Goal: Information Seeking & Learning: Learn about a topic

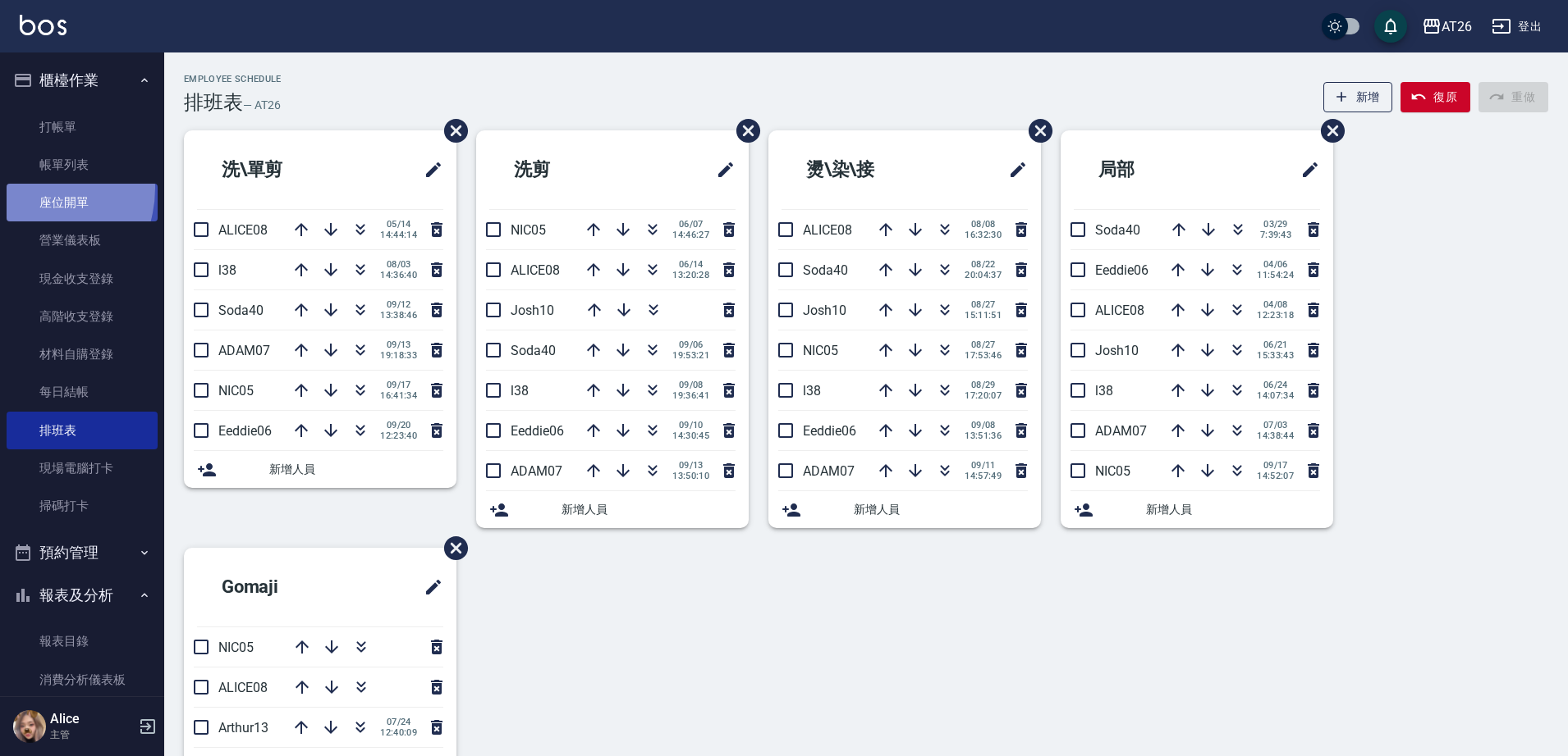
click at [26, 188] on link "座位開單" at bounding box center [82, 202] width 151 height 38
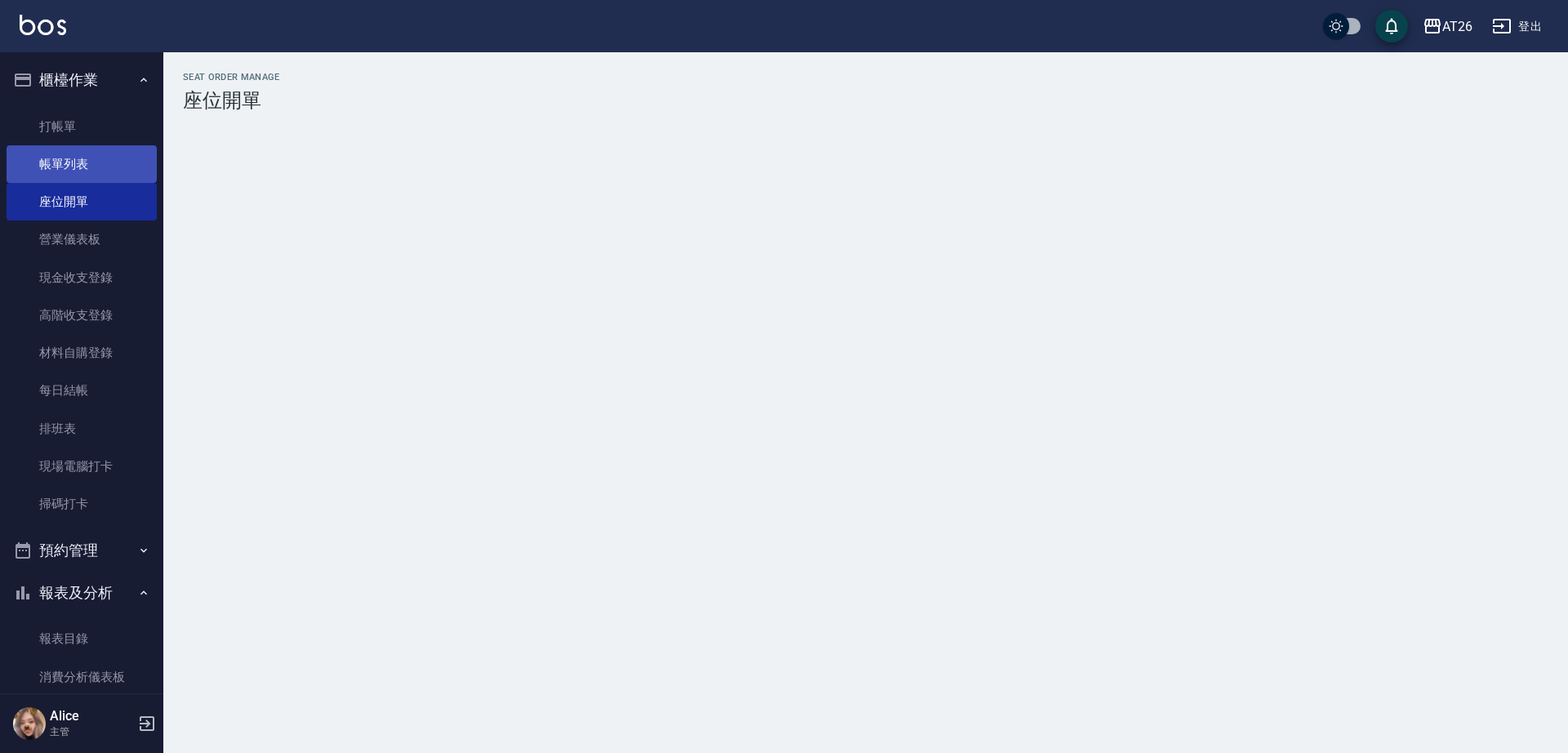
click at [53, 153] on link "帳單列表" at bounding box center [82, 163] width 150 height 38
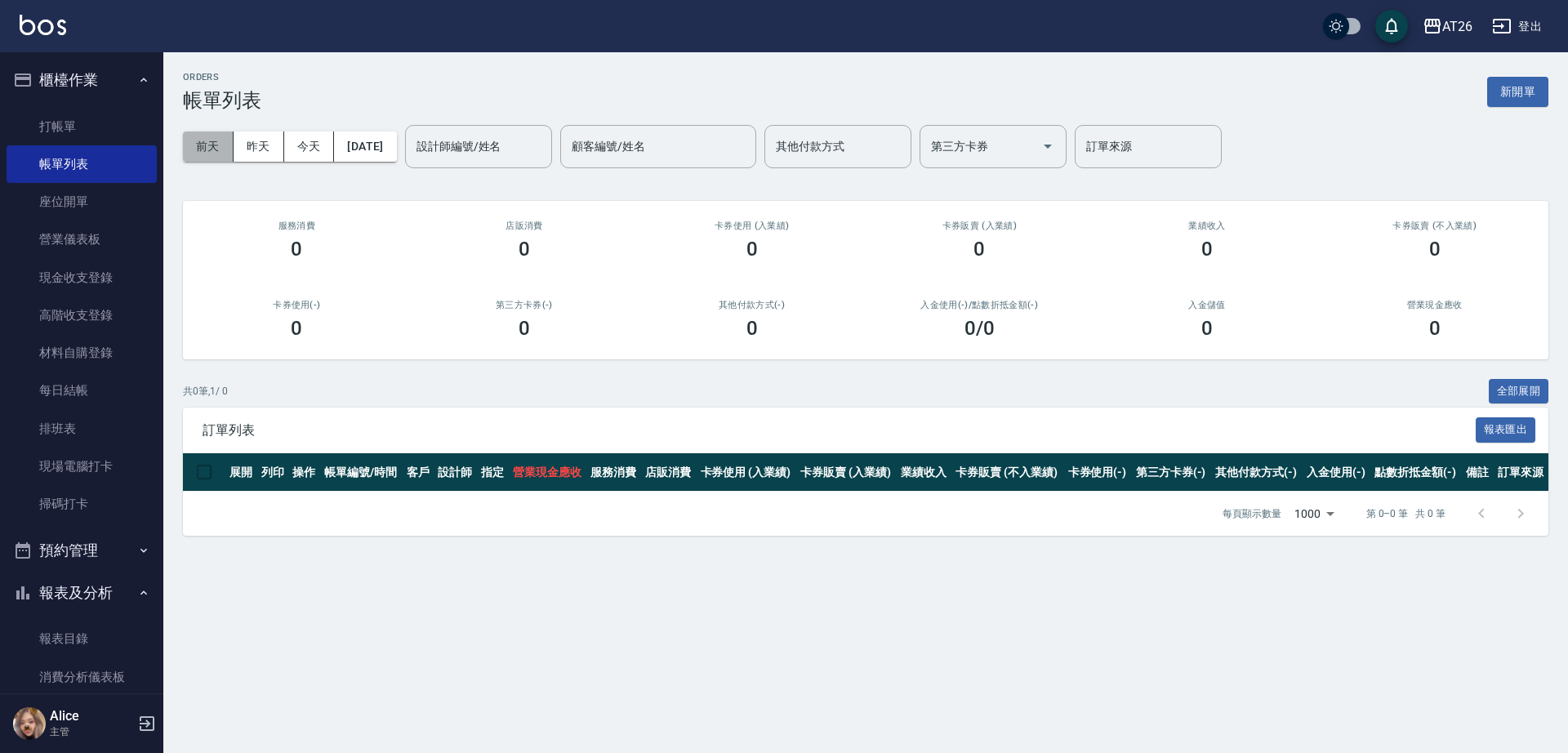
click at [219, 155] on button "前天" at bounding box center [208, 147] width 51 height 30
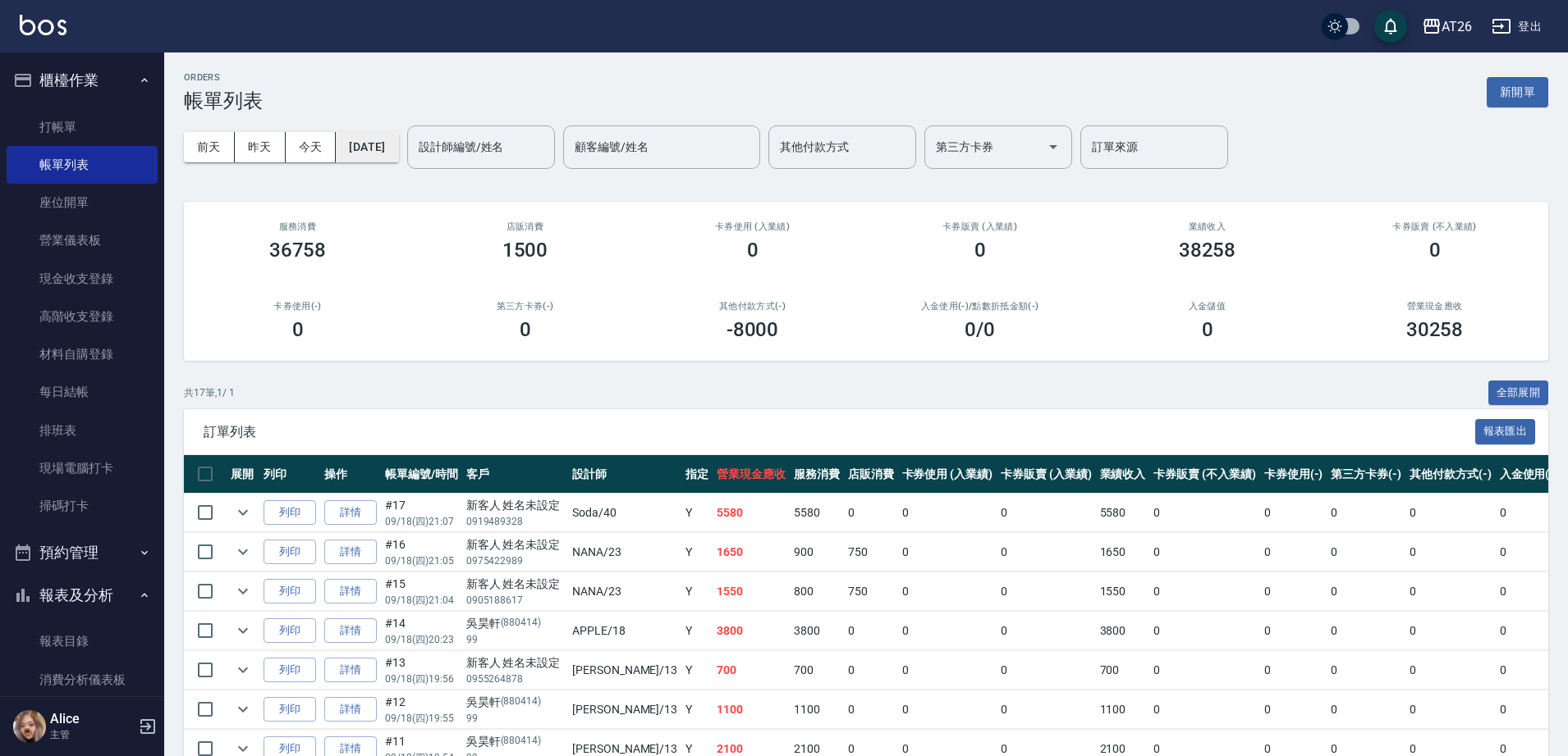
click at [386, 149] on button "[DATE]" at bounding box center [367, 147] width 62 height 30
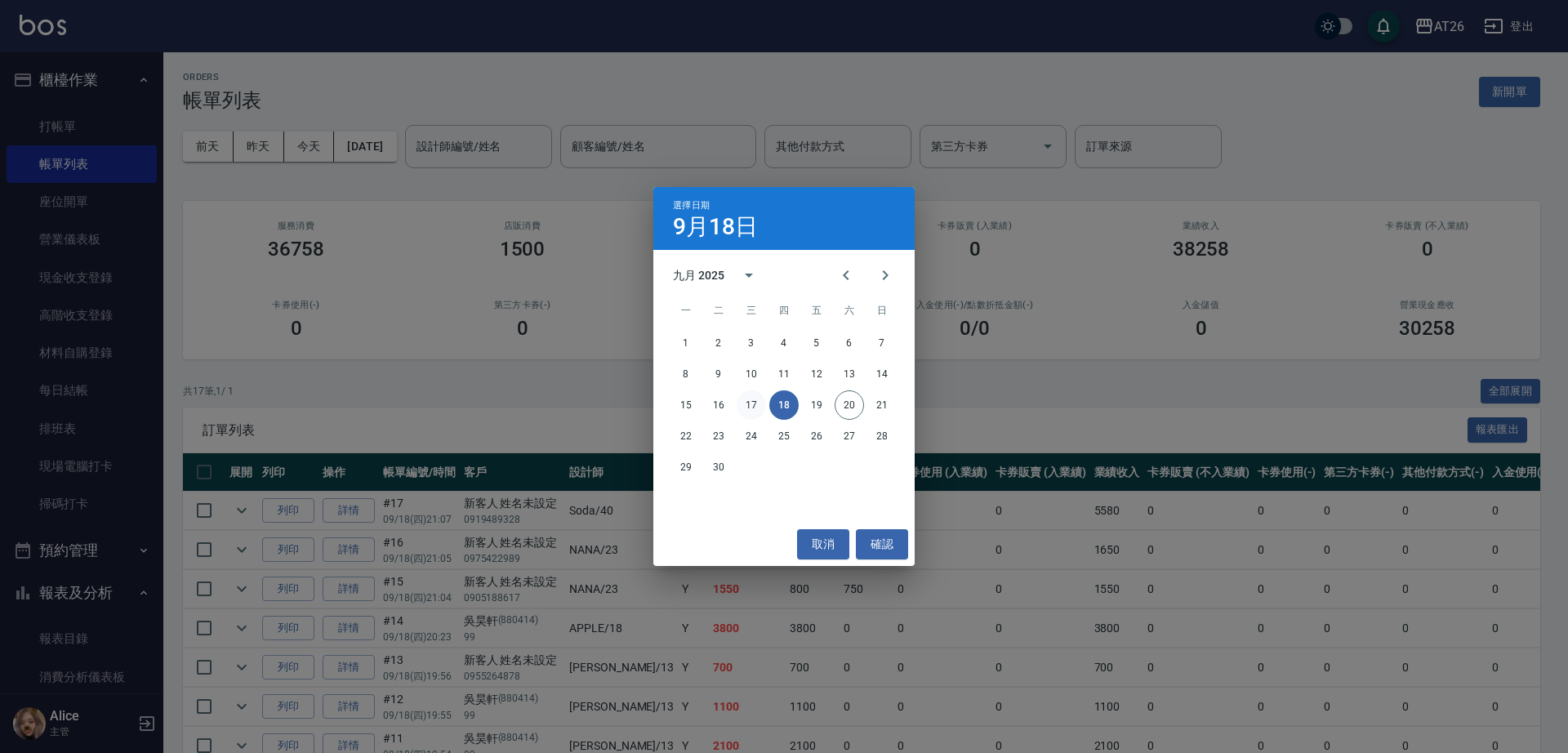
click at [757, 404] on button "17" at bounding box center [751, 404] width 29 height 29
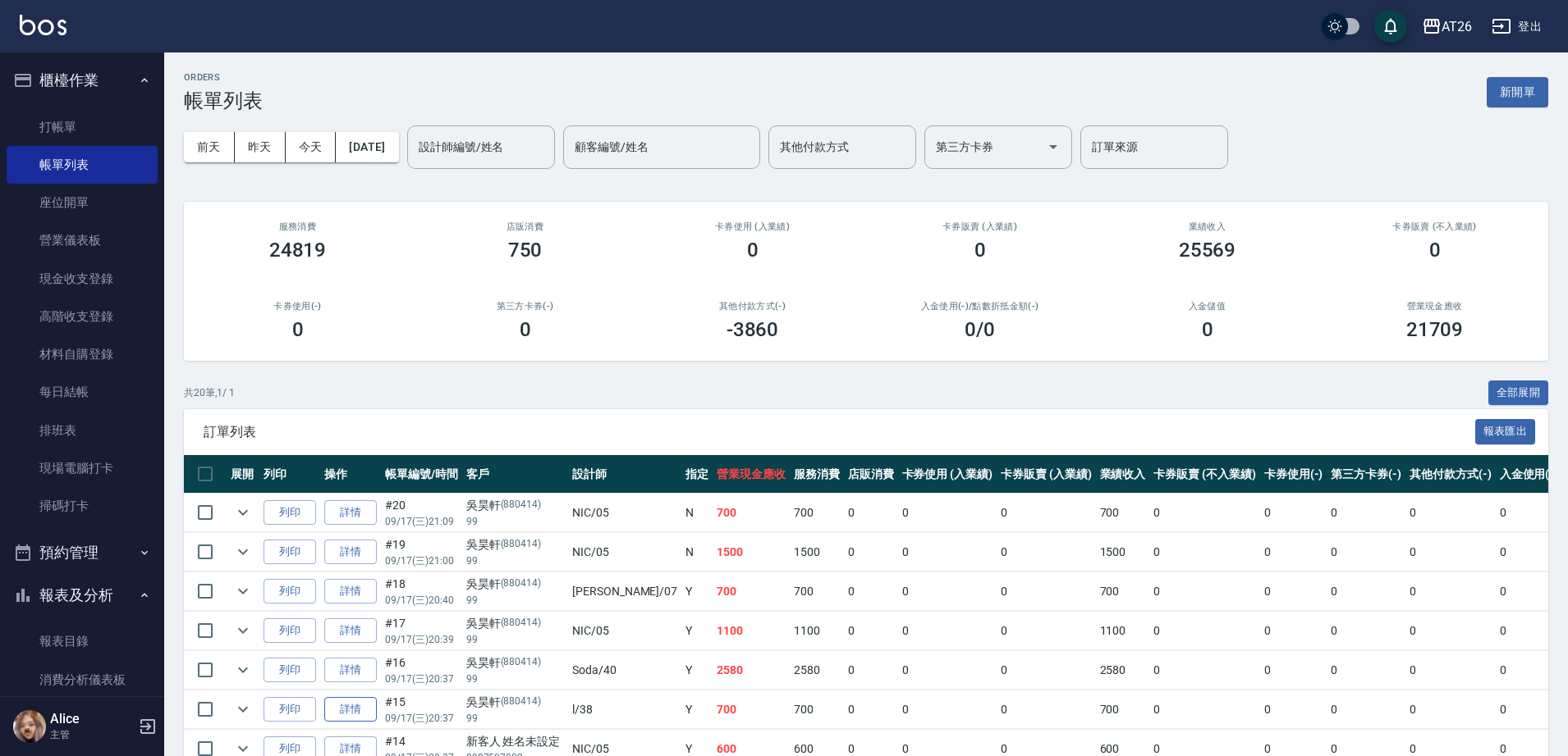
click at [360, 710] on link "詳情" at bounding box center [350, 710] width 53 height 25
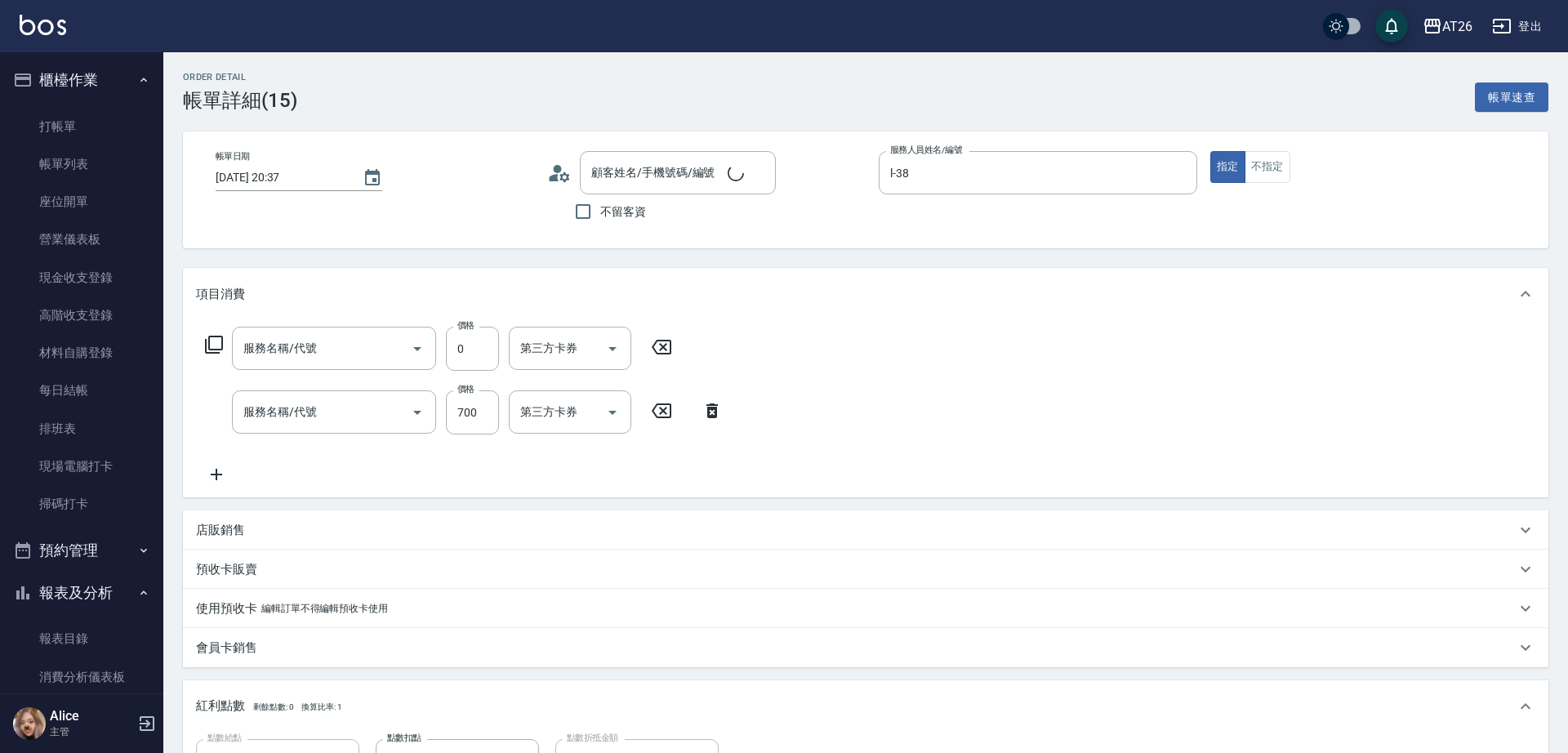
type input "[DATE] 20:37"
type input "l-38"
type input "70"
type input "吳昊軒/99/880414"
type input "剪髮(401)"
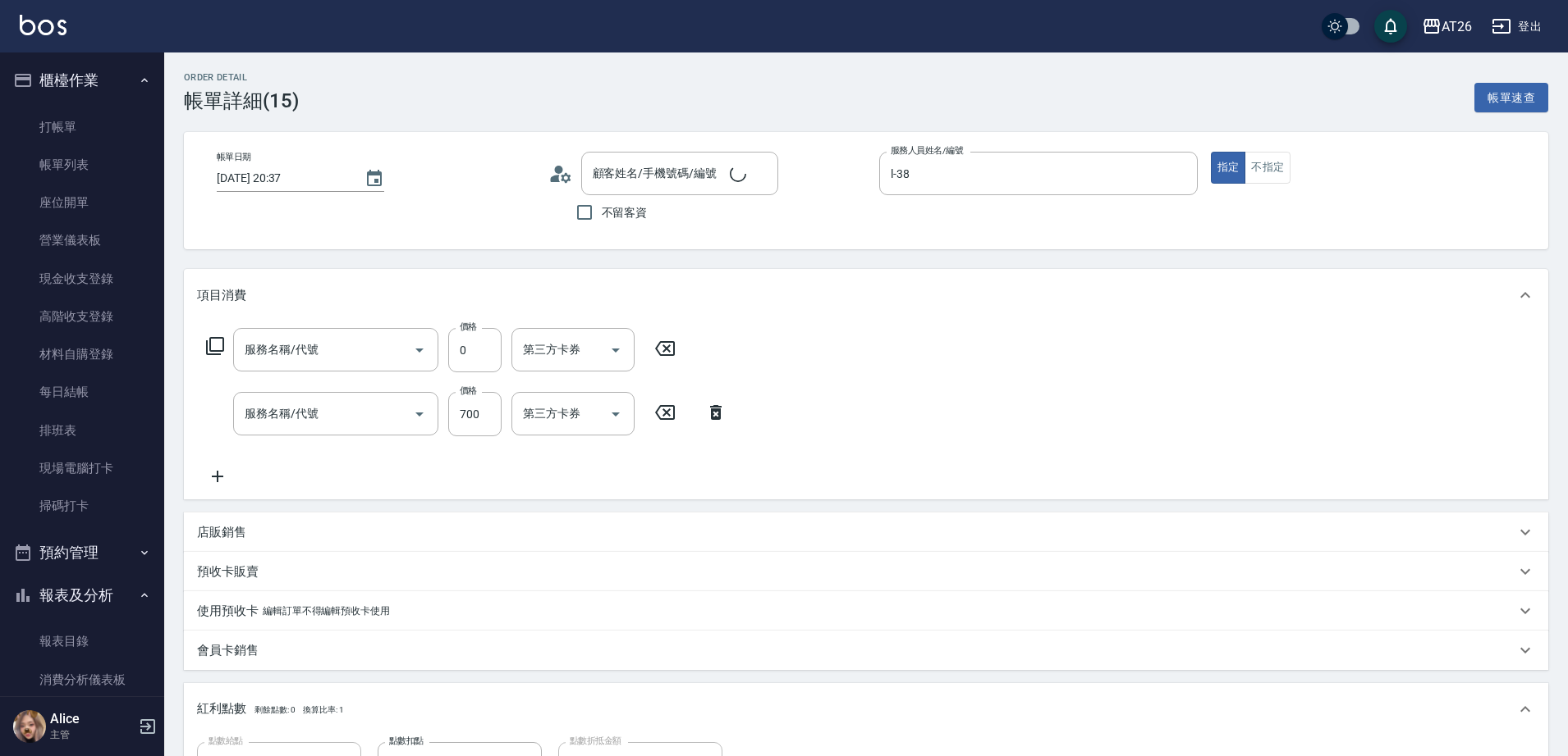
type input "洗髮(201)"
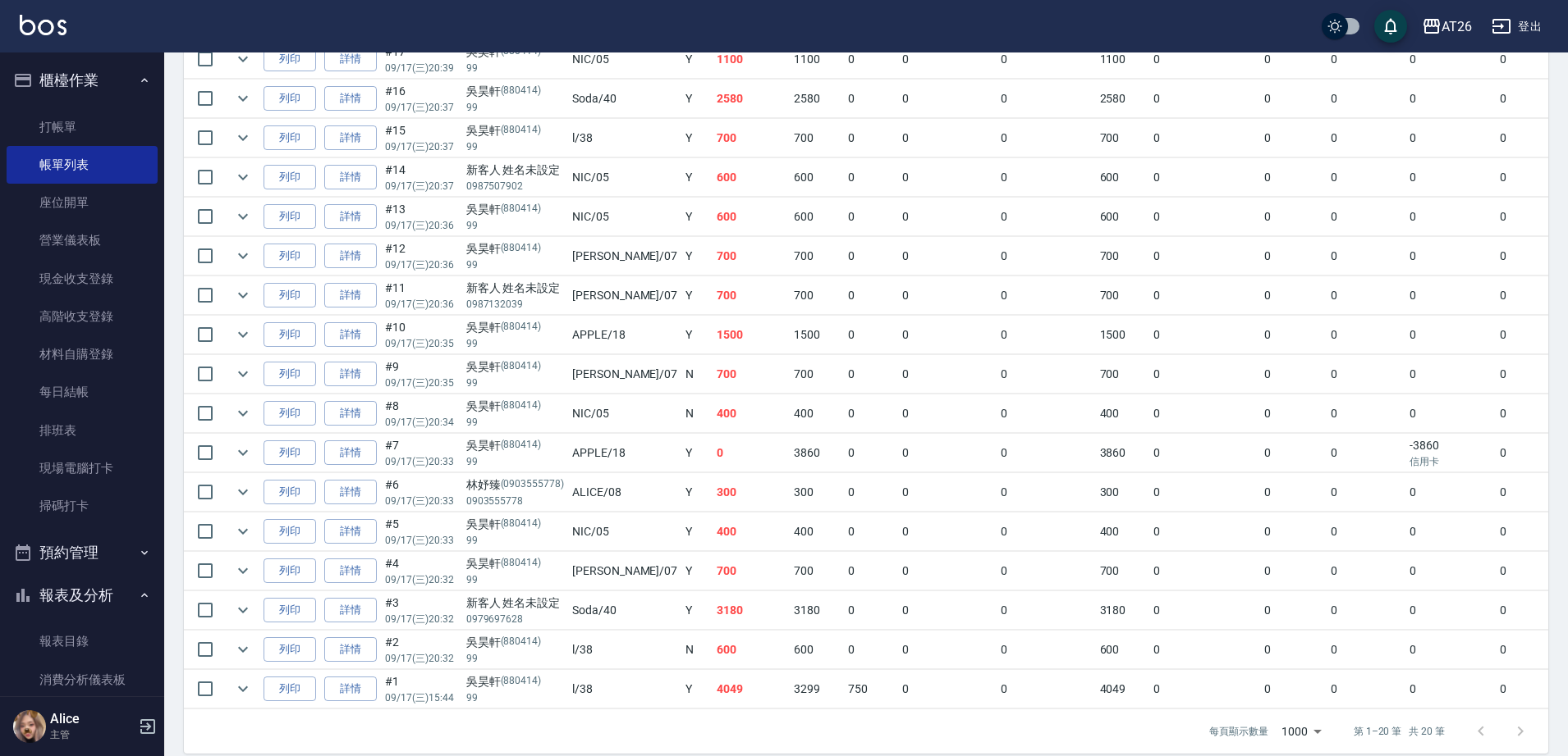
scroll to position [604, 0]
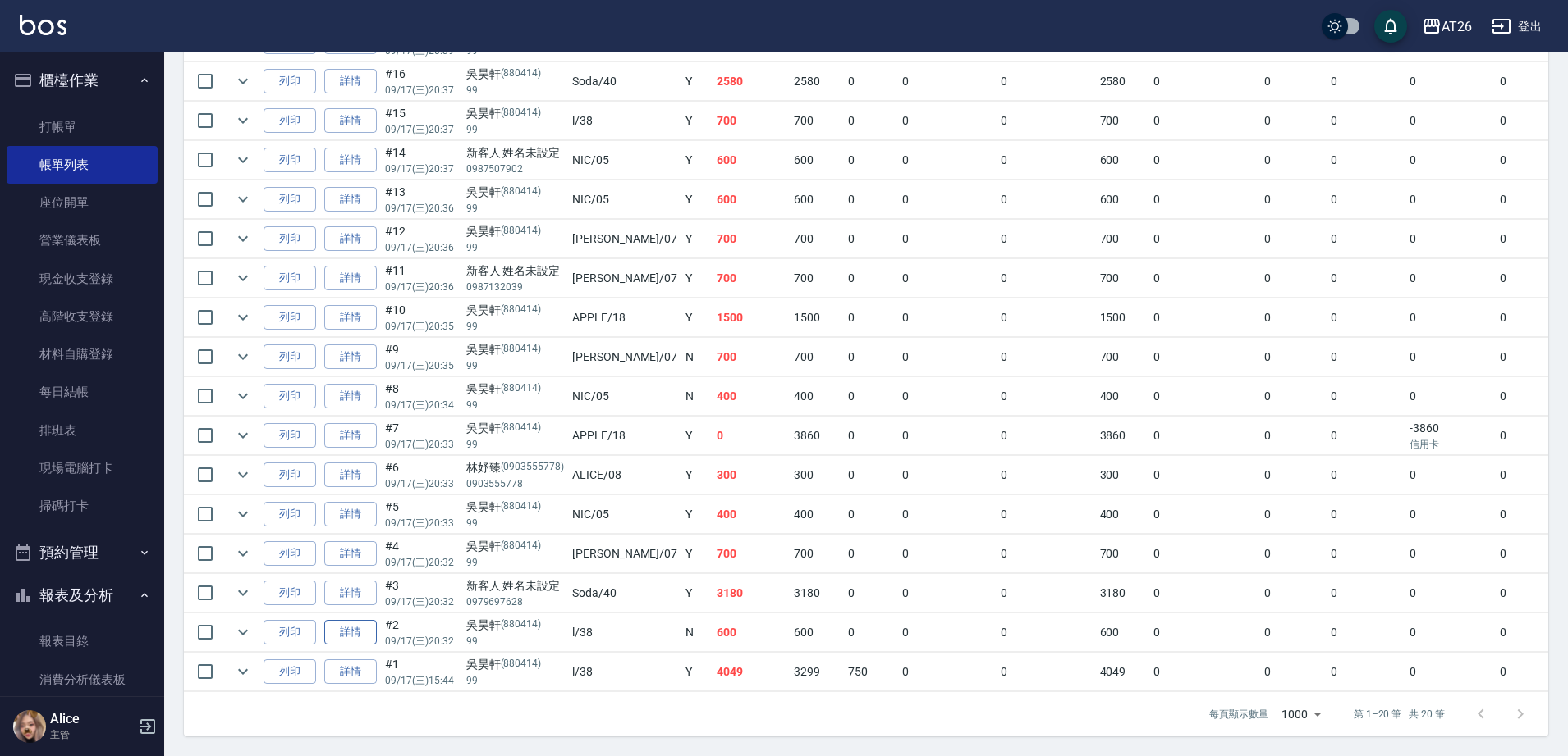
click at [365, 620] on link "詳情" at bounding box center [350, 633] width 53 height 25
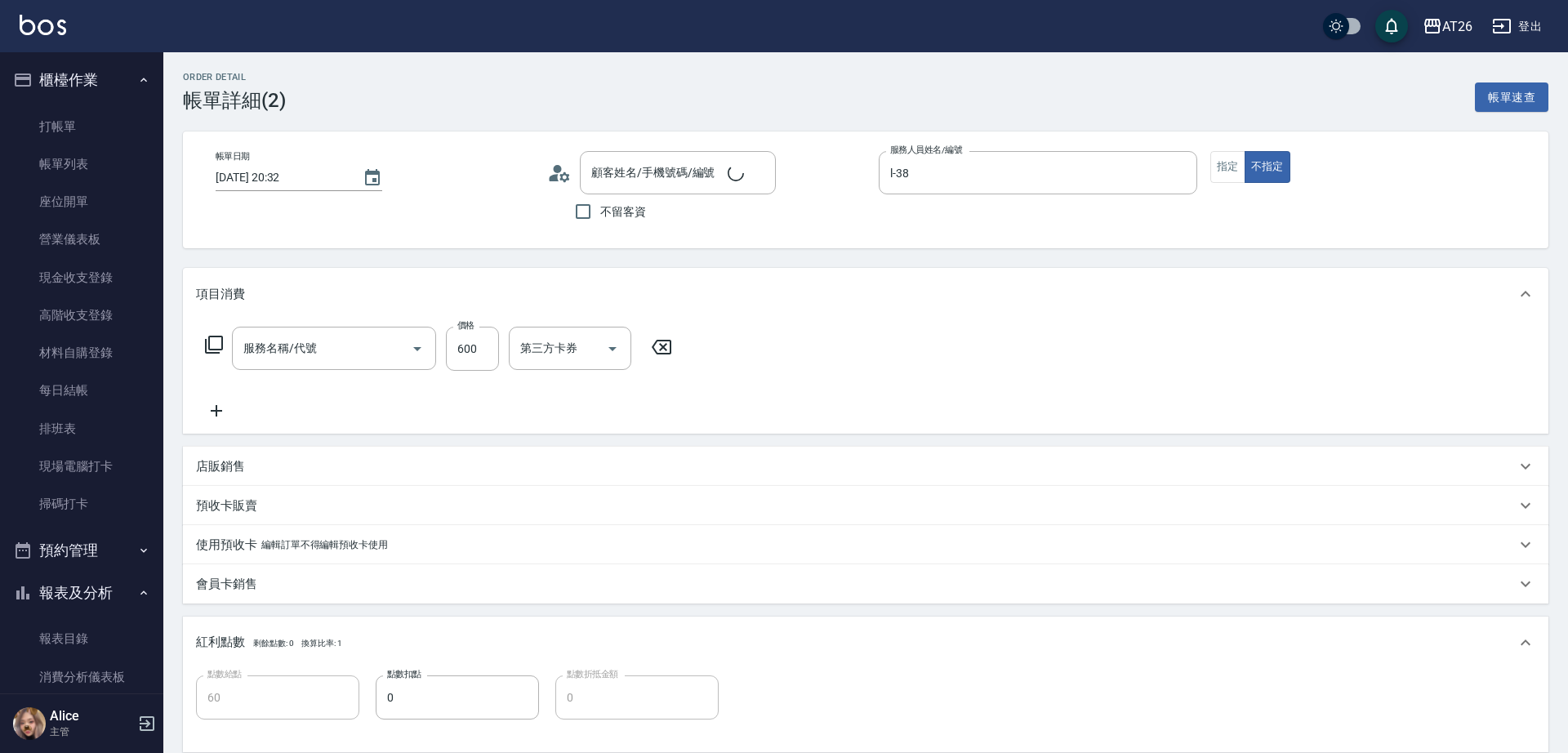
type input "[DATE] 20:32"
type input "l-38"
type input "60"
type input "吳昊軒/99/880414"
type input "剪髮(401)"
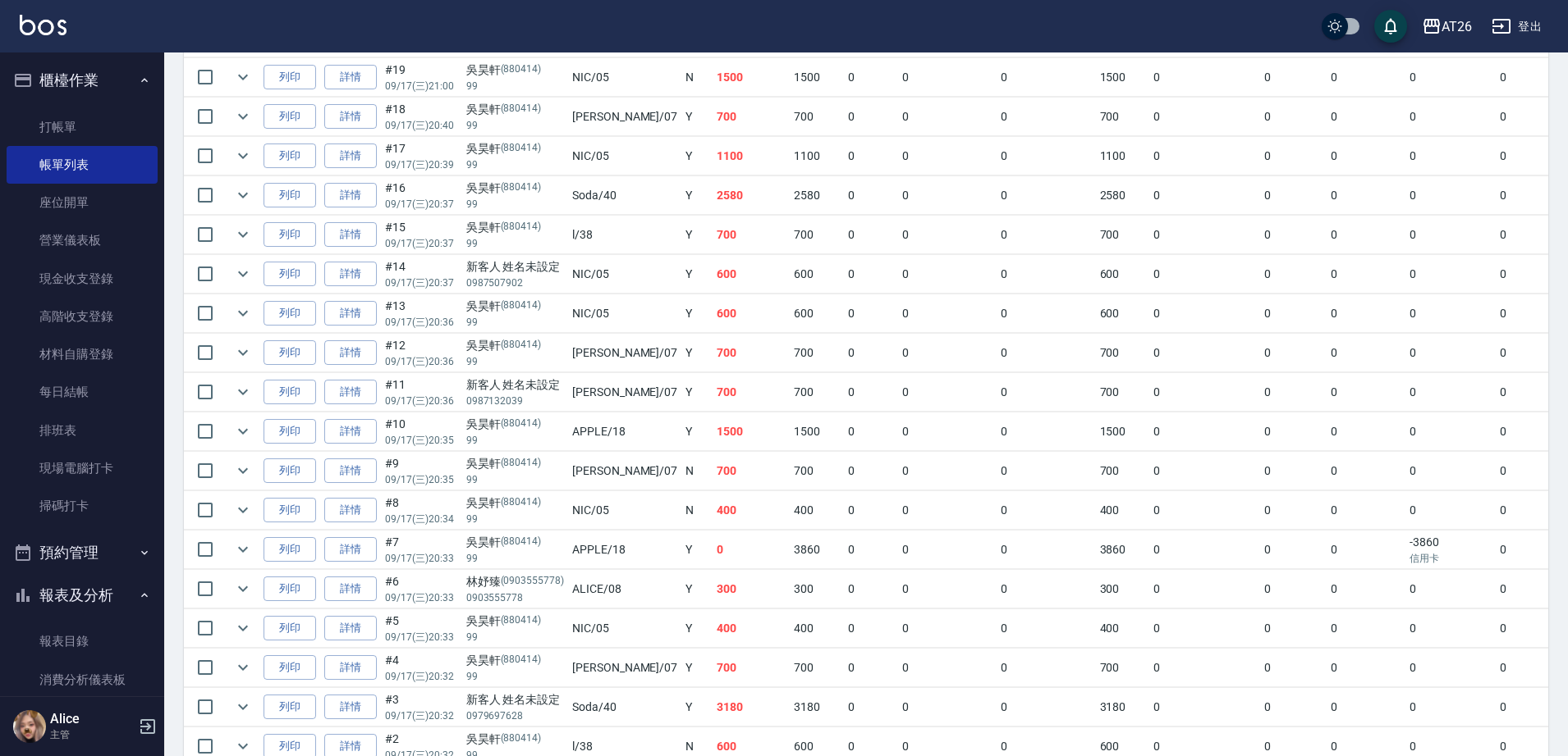
scroll to position [604, 0]
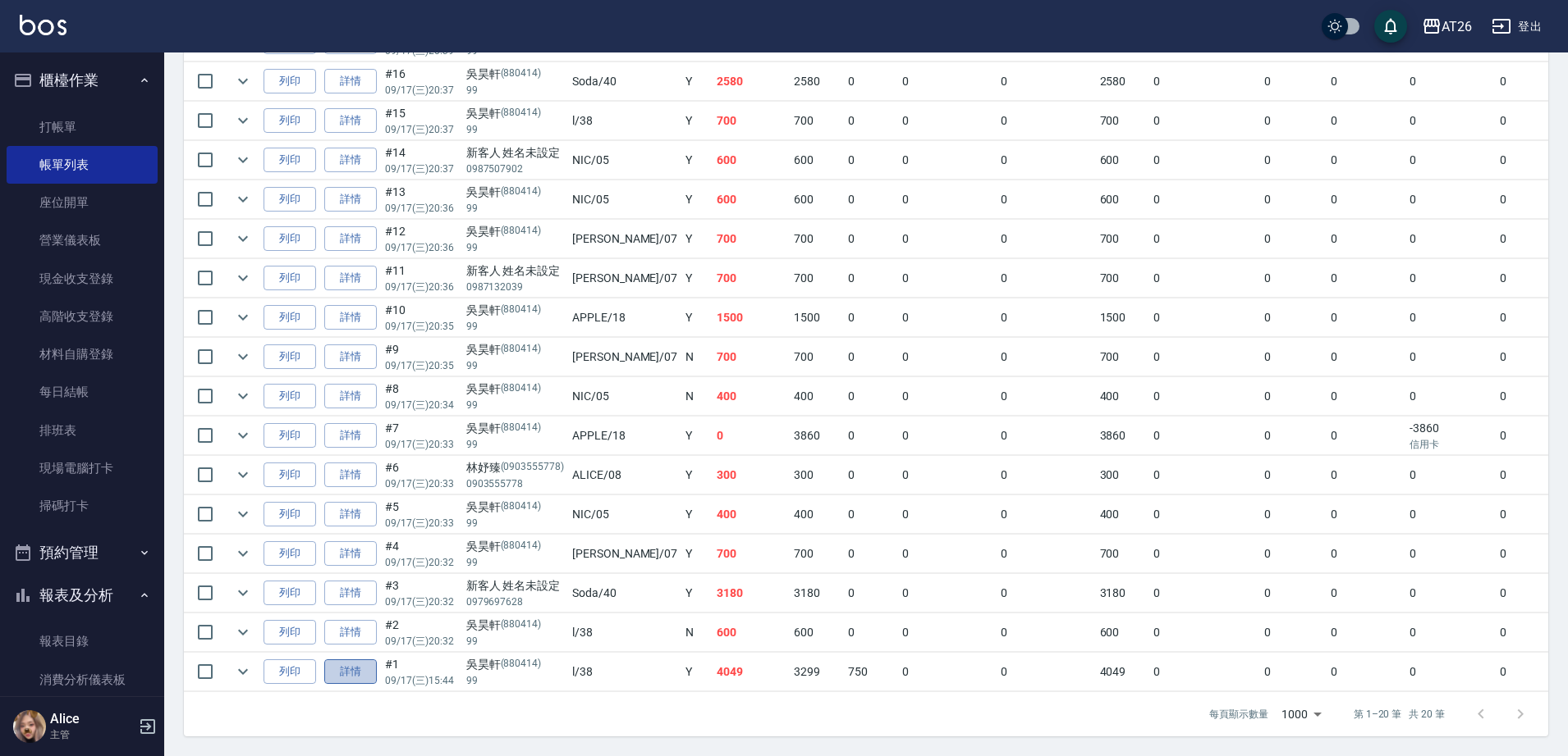
click at [358, 660] on link "詳情" at bounding box center [350, 672] width 53 height 25
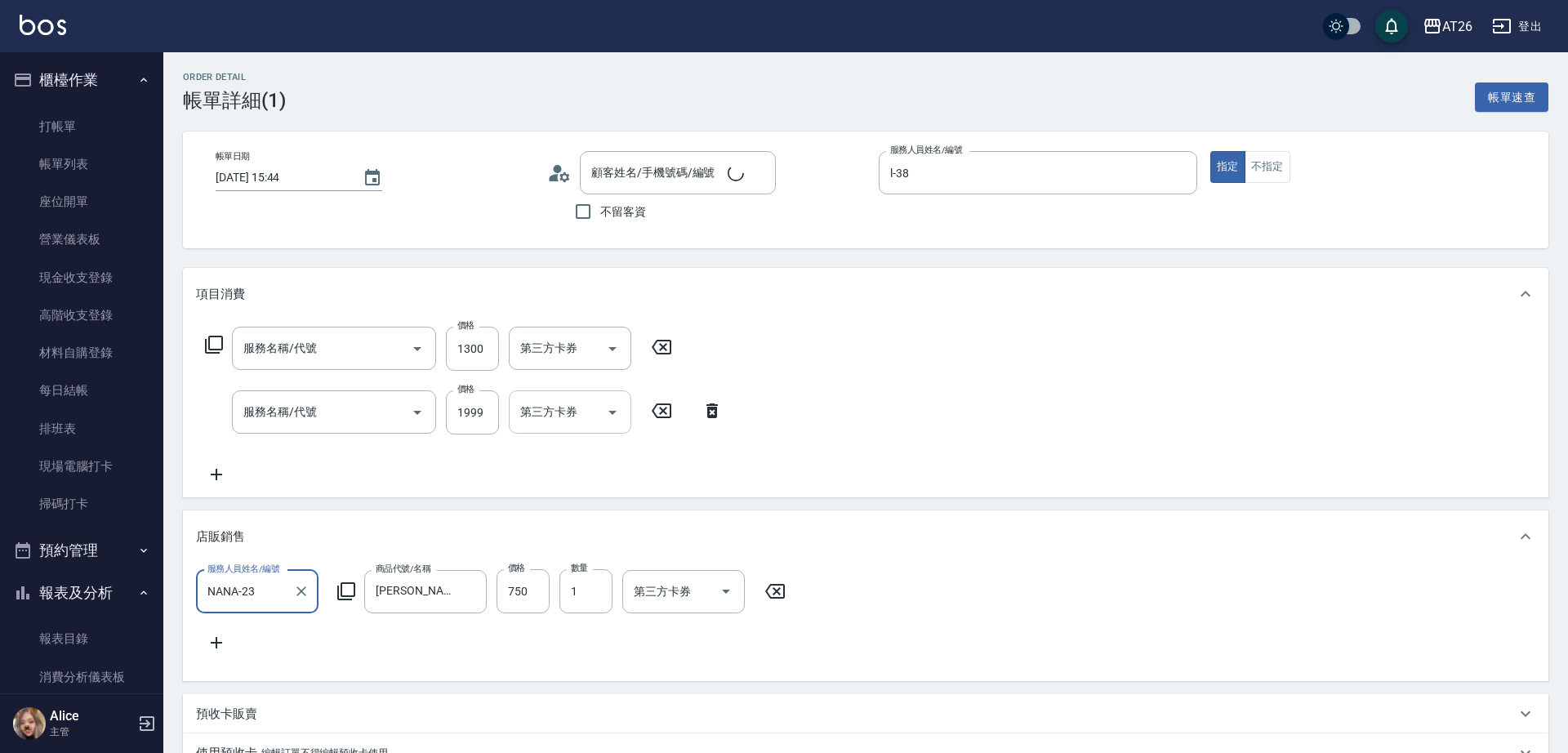
type input "[DATE] 15:44"
type input "l-38"
type input "400"
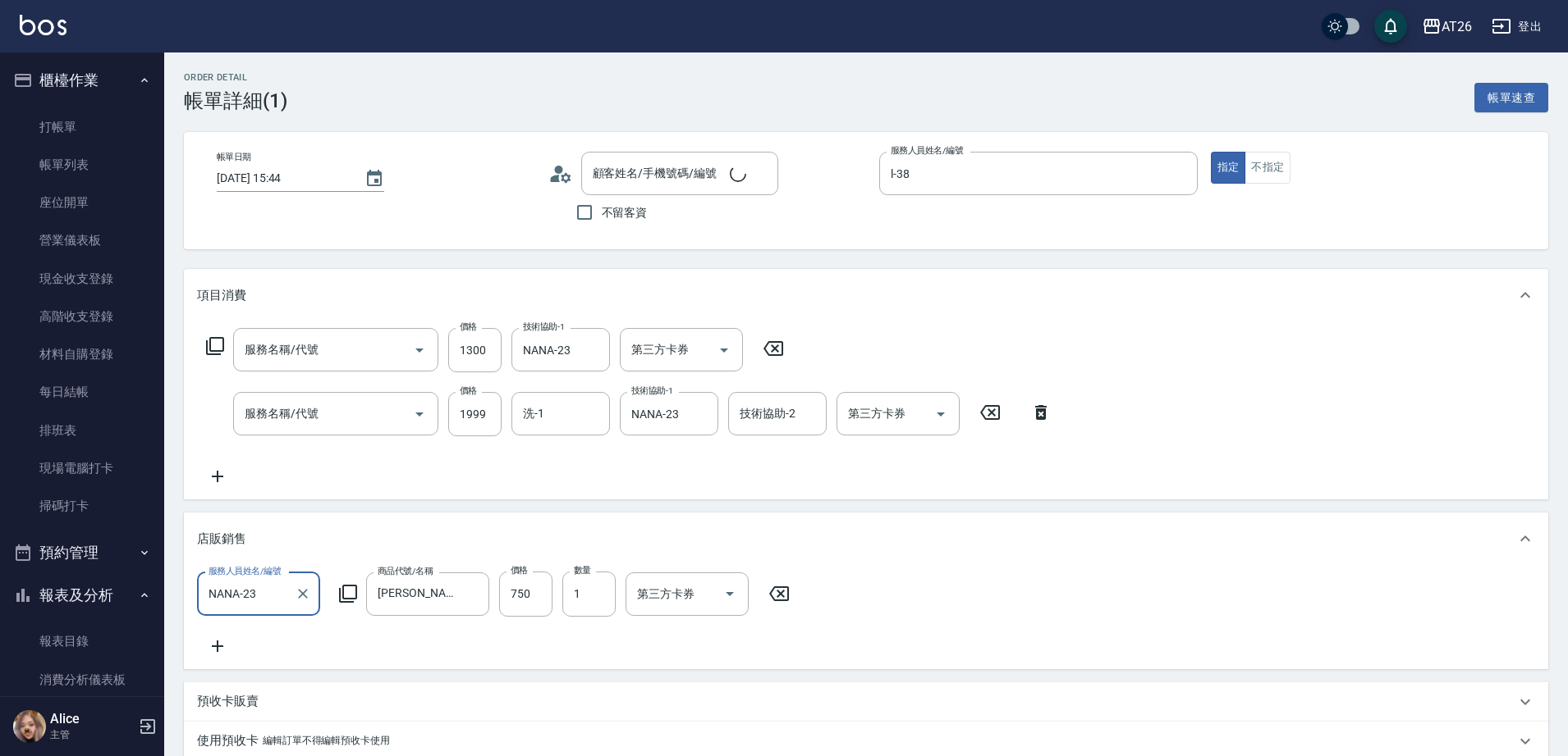
type input "吳昊軒/99/880414"
type input "自護髮(601)"
type input "染髮(501)"
click at [564, 422] on input "洗-1" at bounding box center [560, 414] width 84 height 28
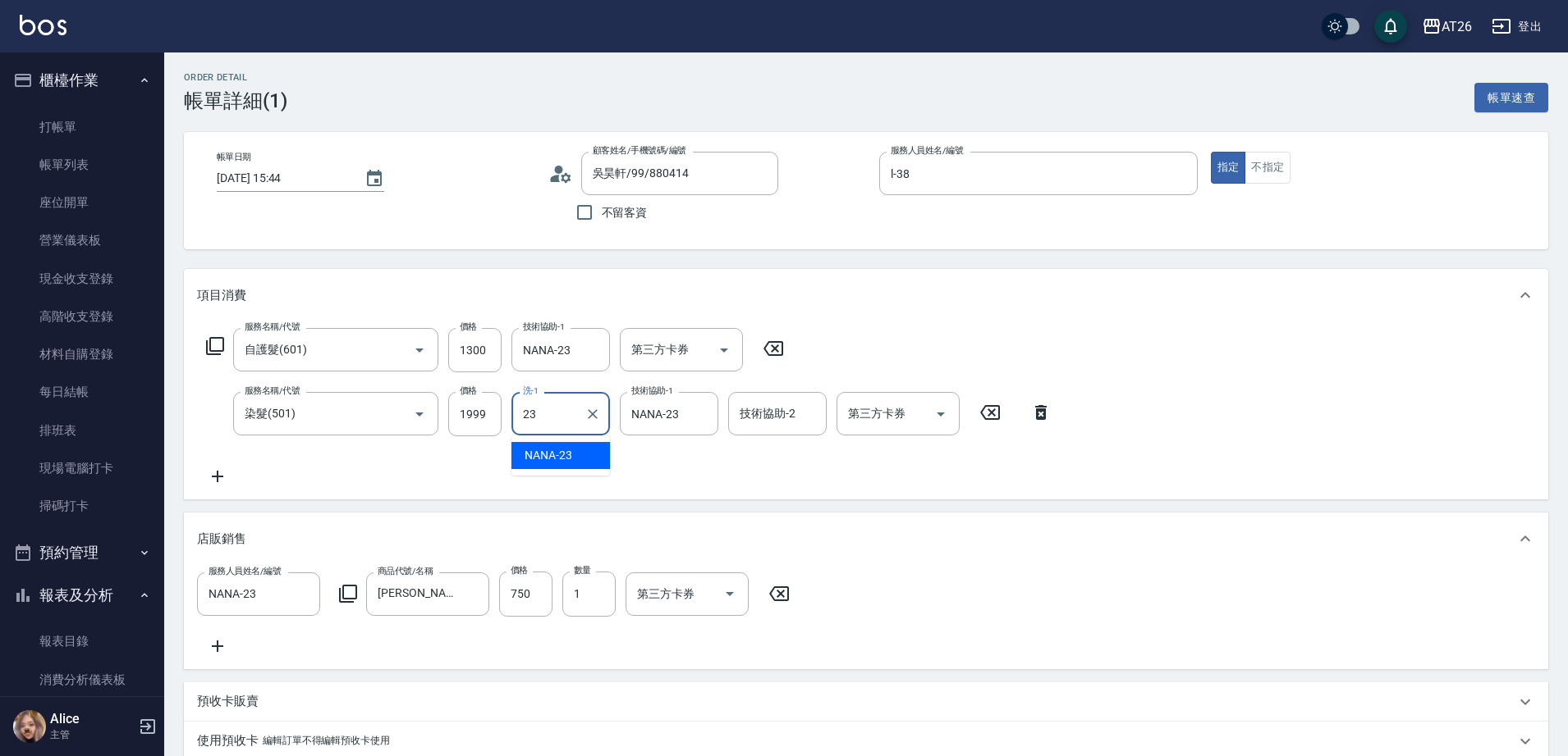
type input "NANA-23"
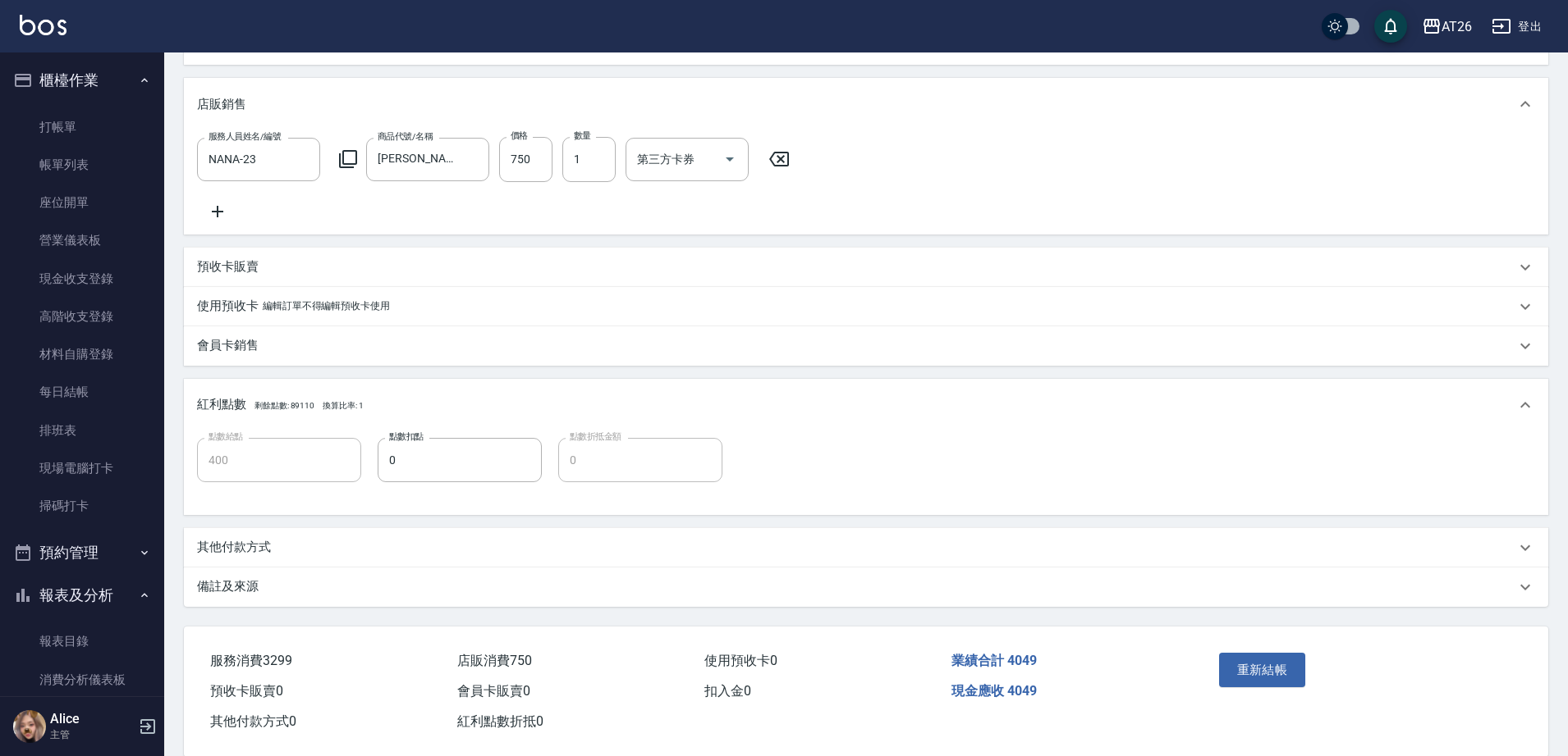
scroll to position [478, 0]
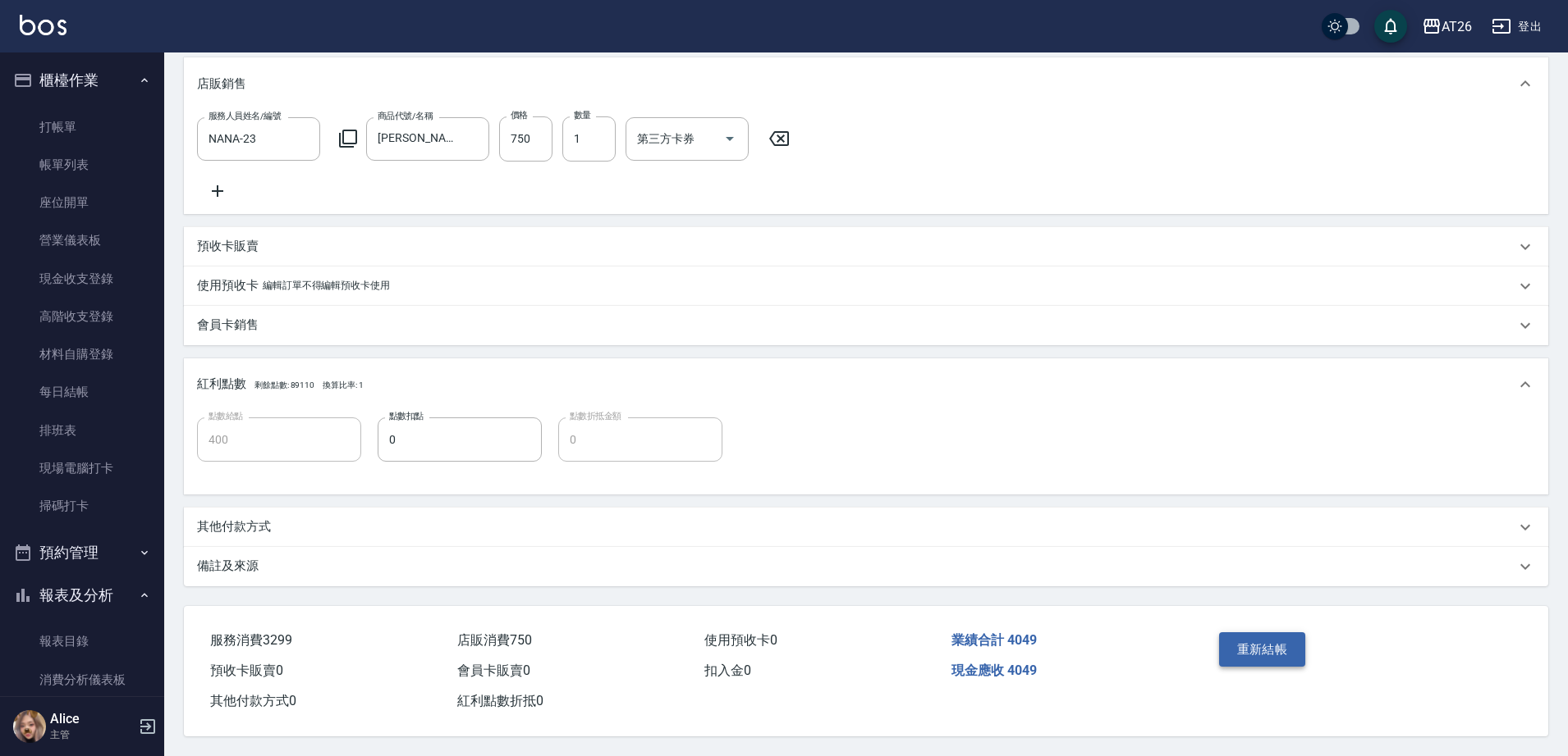
click at [1238, 643] on button "重新結帳" at bounding box center [1262, 649] width 87 height 34
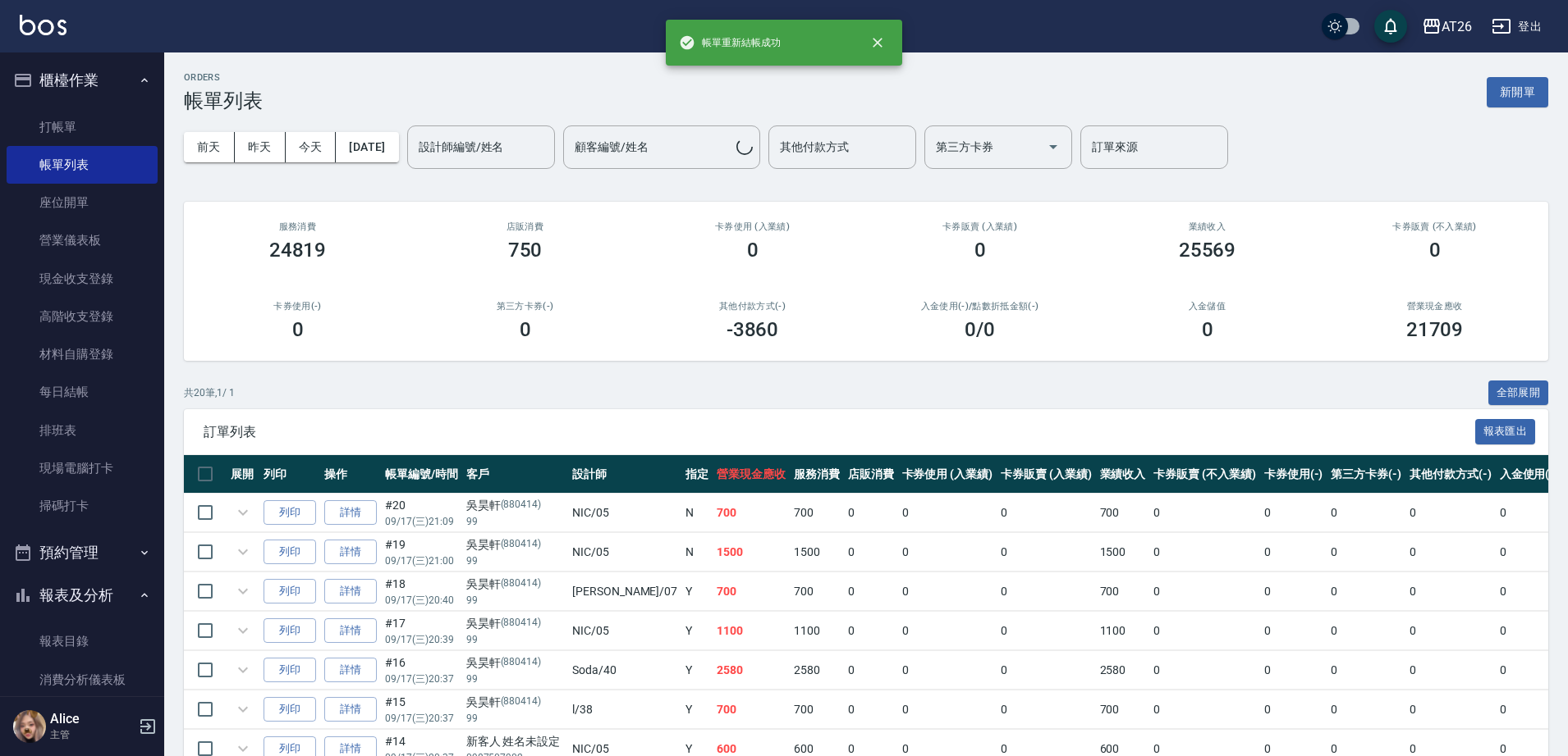
click at [69, 21] on div "AT26 登出" at bounding box center [784, 26] width 1568 height 53
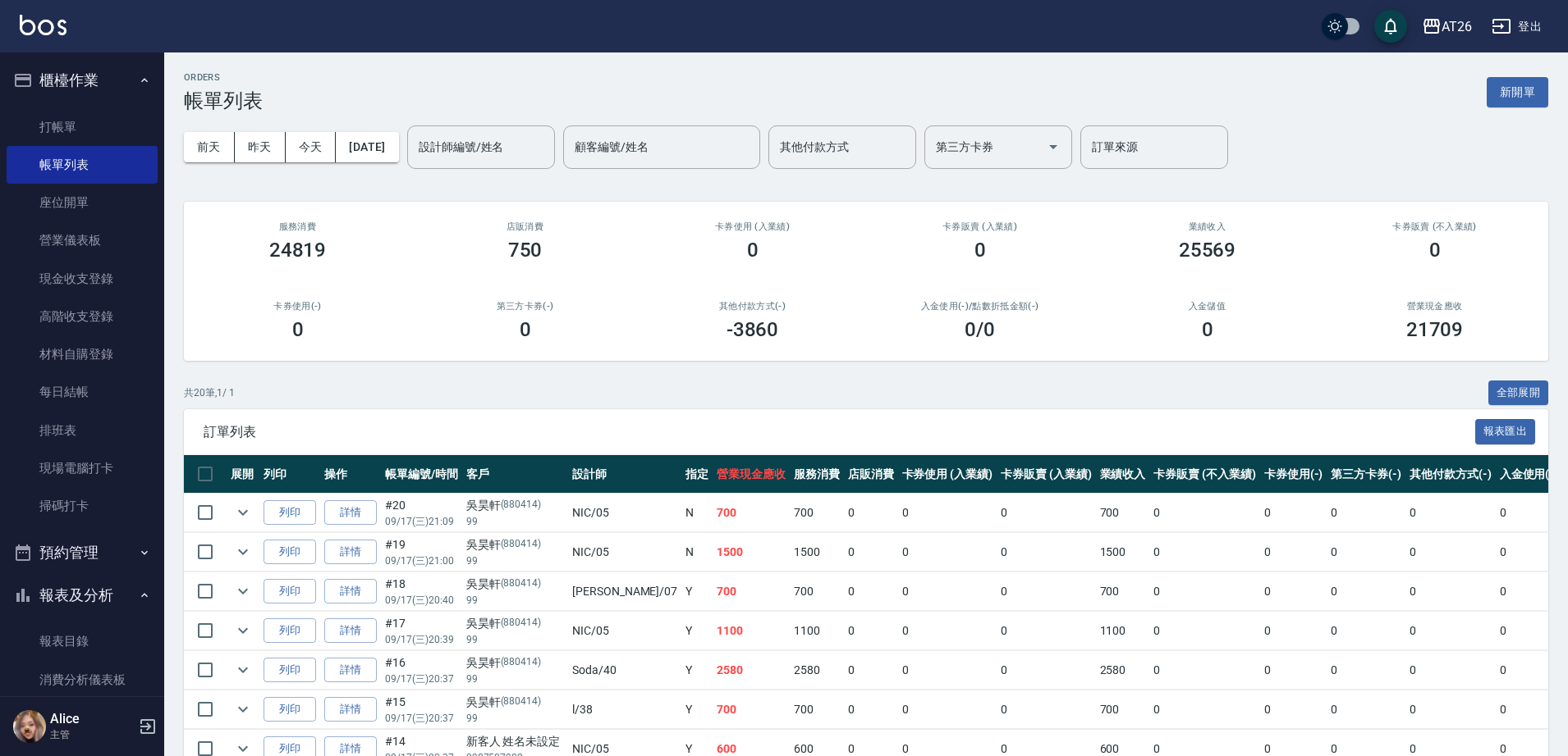
click at [34, 11] on div "AT26 登出" at bounding box center [784, 26] width 1568 height 53
click at [39, 19] on img at bounding box center [44, 25] width 47 height 20
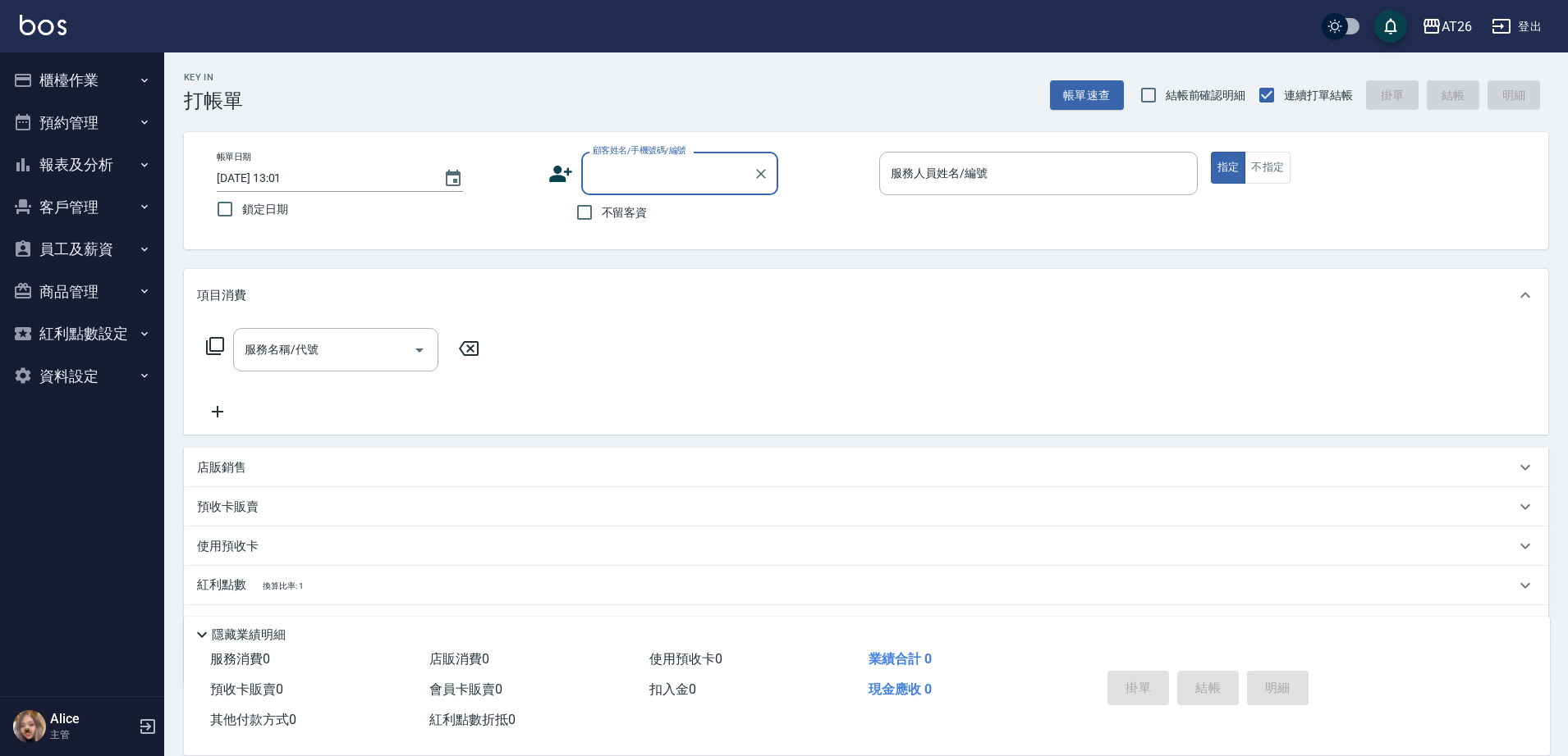
click at [56, 81] on button "櫃檯作業" at bounding box center [82, 80] width 151 height 43
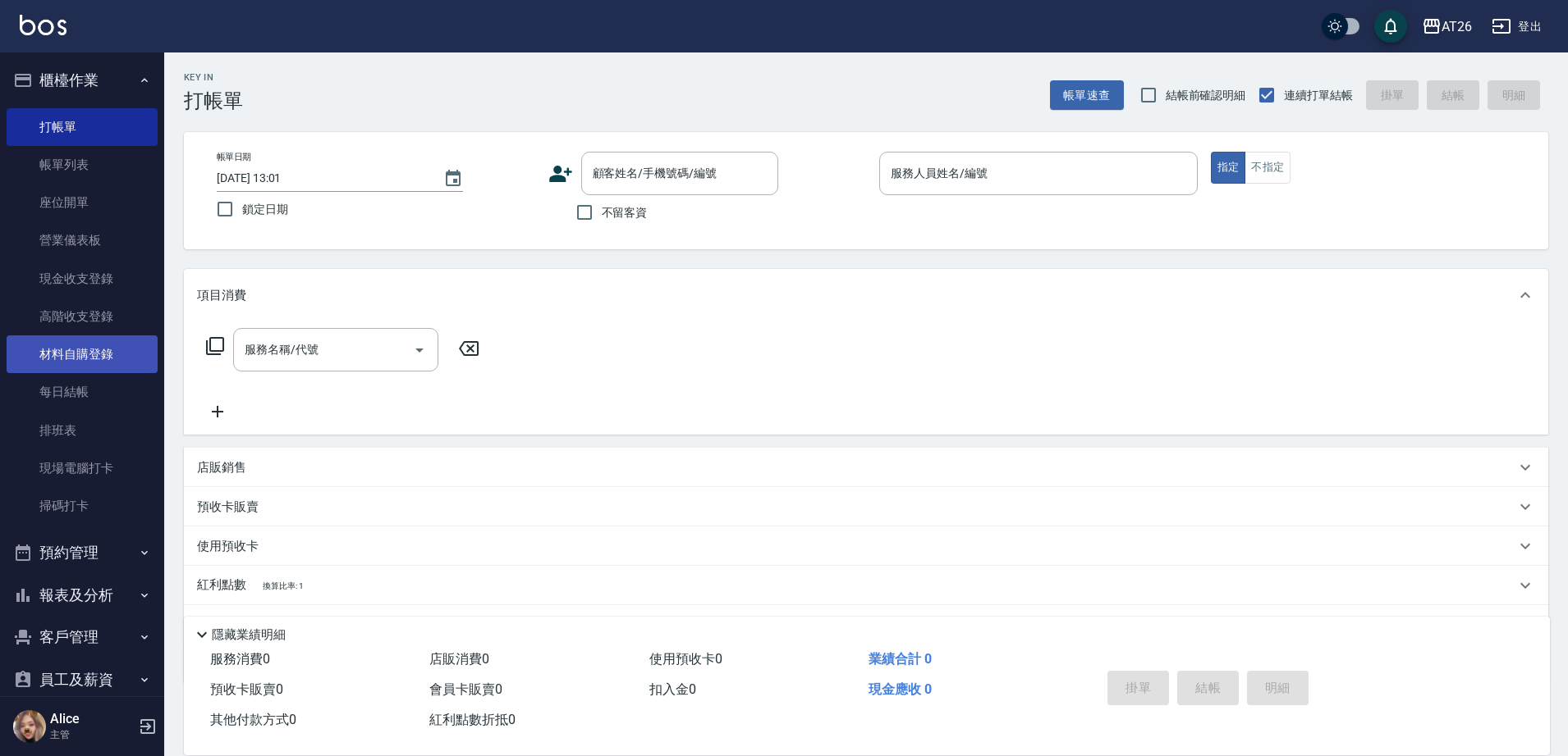
click at [101, 352] on link "材料自購登錄" at bounding box center [82, 354] width 151 height 38
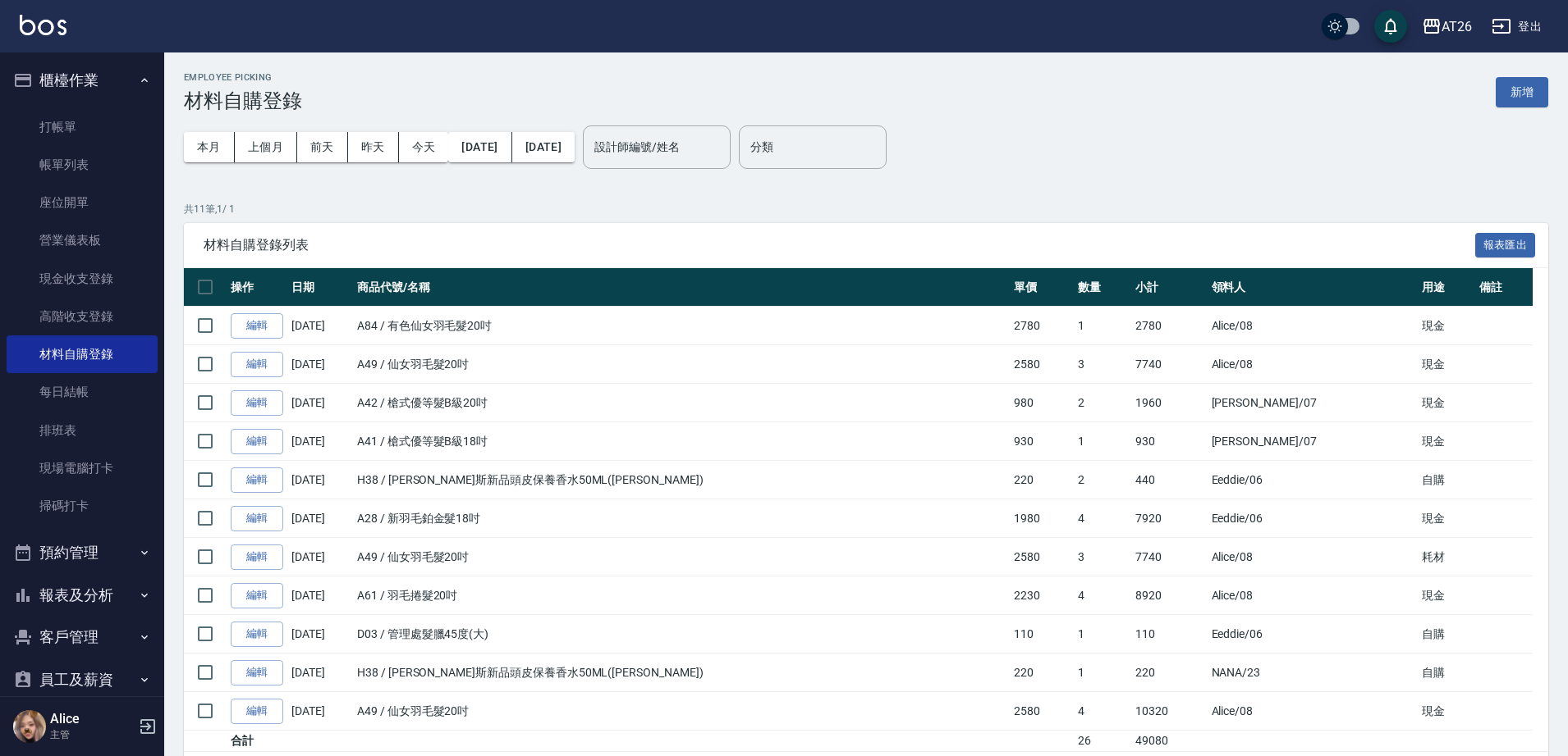
click at [1530, 75] on div "Employee Picking 材料自購登錄 新增" at bounding box center [865, 92] width 1364 height 40
click at [1538, 87] on button "新增" at bounding box center [1521, 92] width 53 height 30
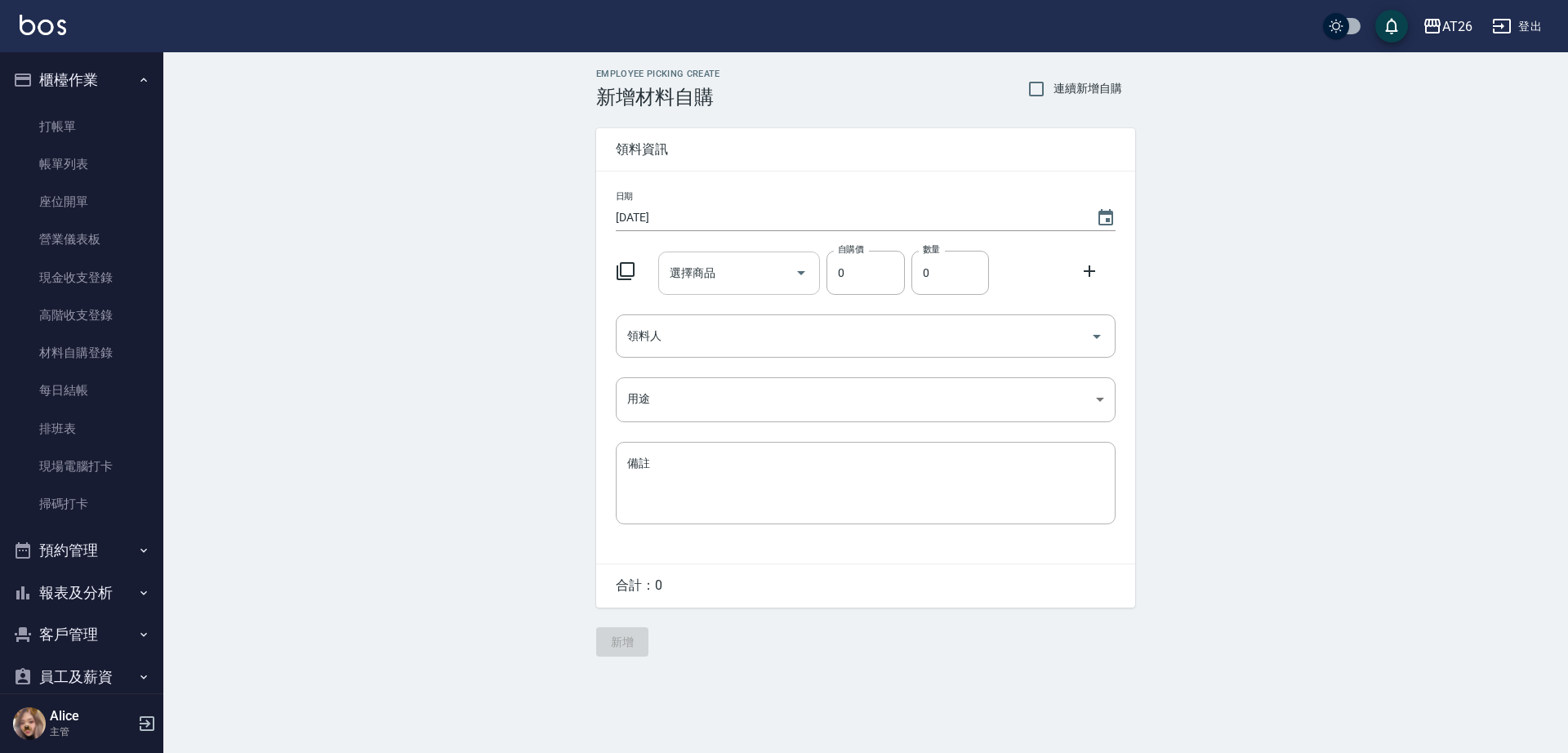
drag, startPoint x: 753, startPoint y: 275, endPoint x: 783, endPoint y: 280, distance: 30.4
click at [760, 282] on input "選擇商品" at bounding box center [728, 274] width 123 height 28
type input "="
click at [684, 323] on li "D02 區部太空噴霧" at bounding box center [739, 315] width 163 height 27
type input "區部太空噴霧"
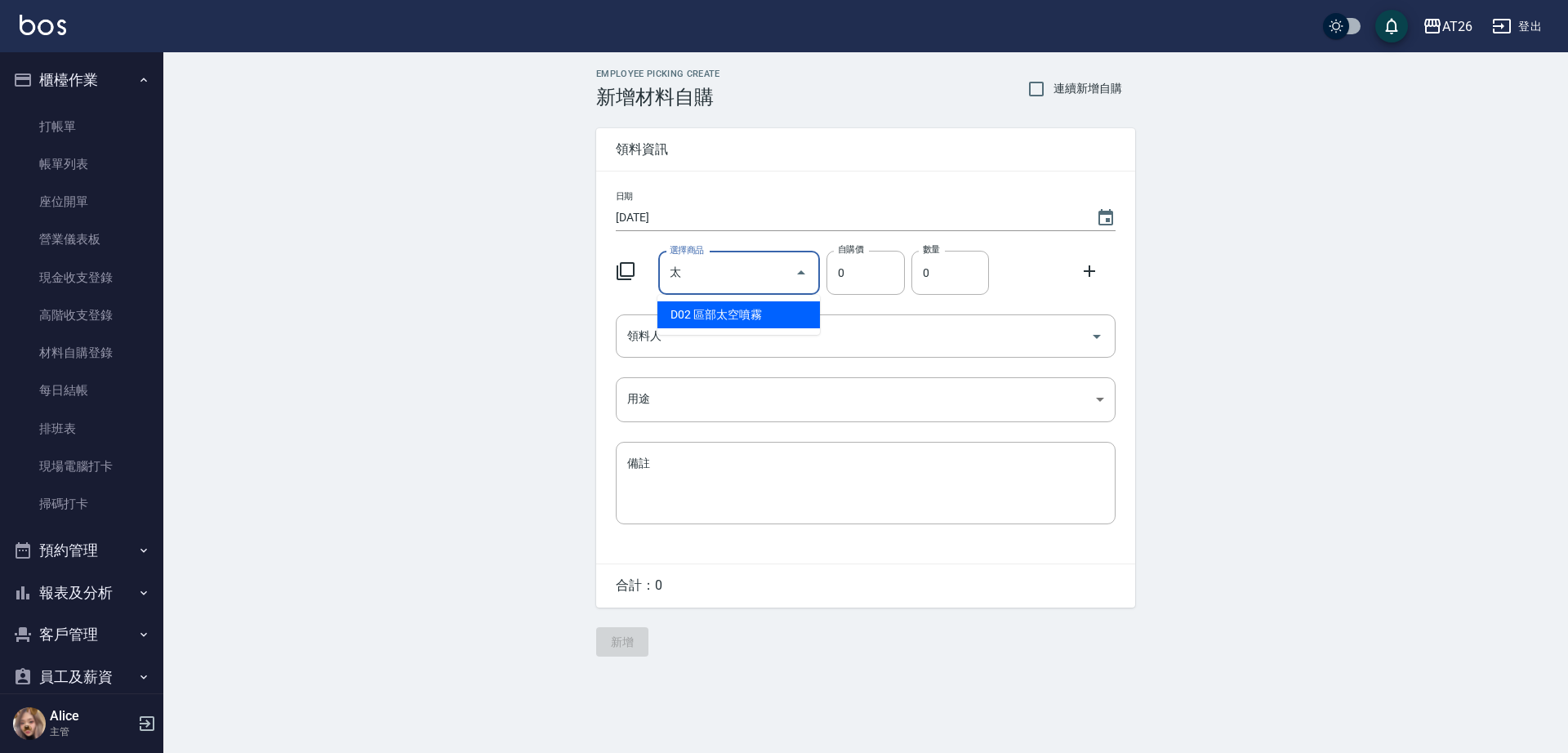
type input "150"
type input "1"
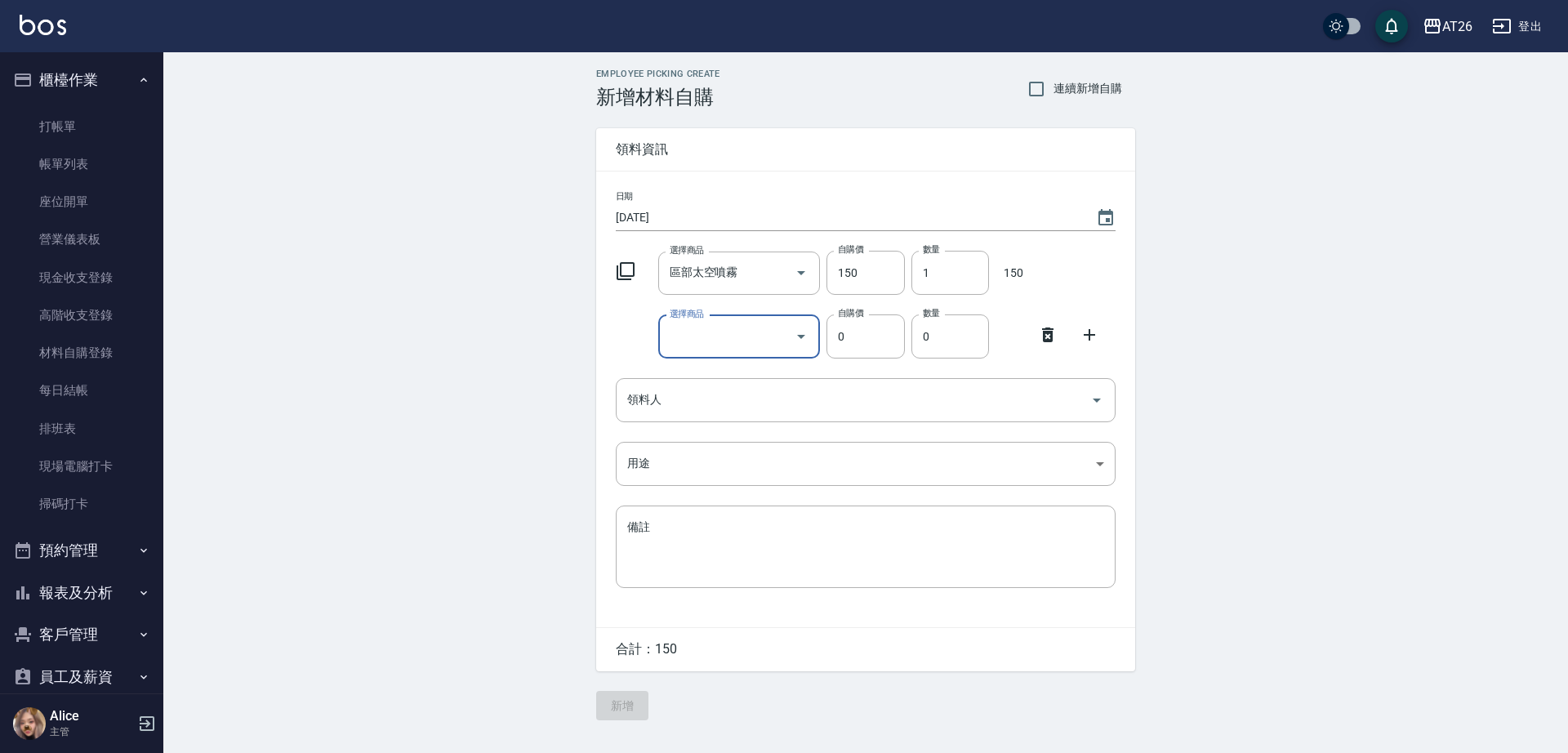
click at [1056, 335] on icon at bounding box center [1048, 335] width 20 height 20
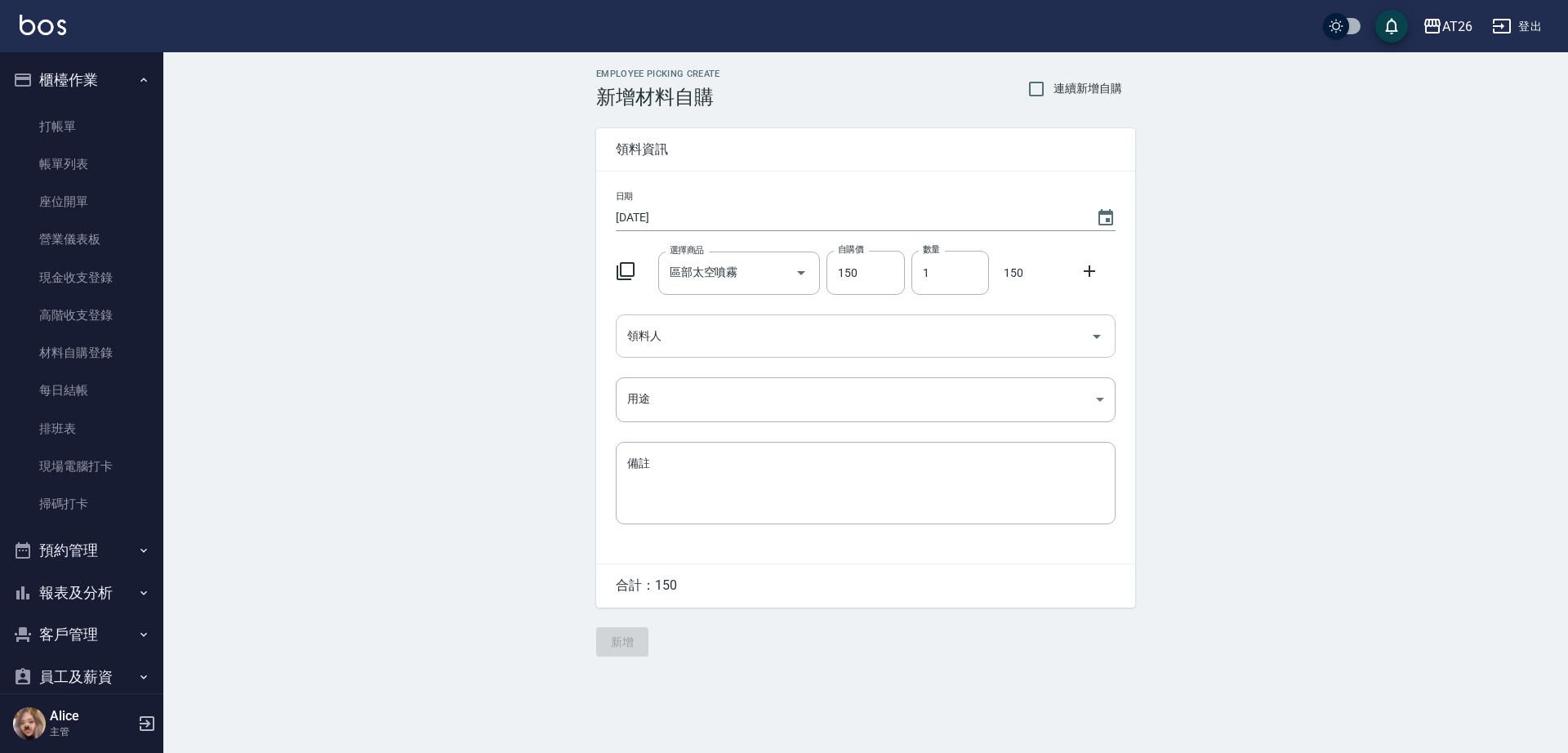
click at [954, 317] on div "領料人" at bounding box center [866, 336] width 500 height 43
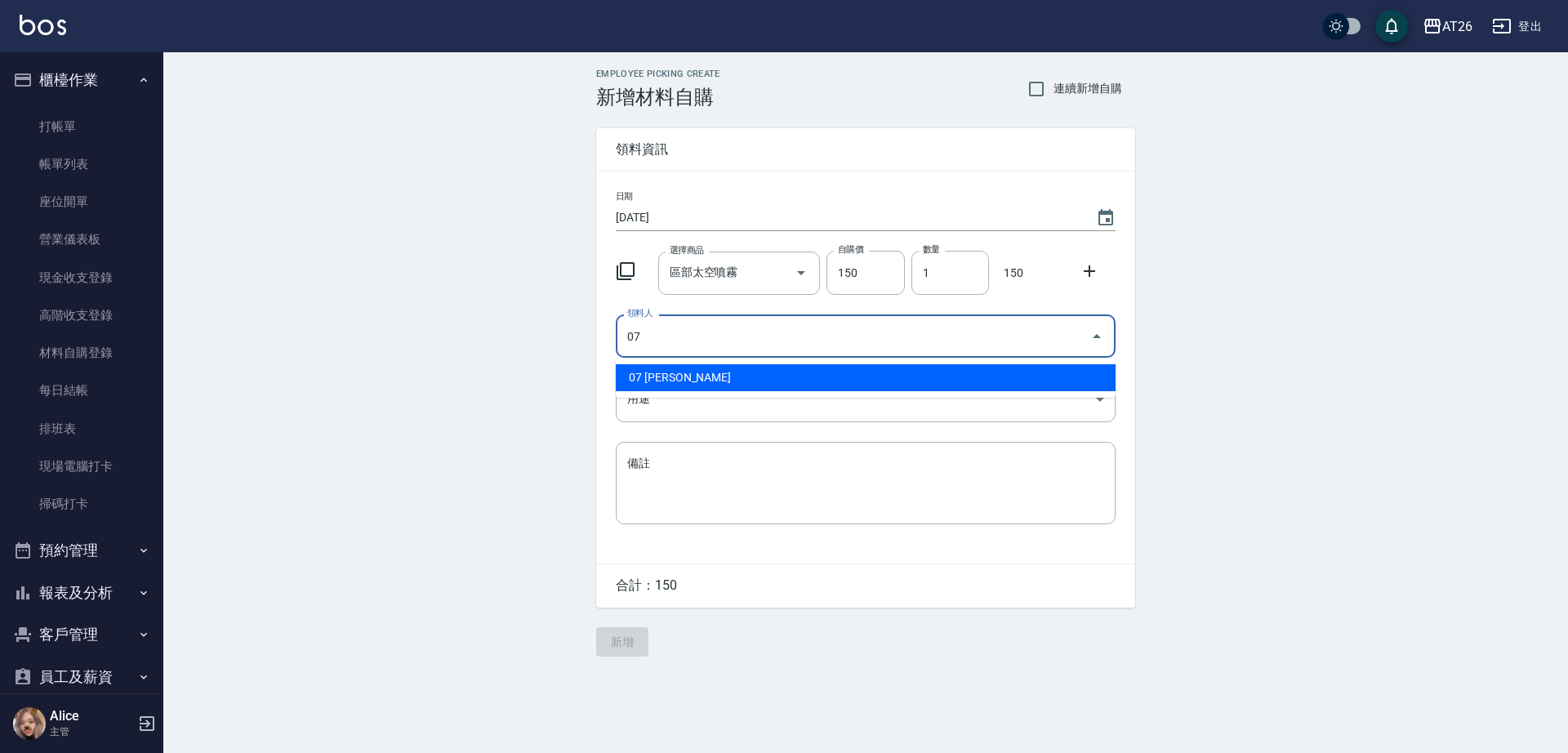
type input "07 [PERSON_NAME]"
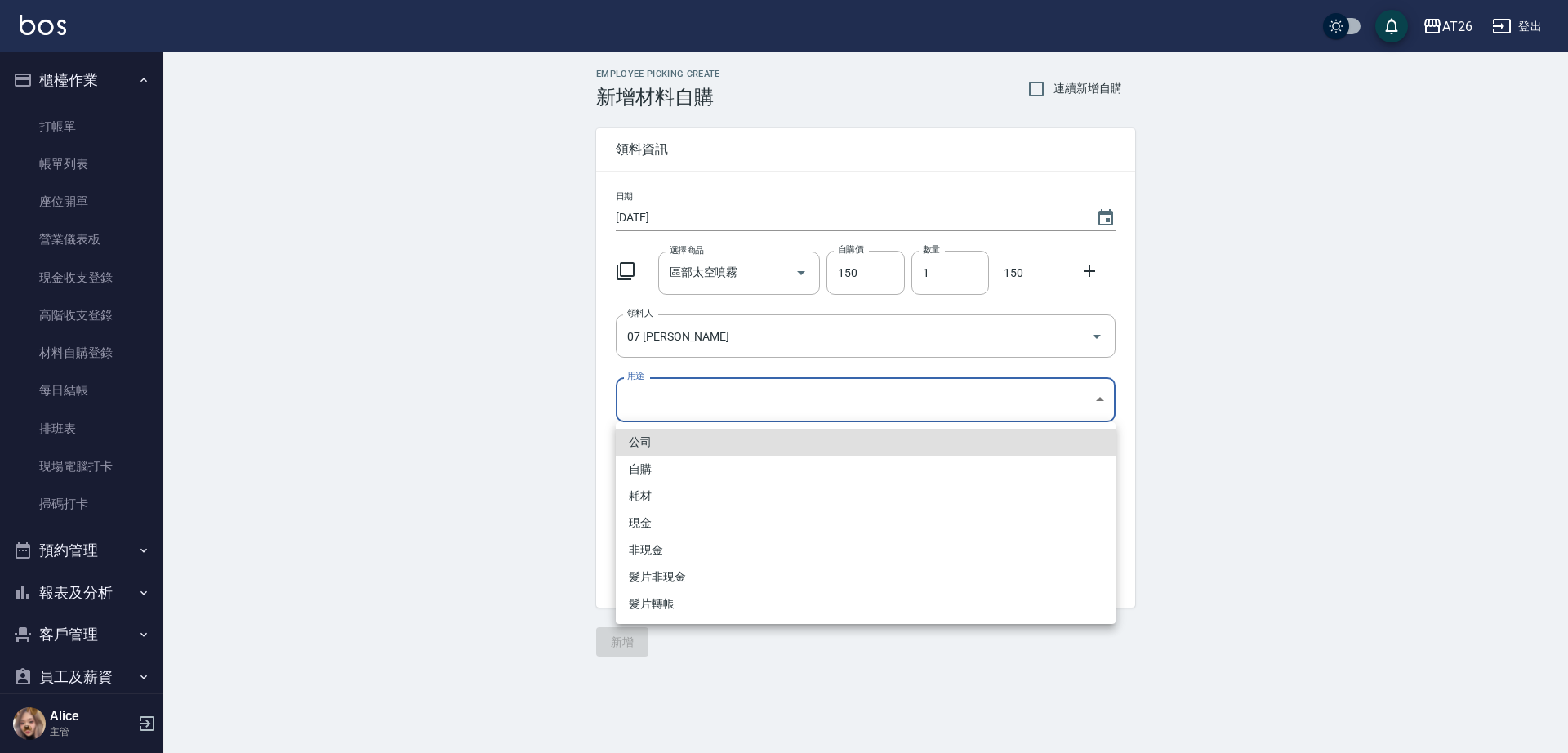
drag, startPoint x: 934, startPoint y: 384, endPoint x: 860, endPoint y: 408, distance: 77.8
click at [931, 385] on body "AT26 登出 櫃檯作業 打帳單 帳單列表 座位開單 營業儀表板 現金收支登錄 高階收支登錄 材料自購登錄 每日結帳 排班表 現場電腦打卡 掃碼打卡 預約管理…" at bounding box center [784, 376] width 1568 height 753
click at [808, 464] on li "自購" at bounding box center [866, 469] width 500 height 27
type input "自購"
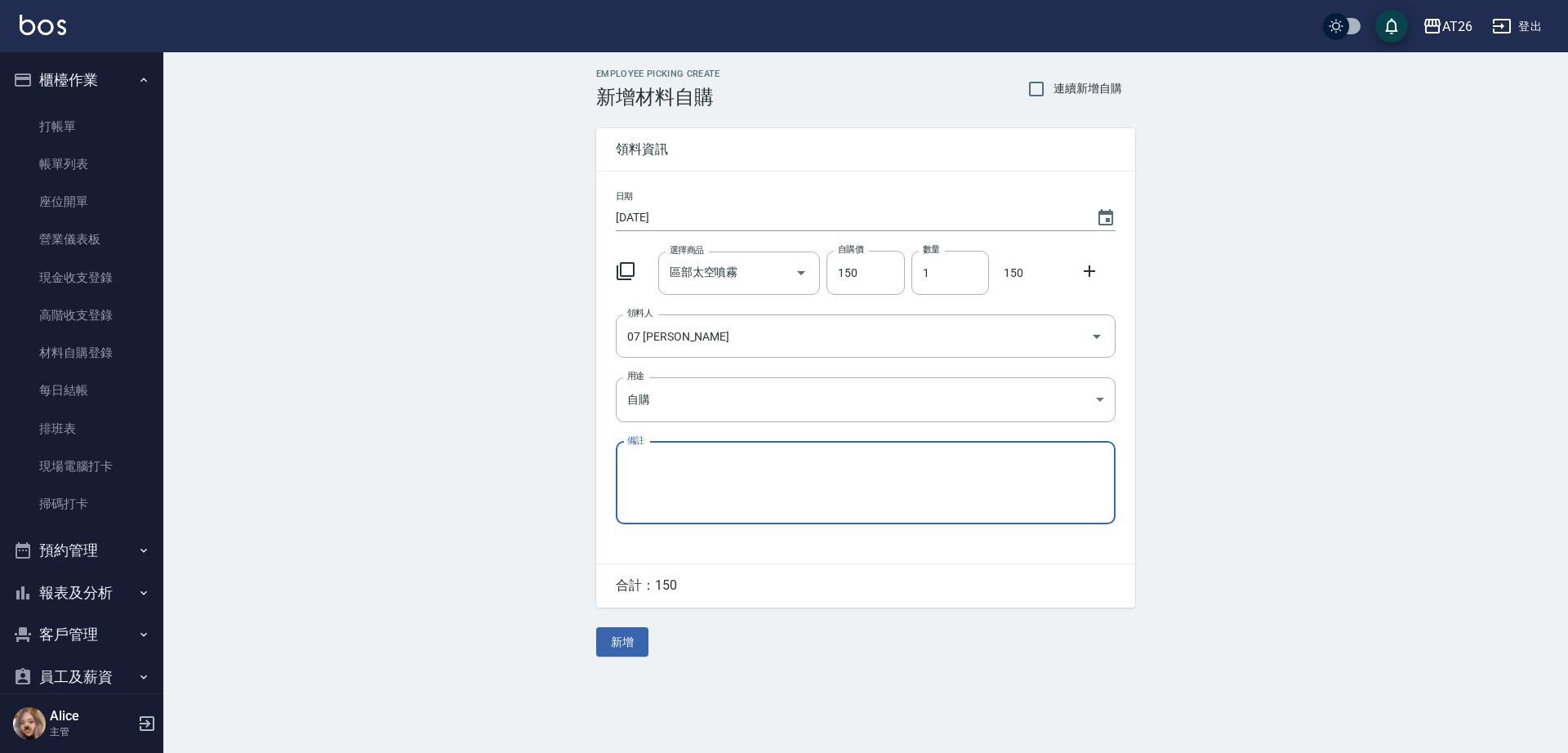
click at [608, 654] on button "新增" at bounding box center [622, 643] width 53 height 30
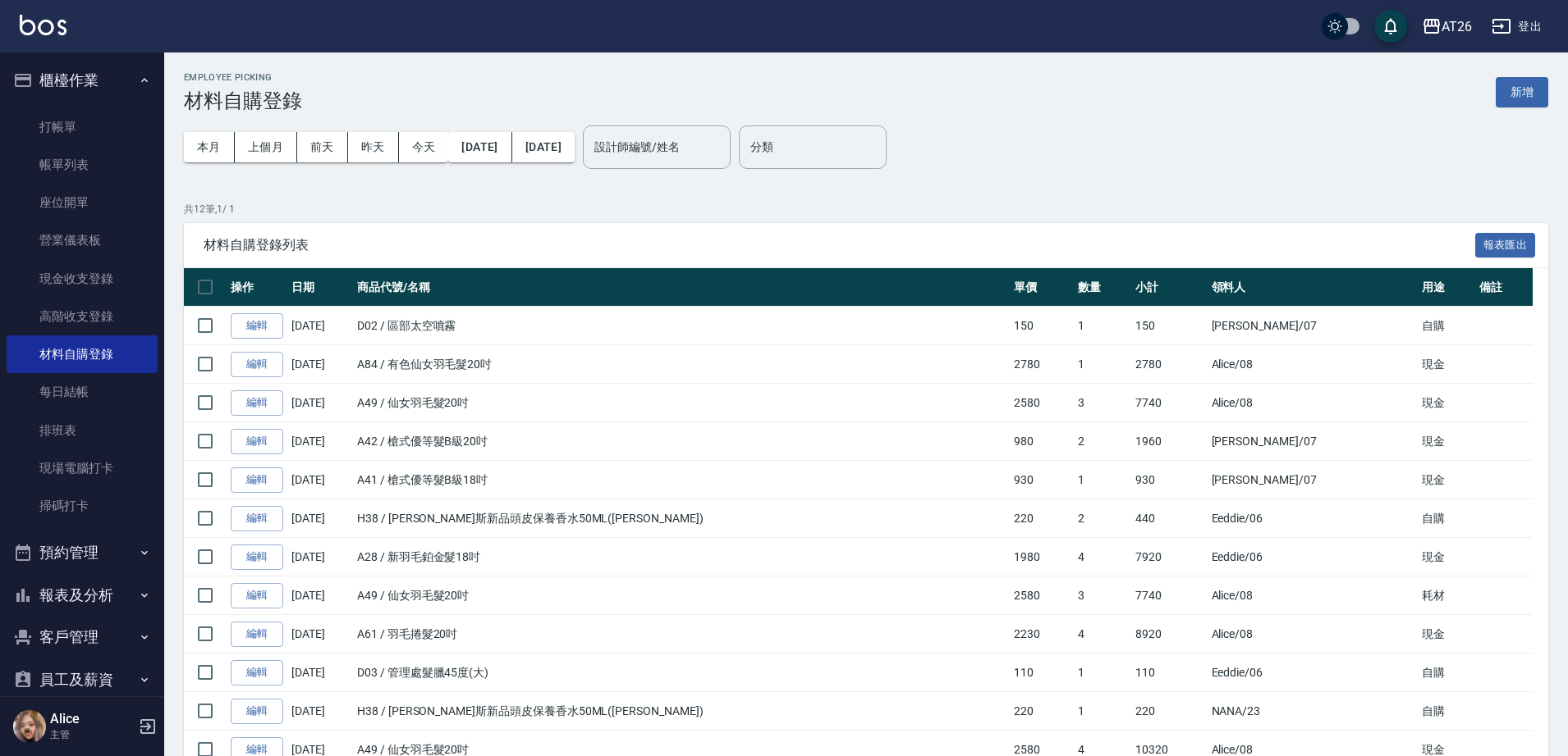
click at [116, 89] on button "櫃檯作業" at bounding box center [82, 80] width 151 height 43
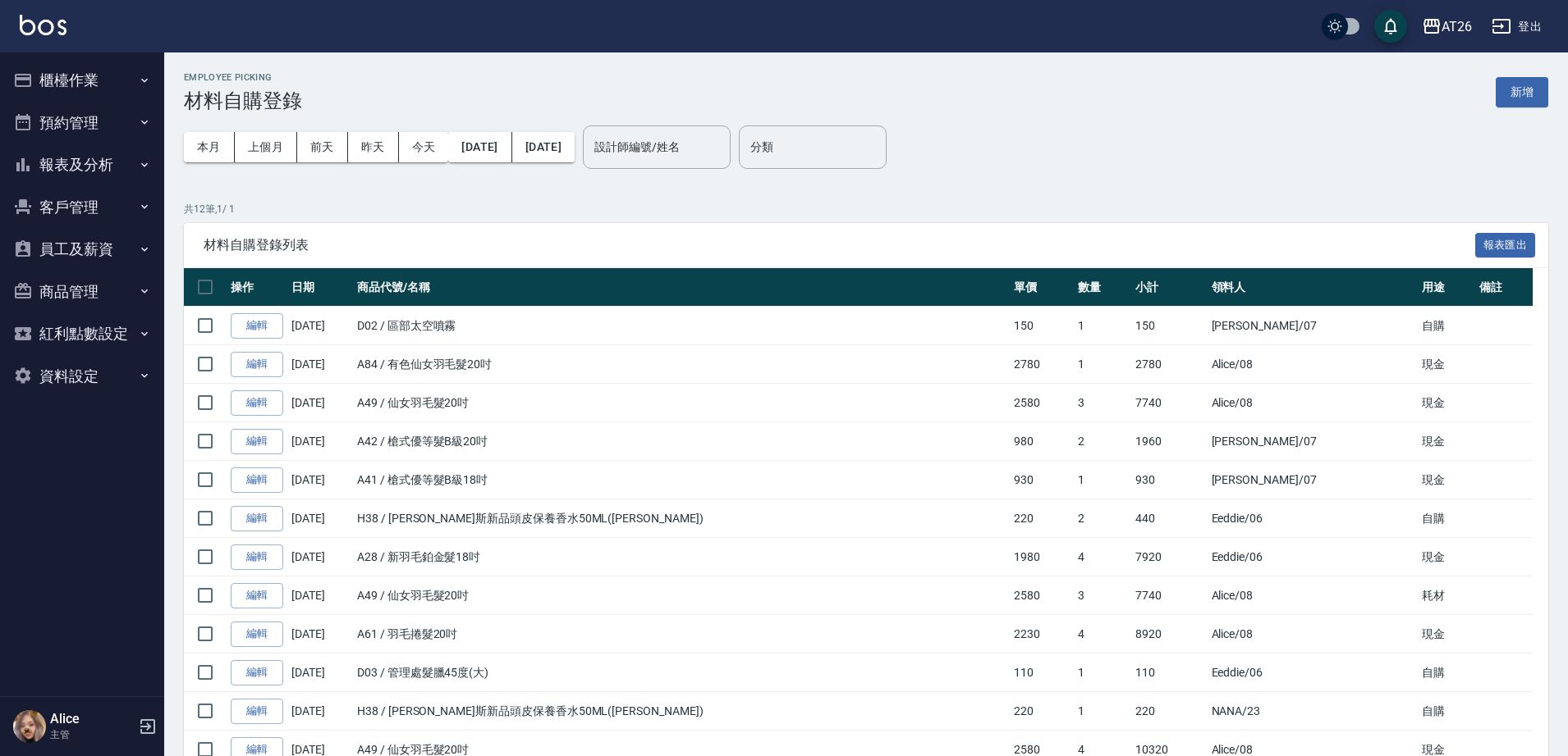
click at [111, 75] on button "櫃檯作業" at bounding box center [82, 80] width 151 height 43
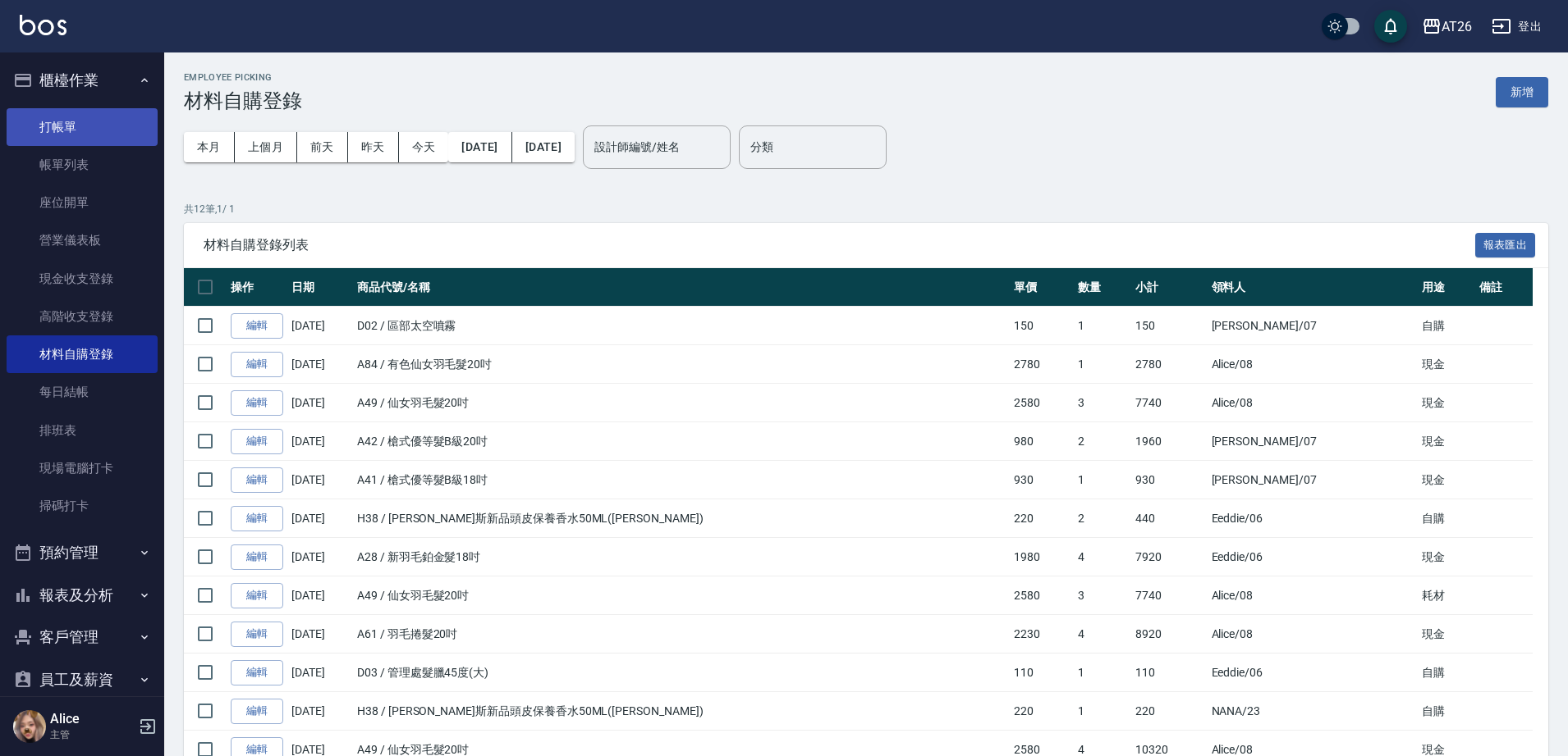
click at [96, 121] on link "打帳單" at bounding box center [82, 126] width 151 height 38
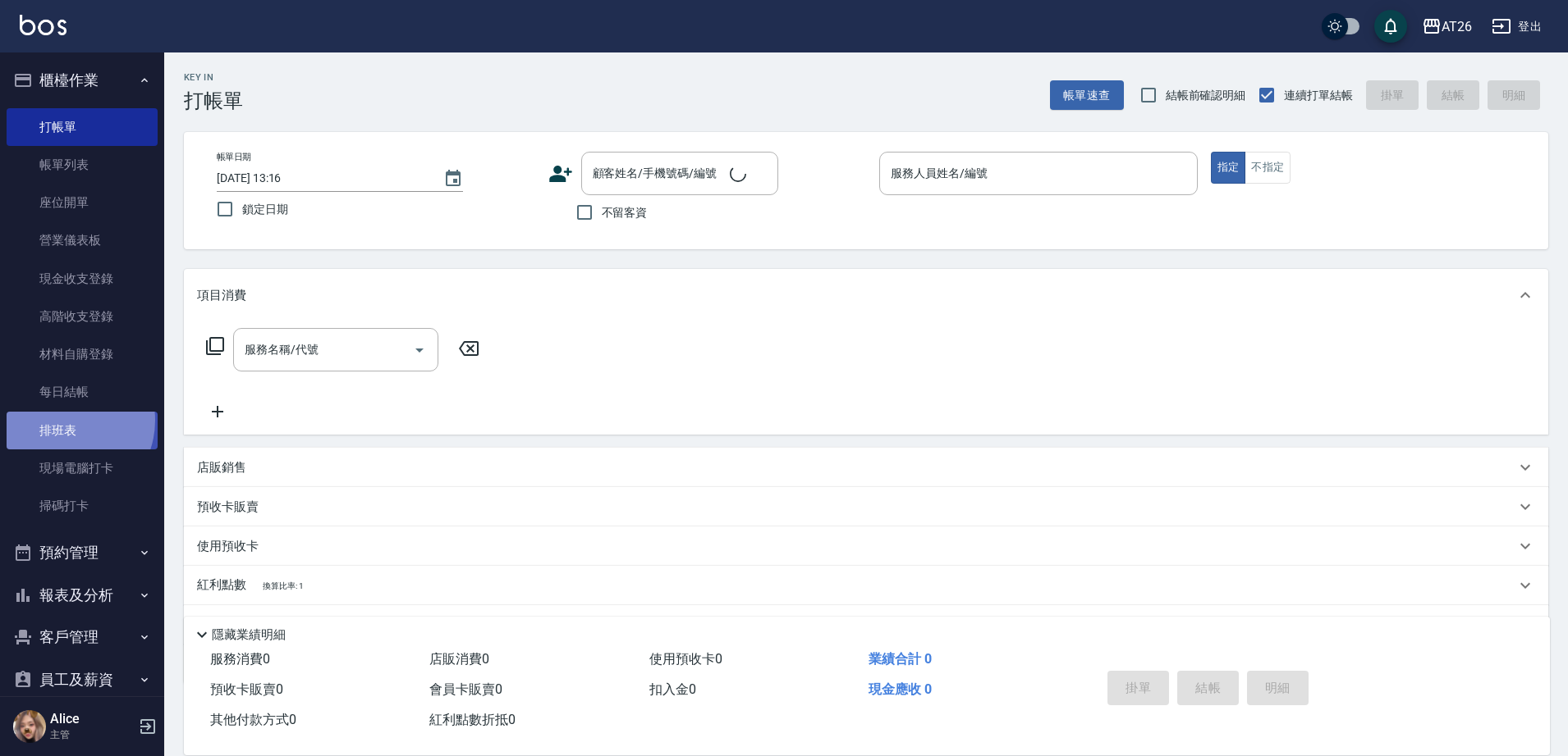
click at [61, 420] on link "排班表" at bounding box center [82, 430] width 151 height 38
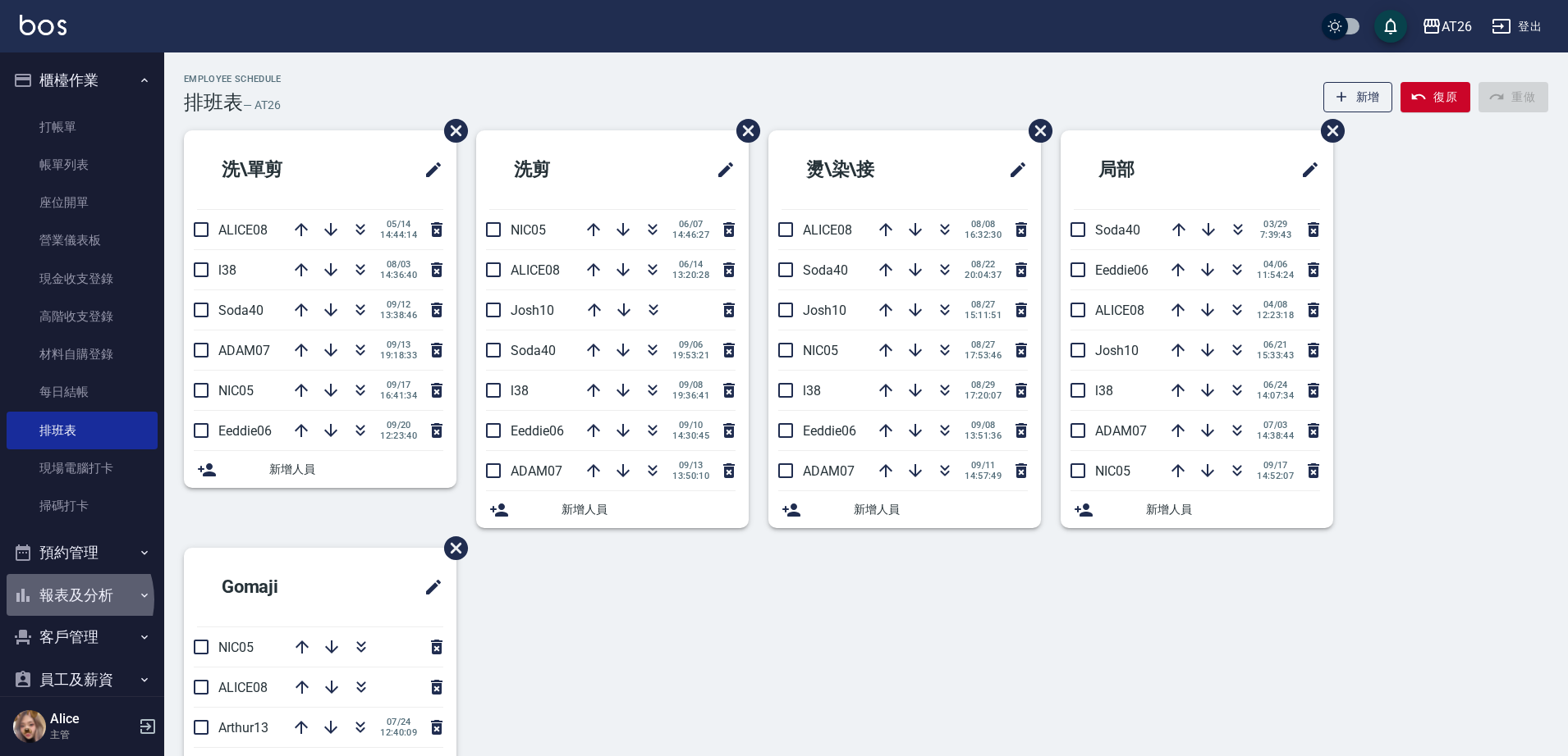
click at [67, 598] on button "報表及分析" at bounding box center [82, 595] width 151 height 43
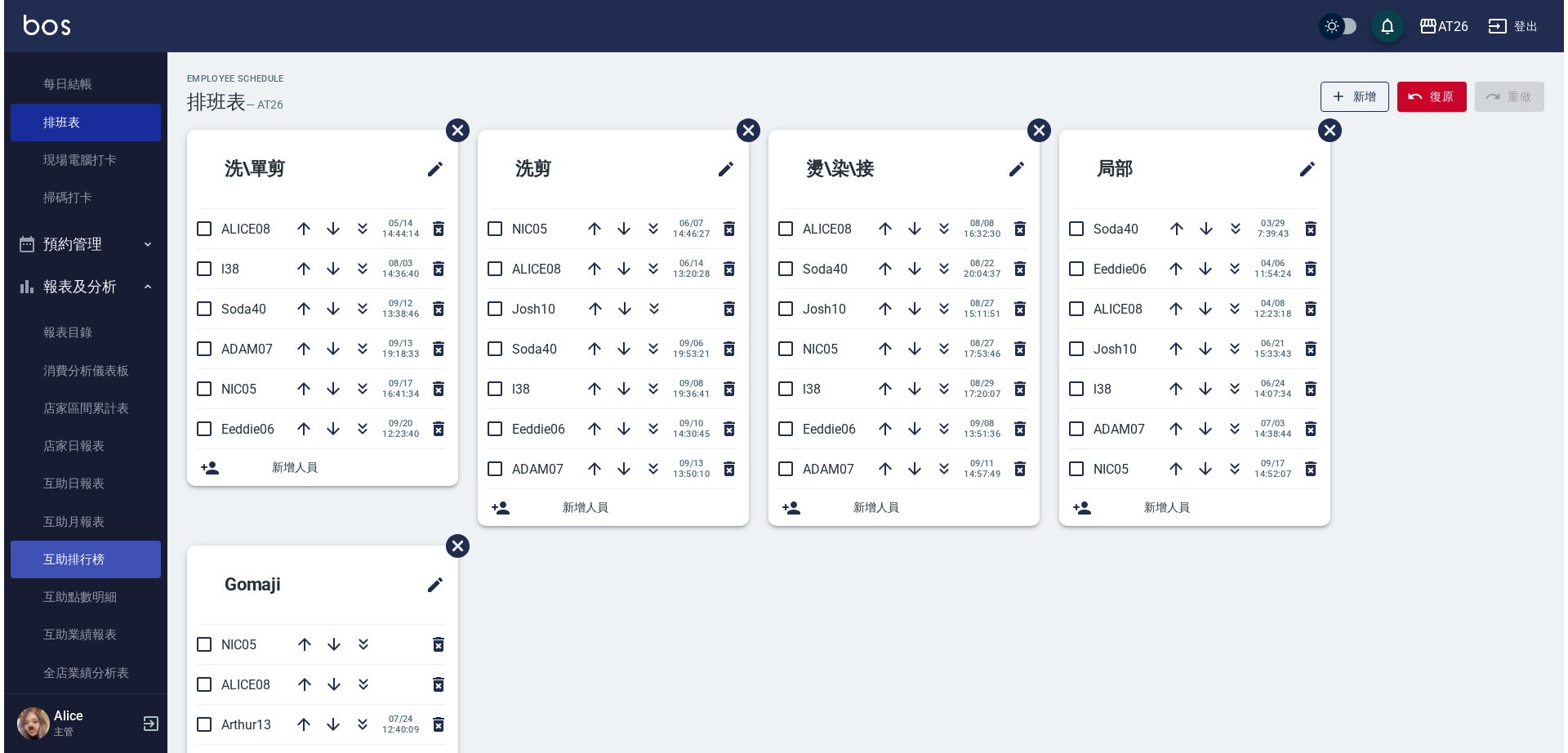
scroll to position [510, 0]
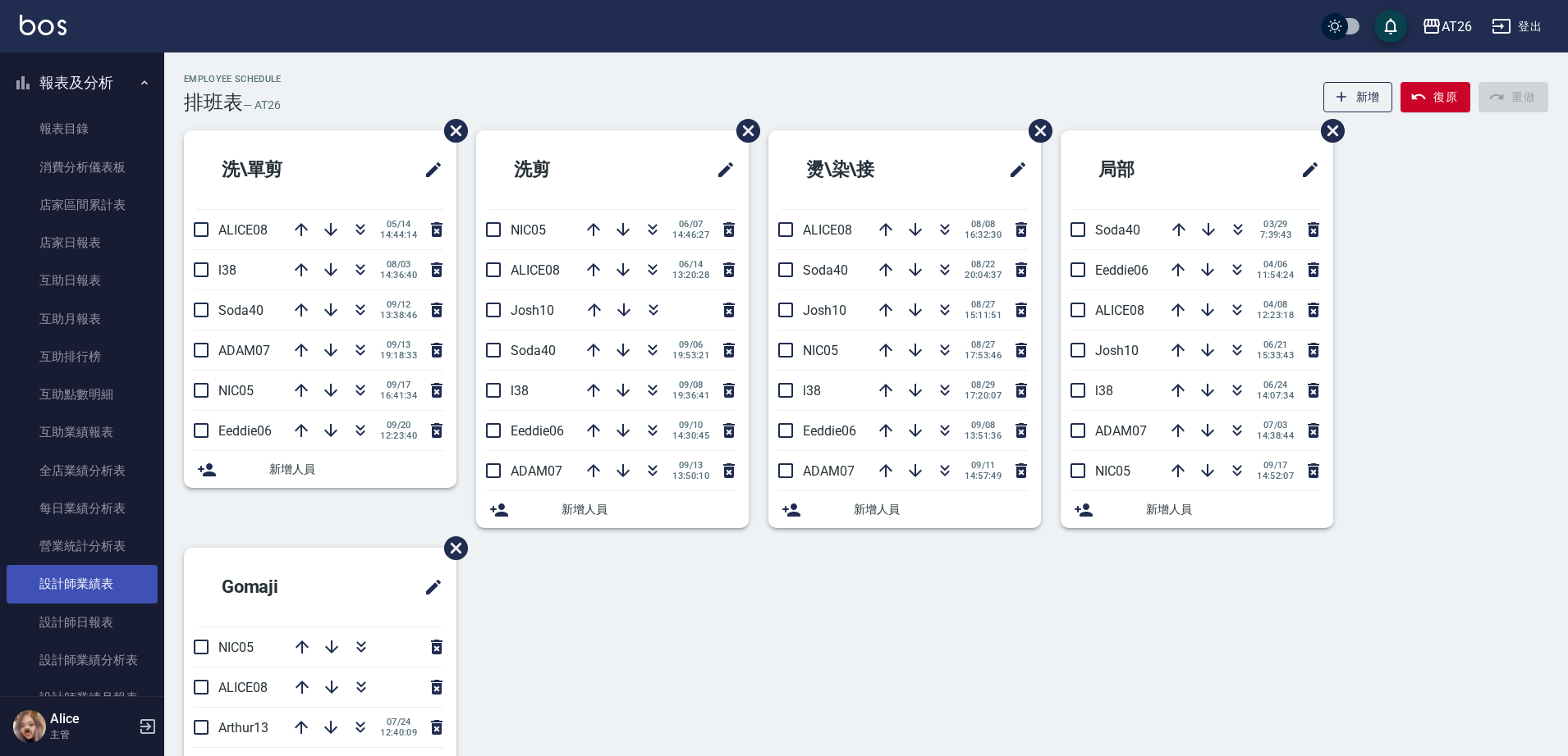
click at [102, 594] on link "設計師業績表" at bounding box center [82, 584] width 151 height 38
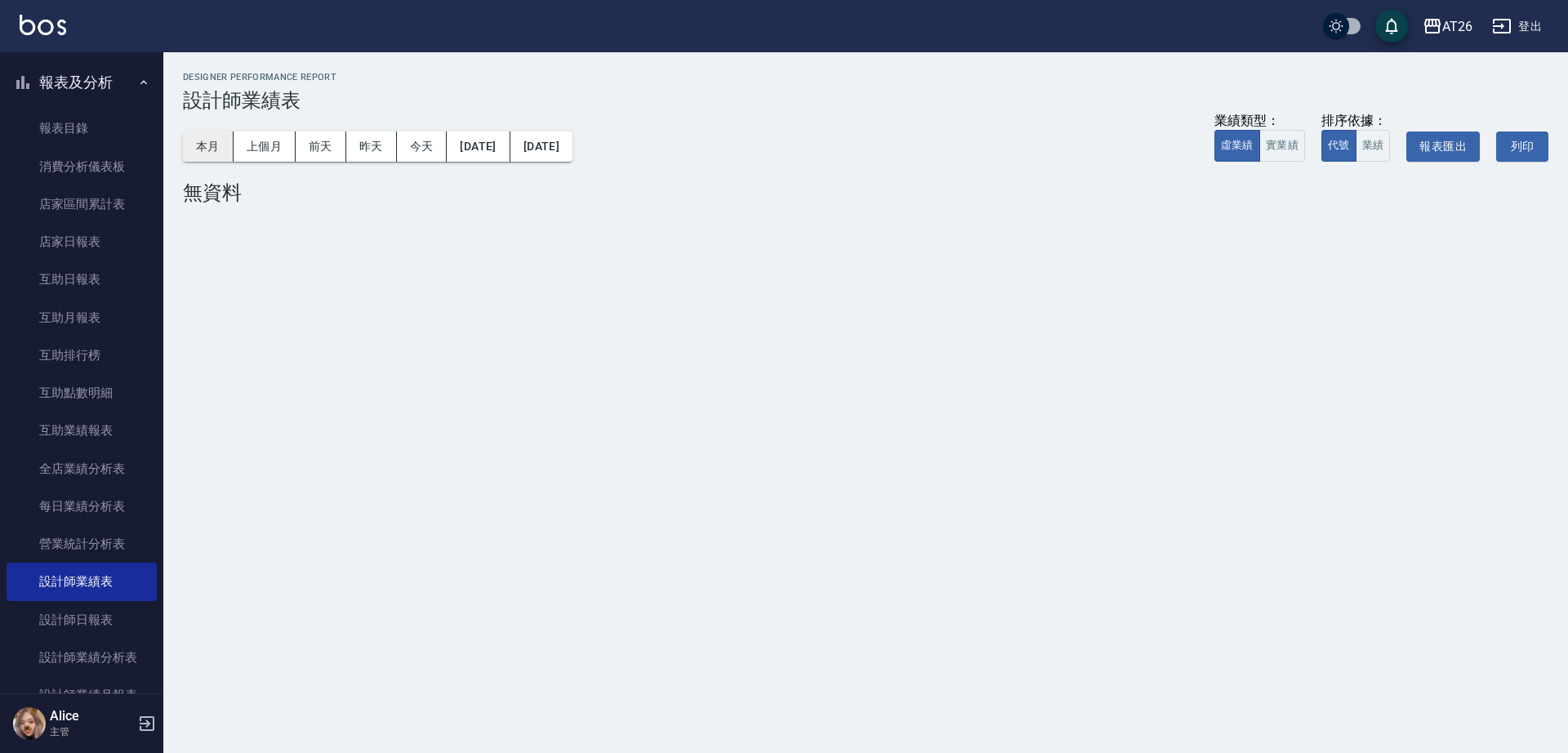
click at [222, 141] on button "本月" at bounding box center [208, 147] width 51 height 30
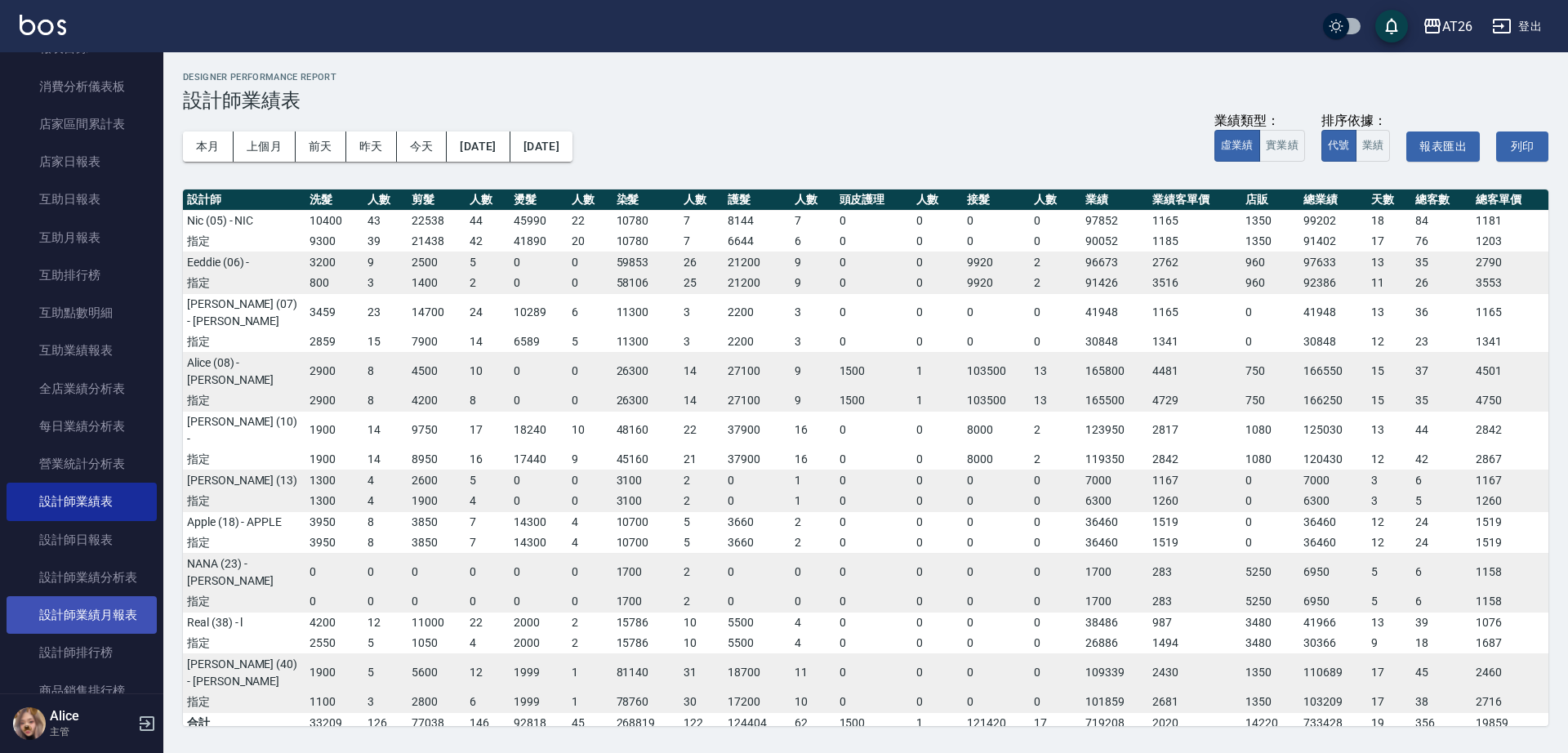
scroll to position [613, 0]
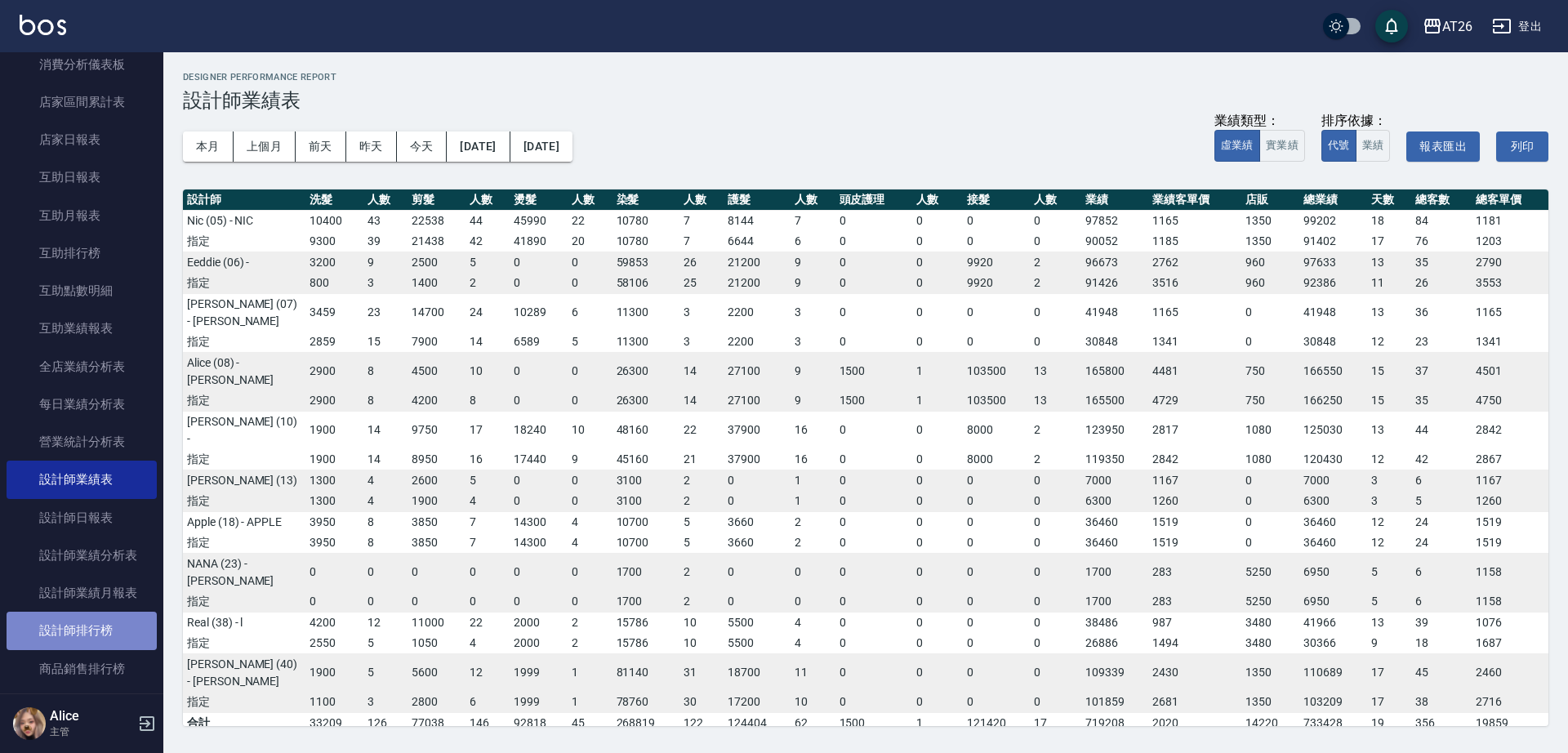
click at [123, 630] on link "設計師排行榜" at bounding box center [82, 630] width 150 height 38
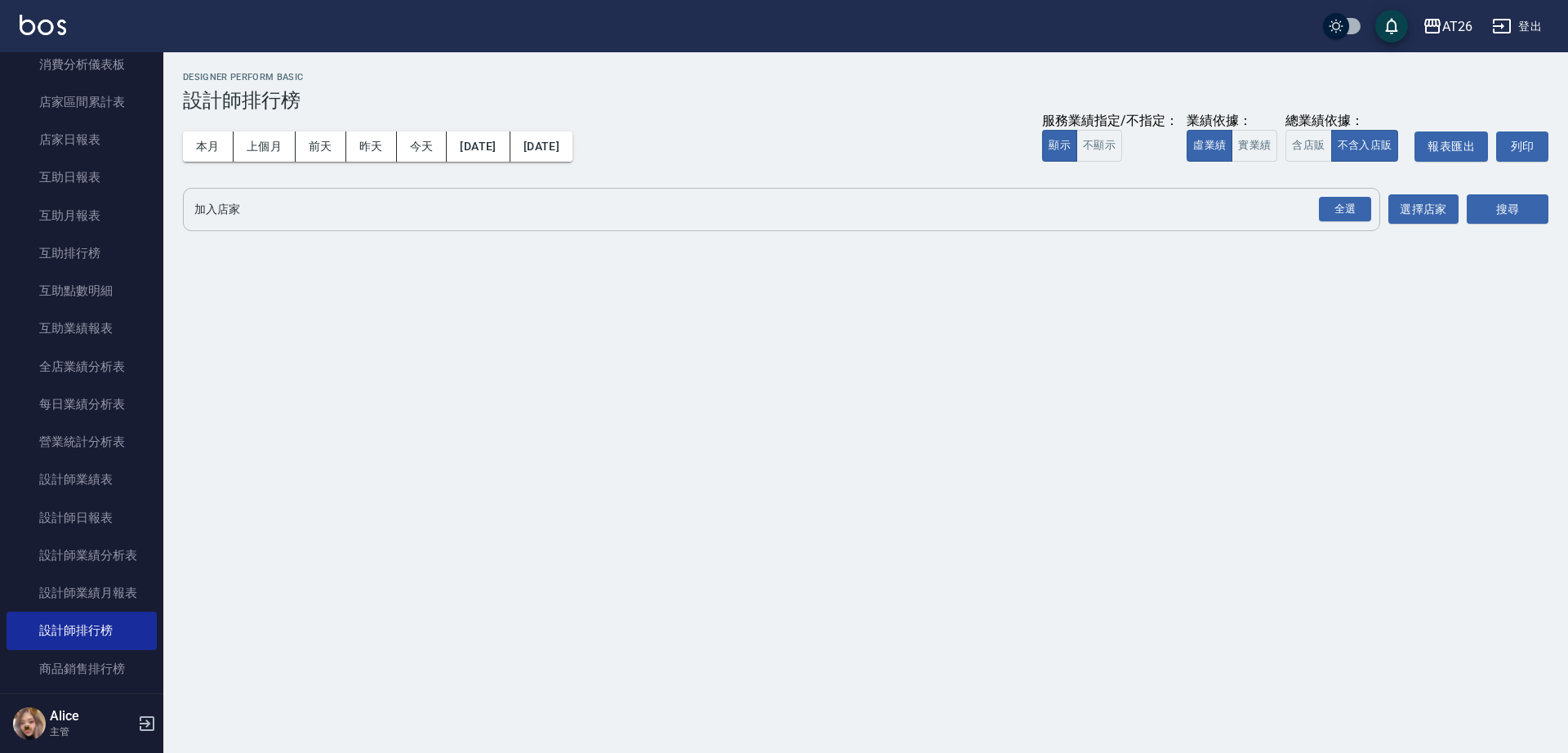
click at [1222, 203] on input "加入店家" at bounding box center [769, 209] width 1158 height 28
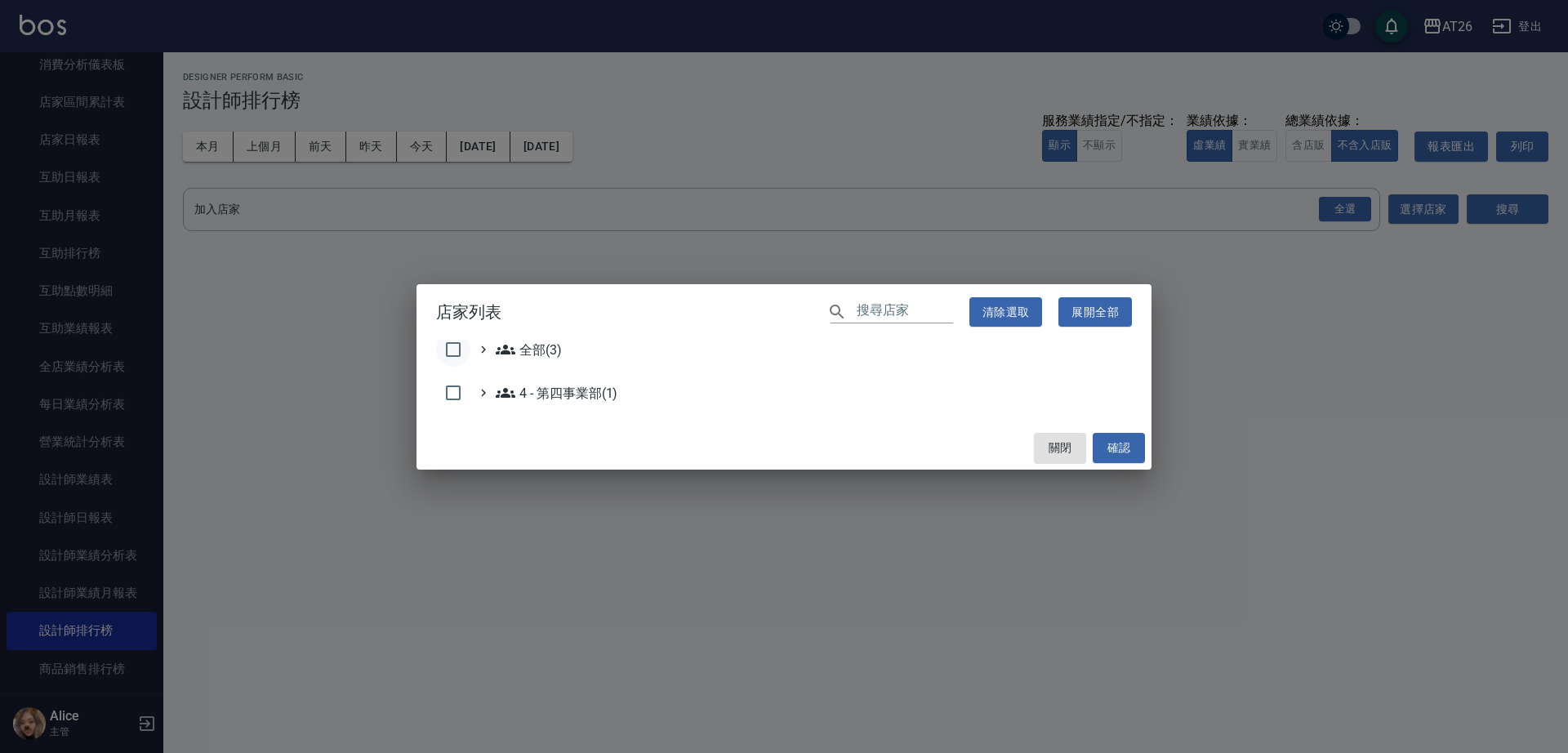
click at [469, 350] on input "checkbox" at bounding box center [453, 349] width 34 height 34
checkbox input "true"
click at [454, 393] on input "checkbox" at bounding box center [453, 393] width 34 height 34
checkbox input "false"
click at [487, 390] on icon at bounding box center [483, 394] width 15 height 15
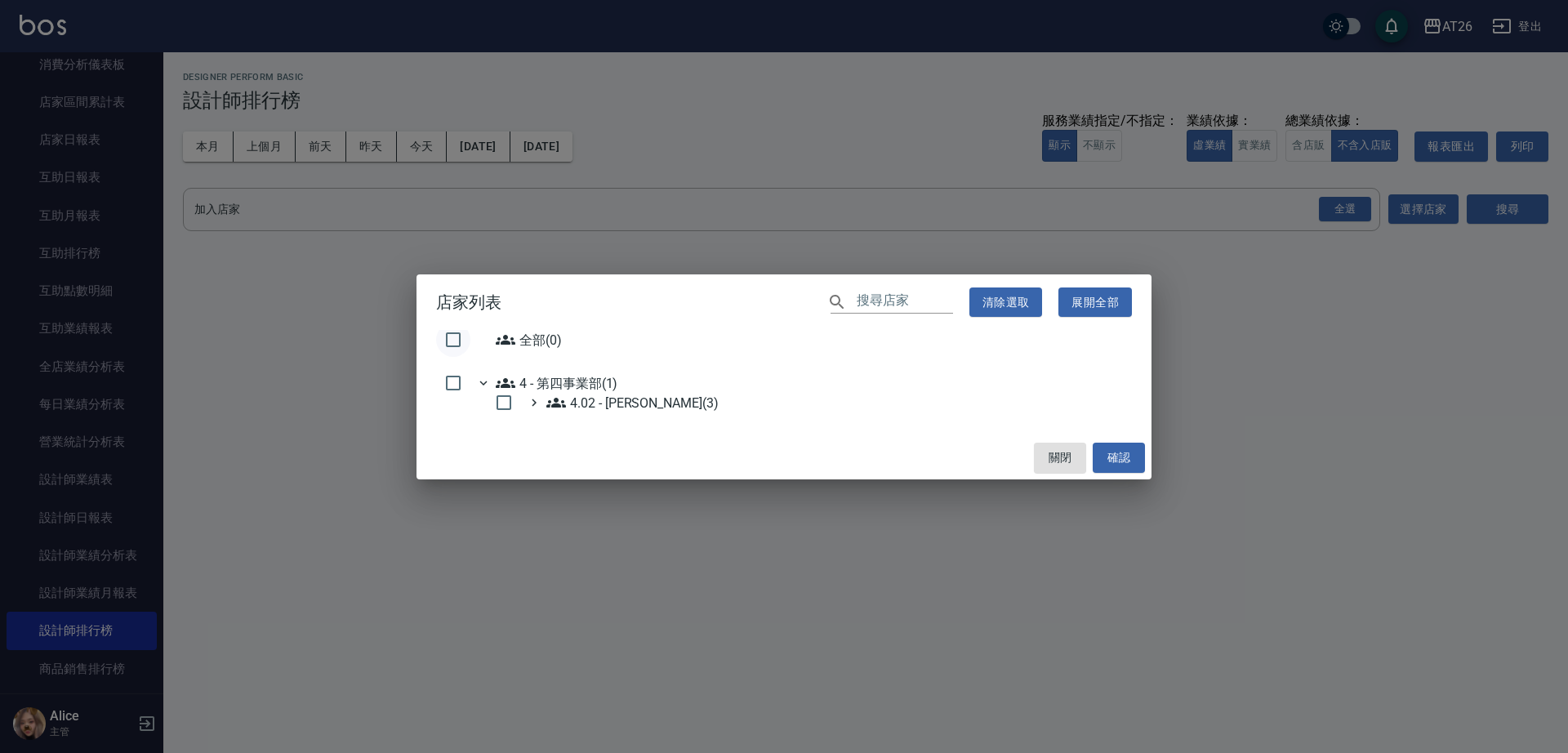
click at [434, 330] on div "全部(0) 4 - 第四事業部(1) 4.02 - [PERSON_NAME](3)" at bounding box center [784, 383] width 735 height 106
click at [448, 339] on input "checkbox" at bounding box center [453, 339] width 34 height 34
checkbox input "false"
click at [1107, 452] on button "確認" at bounding box center [1119, 458] width 53 height 30
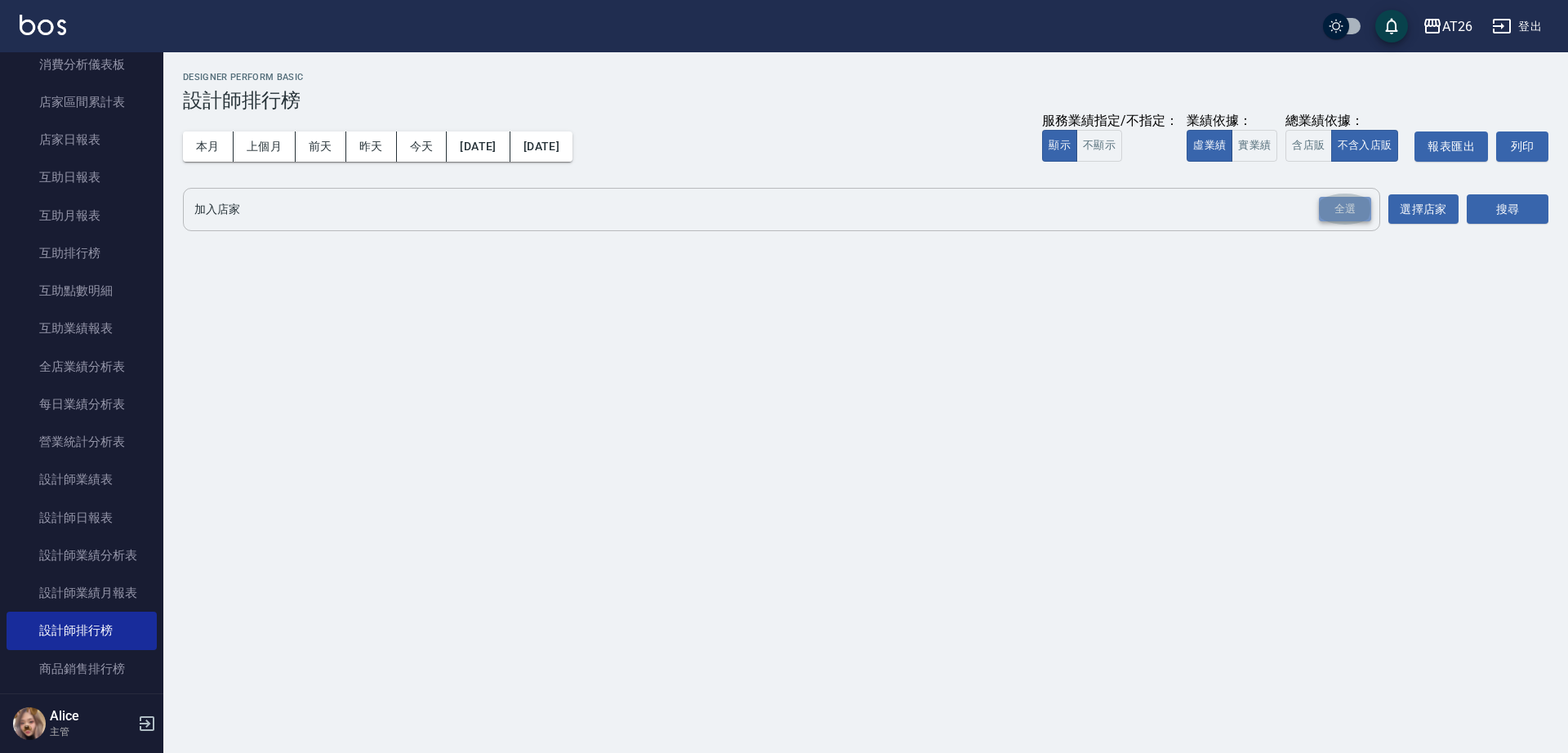
click at [1335, 203] on div "全選" at bounding box center [1345, 209] width 53 height 25
click at [238, 215] on icon at bounding box center [240, 210] width 15 height 15
click at [322, 208] on icon at bounding box center [316, 210] width 15 height 15
click at [1507, 199] on button "搜尋" at bounding box center [1508, 210] width 82 height 30
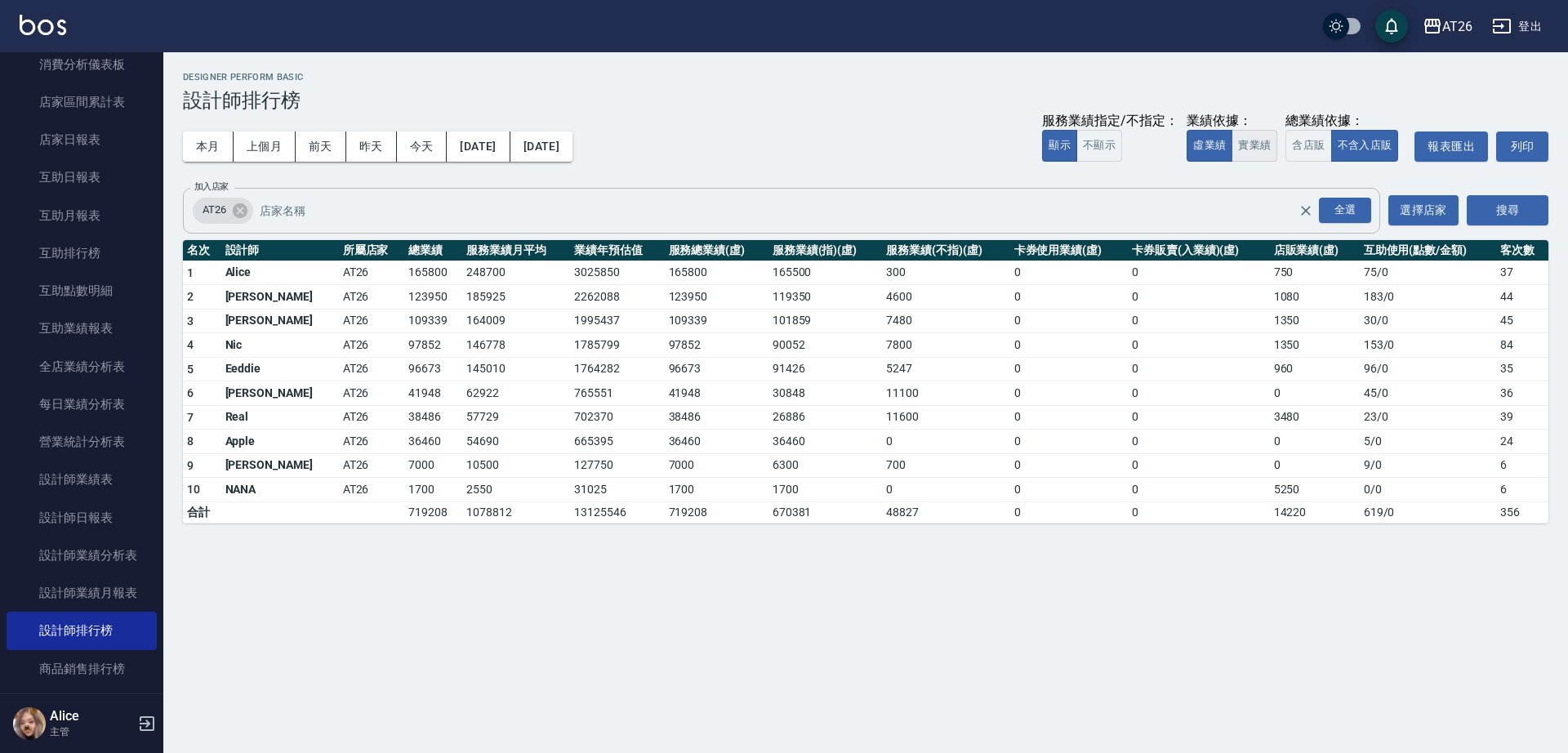
click at [1251, 143] on button "實業績" at bounding box center [1255, 146] width 46 height 32
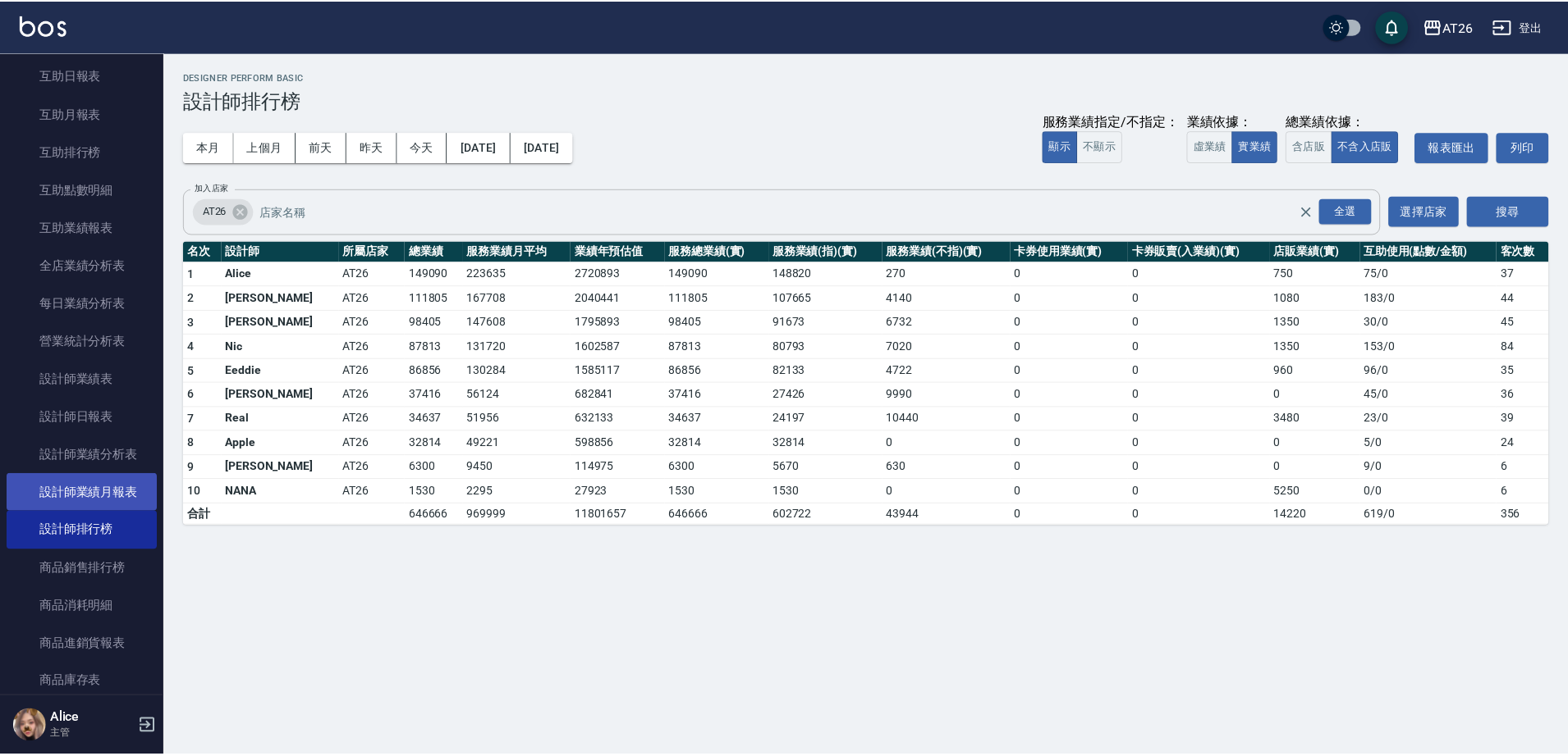
scroll to position [820, 0]
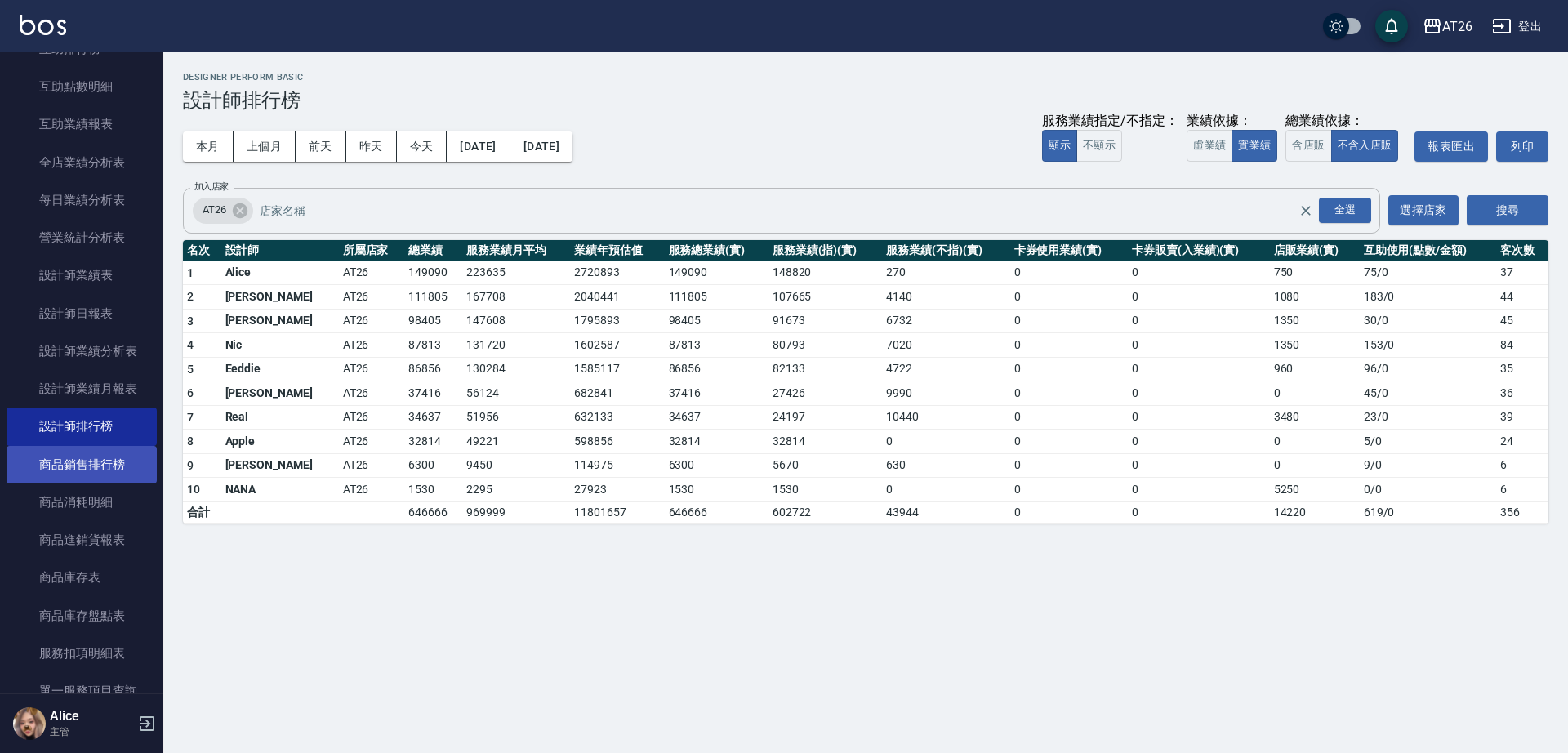
click at [108, 467] on link "商品銷售排行榜" at bounding box center [82, 464] width 150 height 38
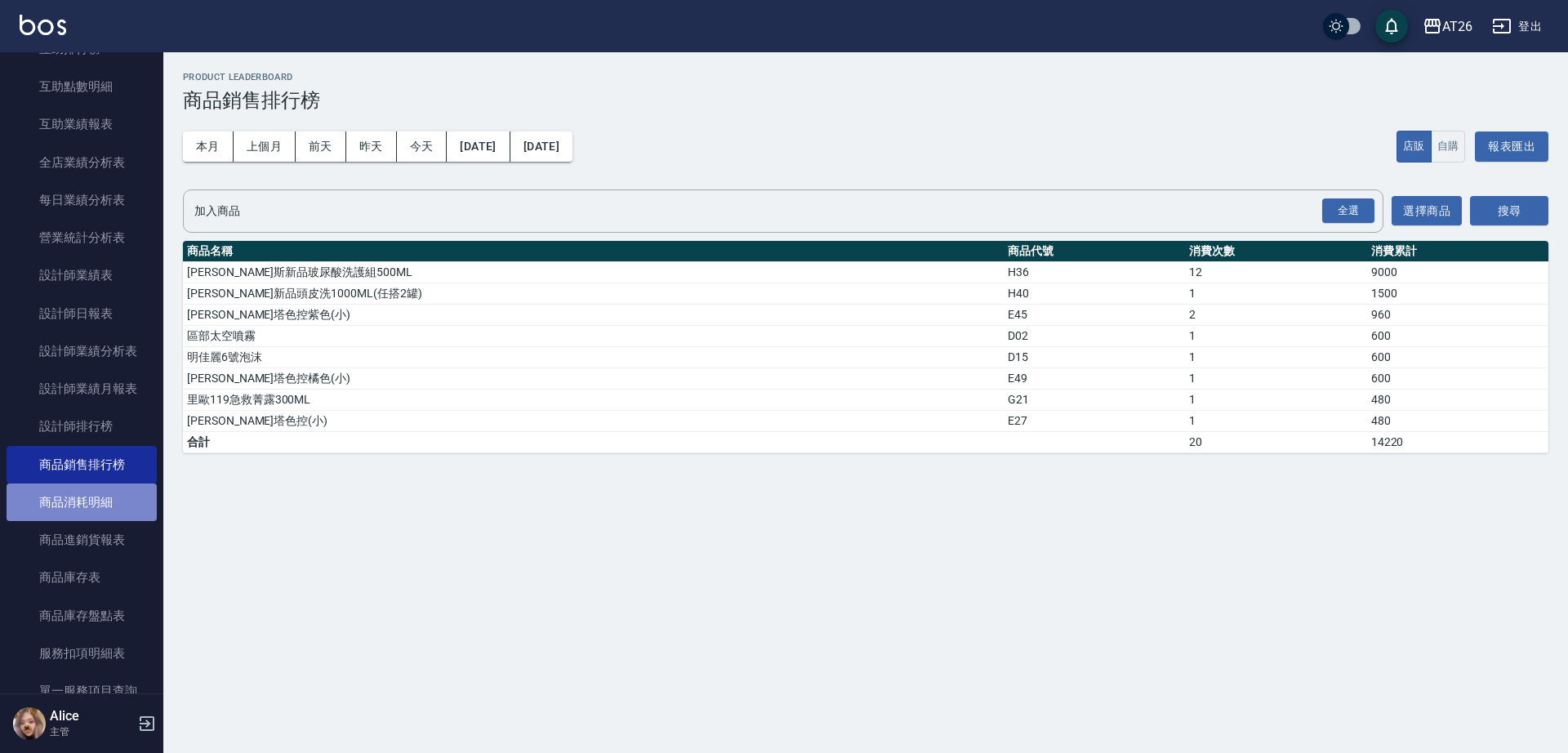
click at [105, 494] on link "商品消耗明細" at bounding box center [82, 502] width 150 height 38
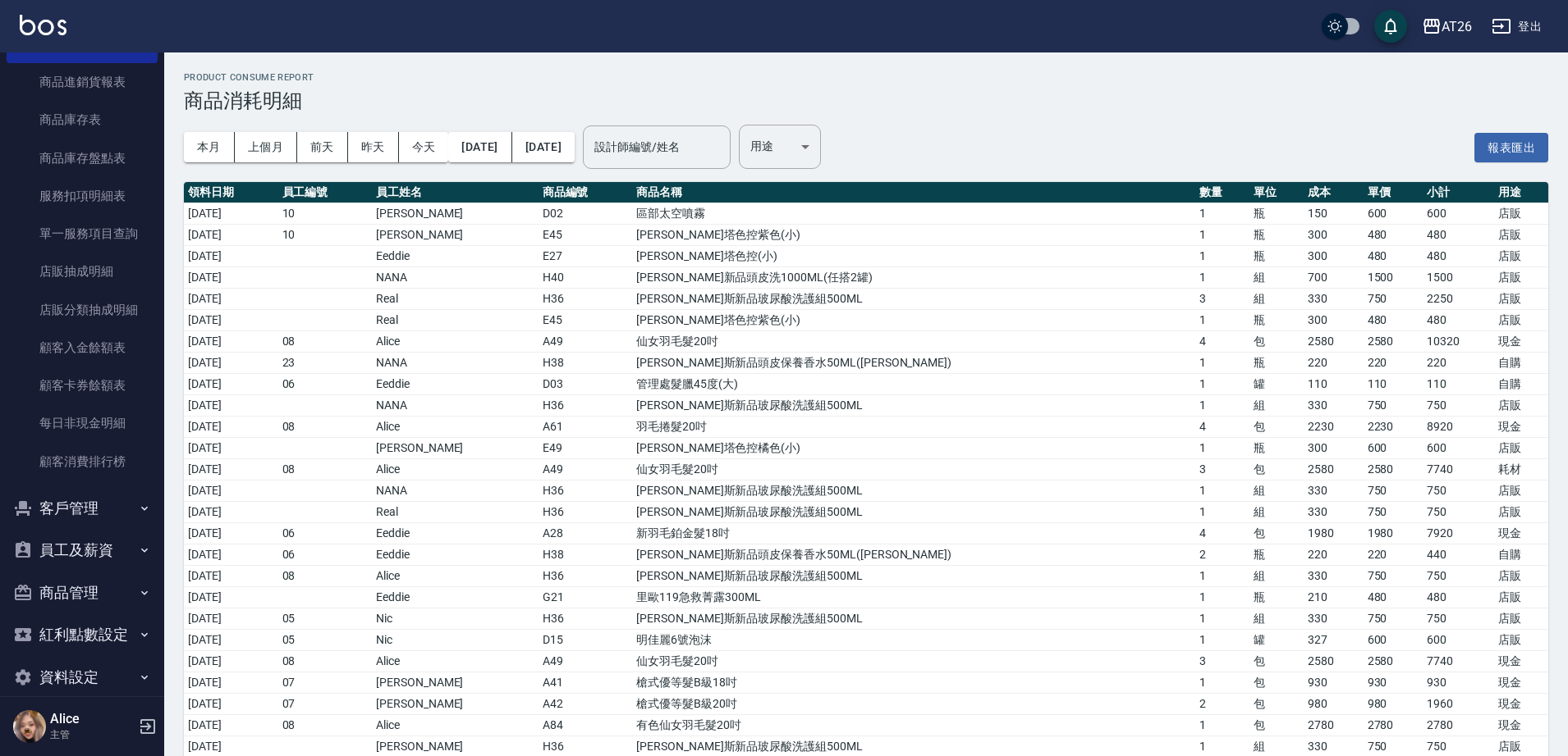
scroll to position [1302, 0]
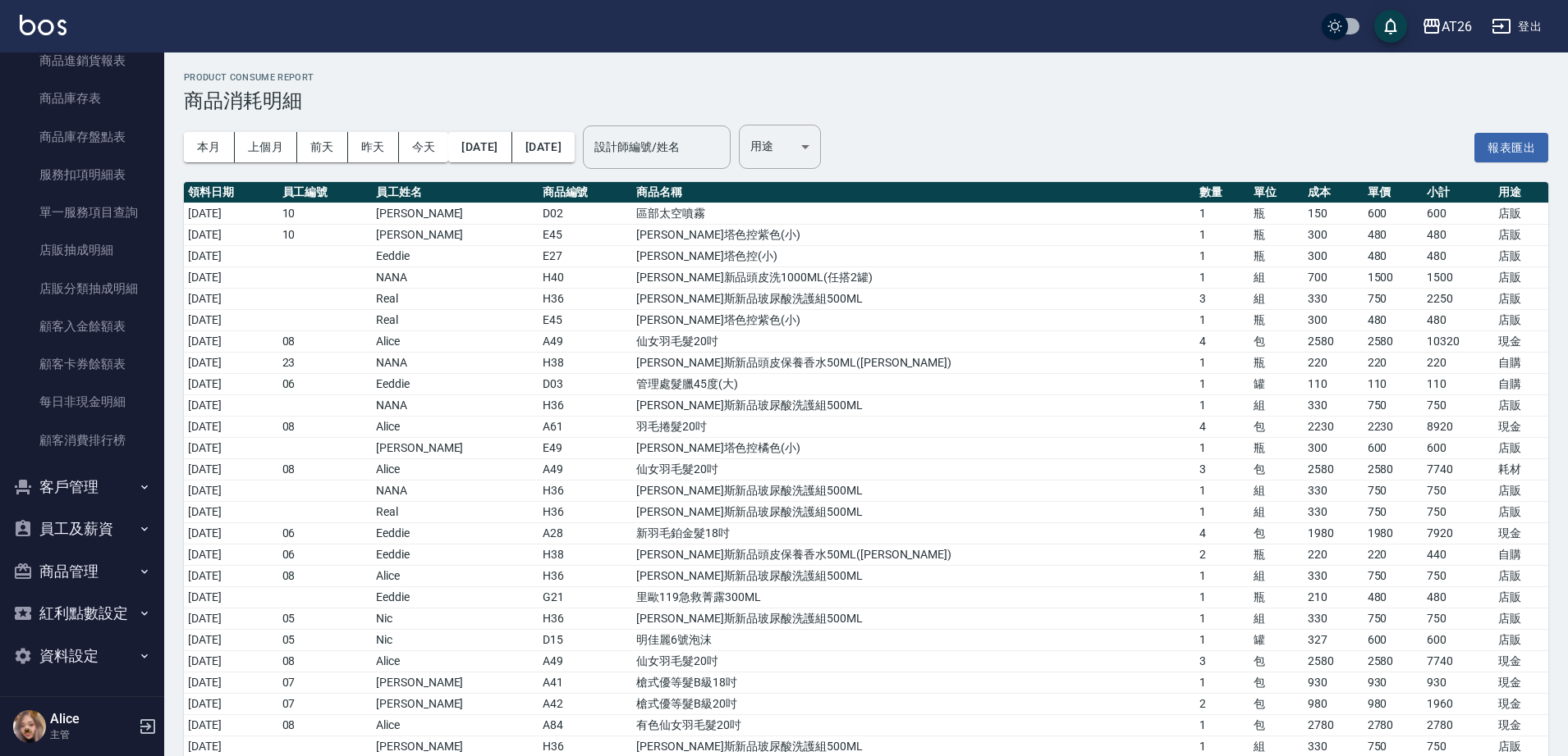
click at [99, 530] on button "員工及薪資" at bounding box center [82, 529] width 151 height 43
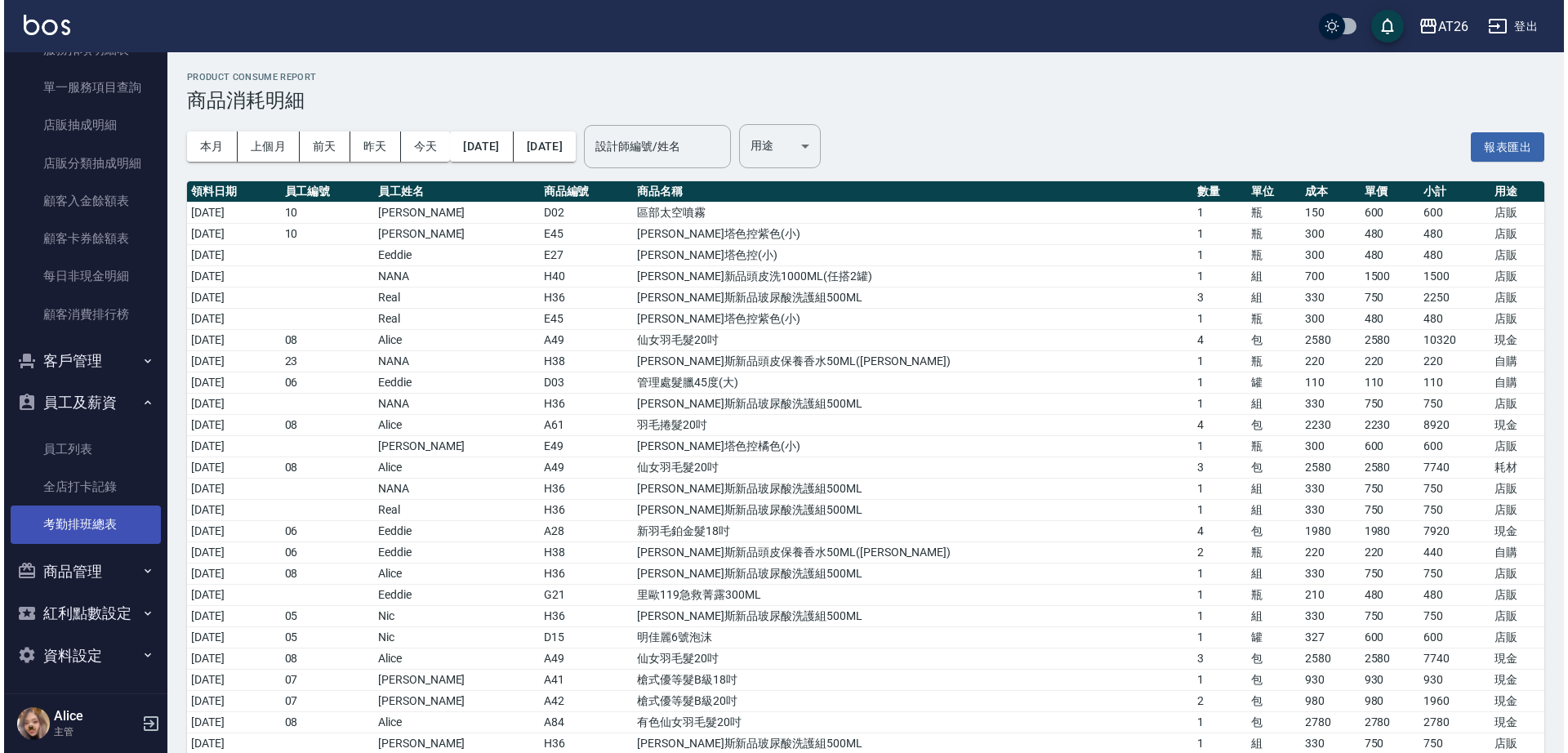
scroll to position [1423, 0]
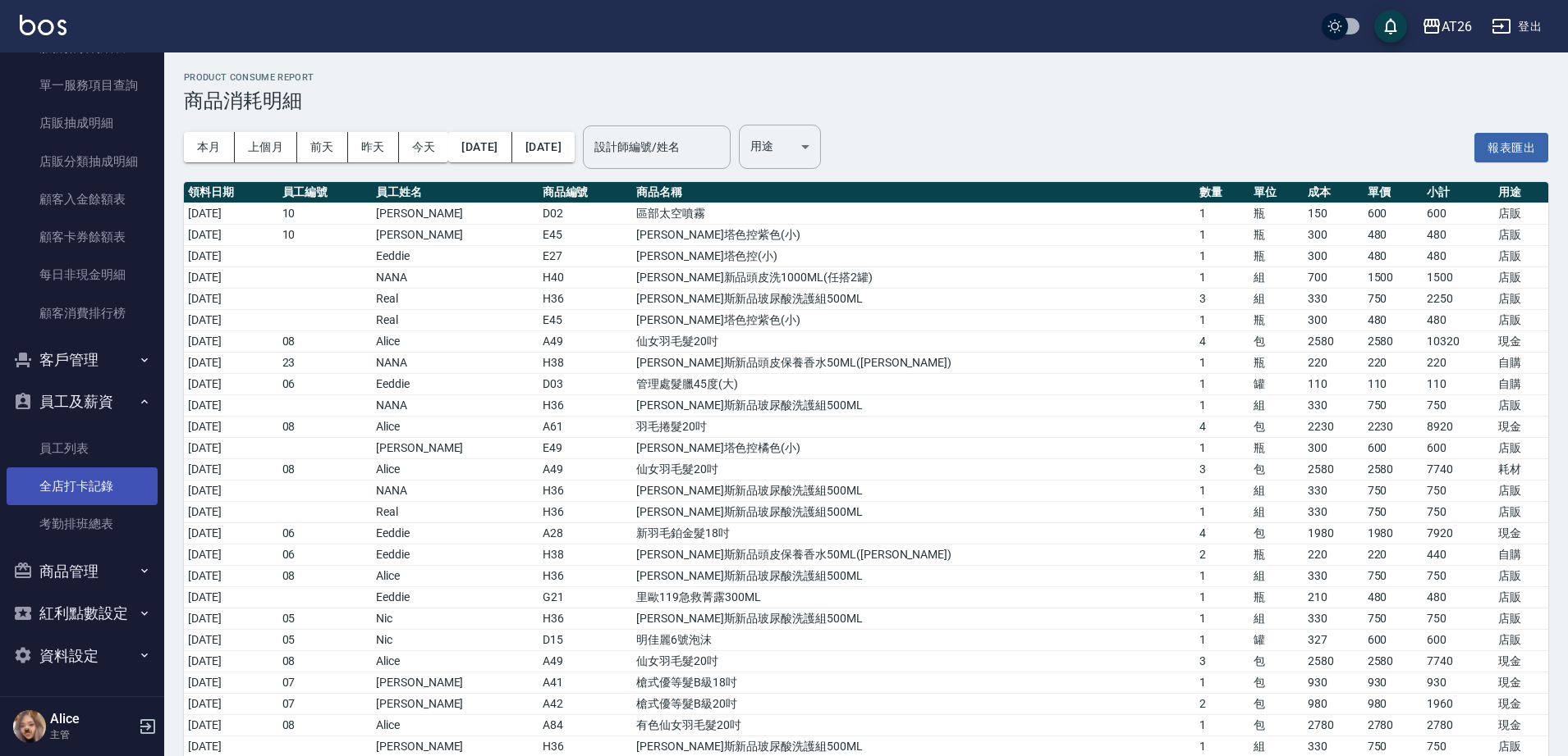
click at [93, 485] on link "全店打卡記錄" at bounding box center [82, 486] width 151 height 38
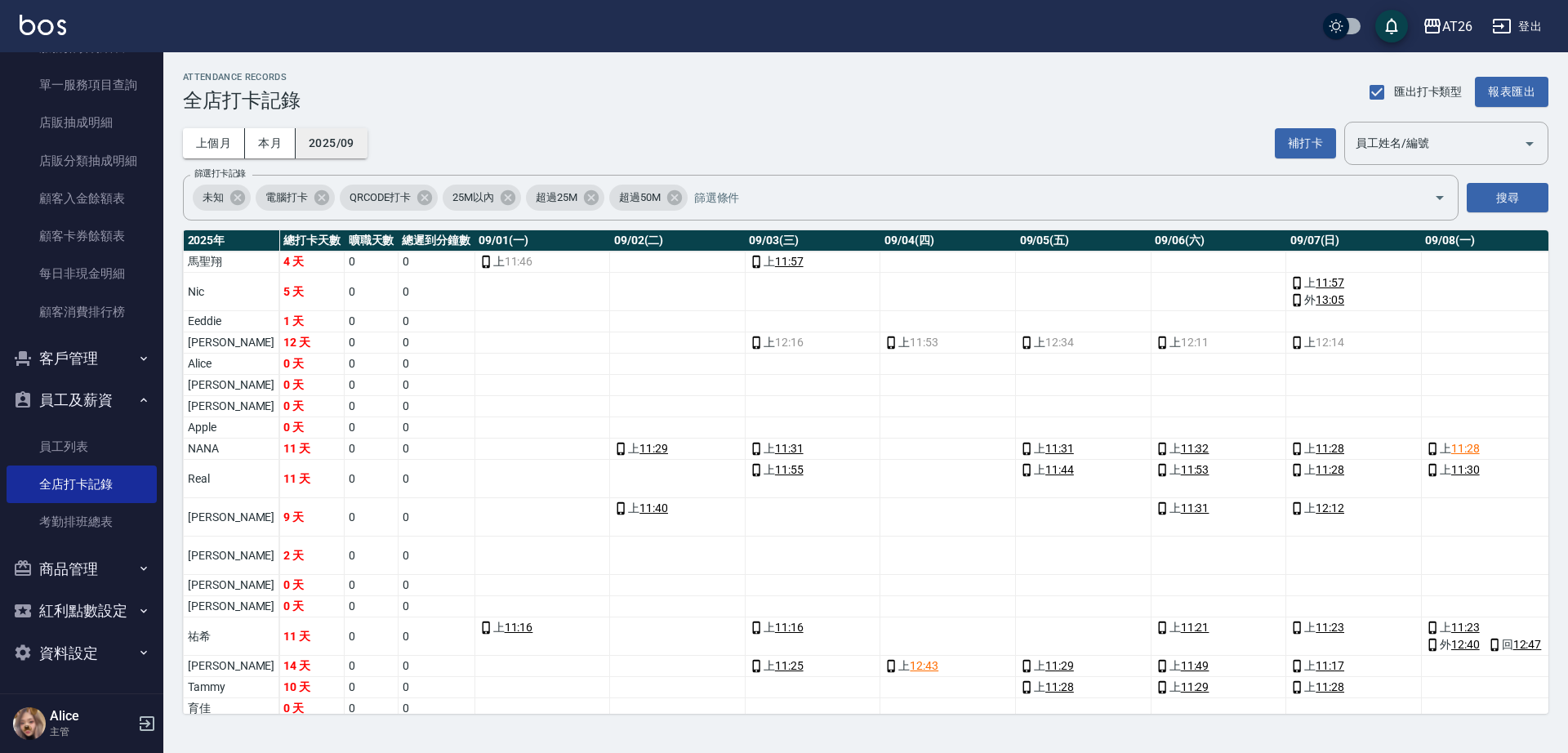
click at [334, 143] on button "2025/09" at bounding box center [332, 143] width 72 height 30
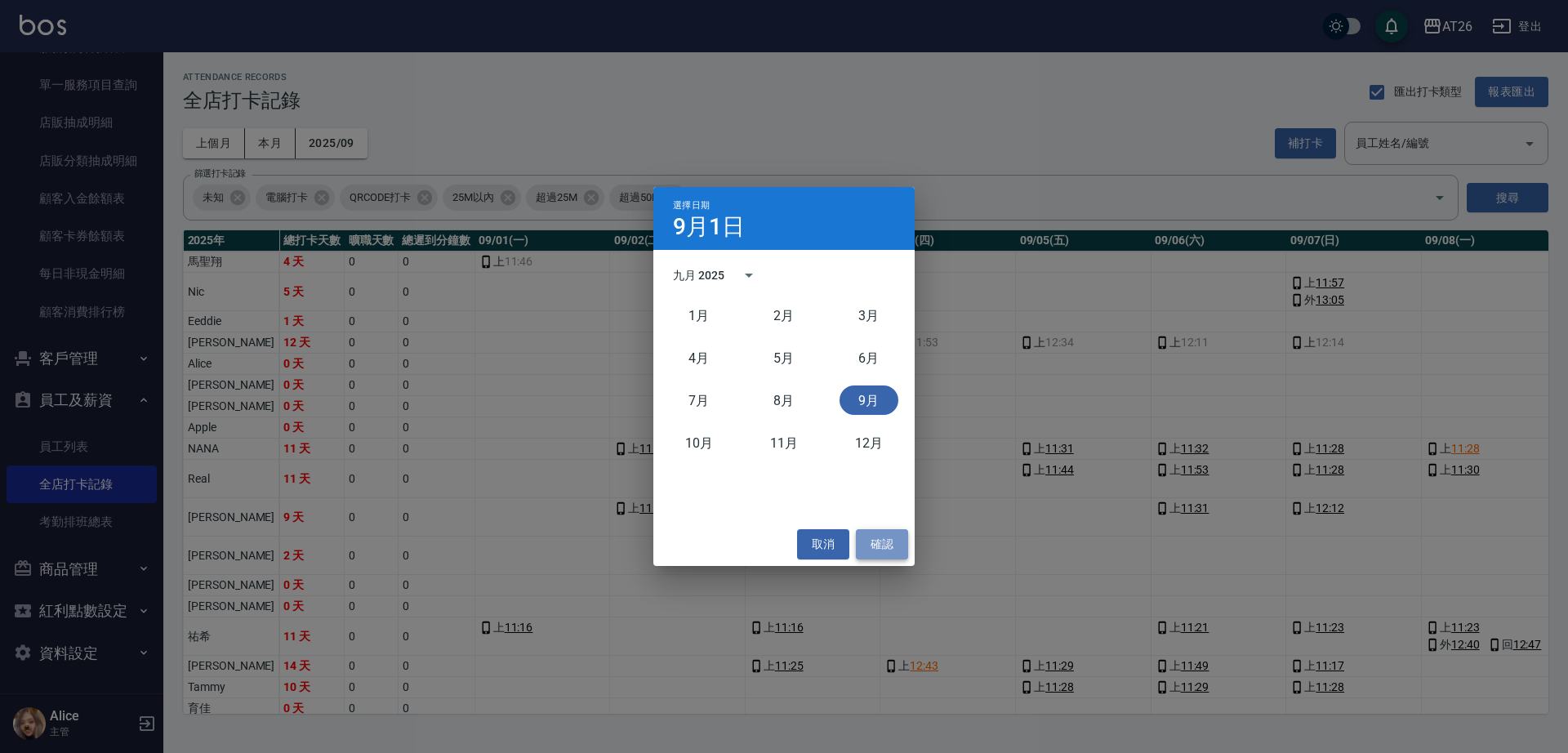
click at [874, 545] on button "確認" at bounding box center [882, 545] width 53 height 30
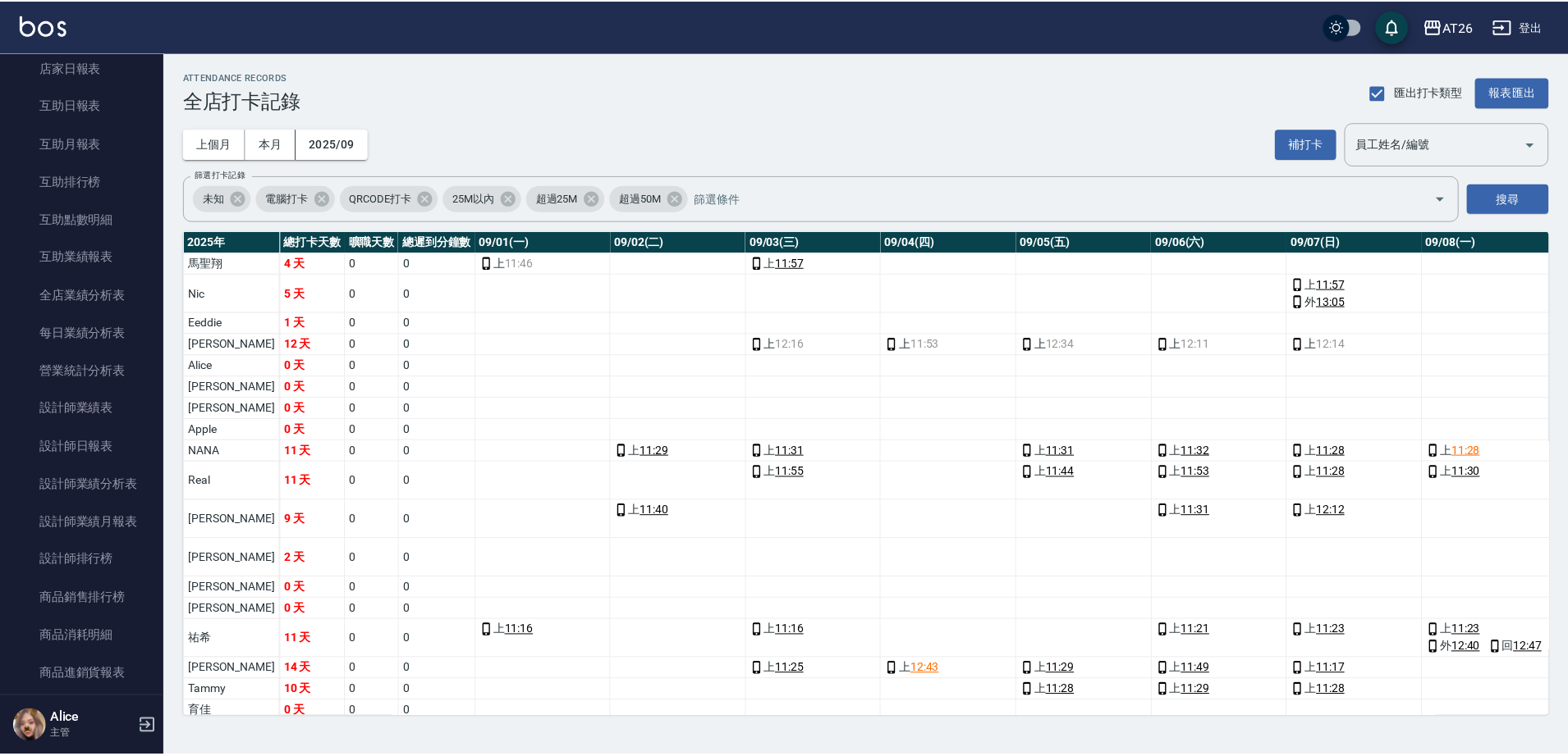
scroll to position [507, 0]
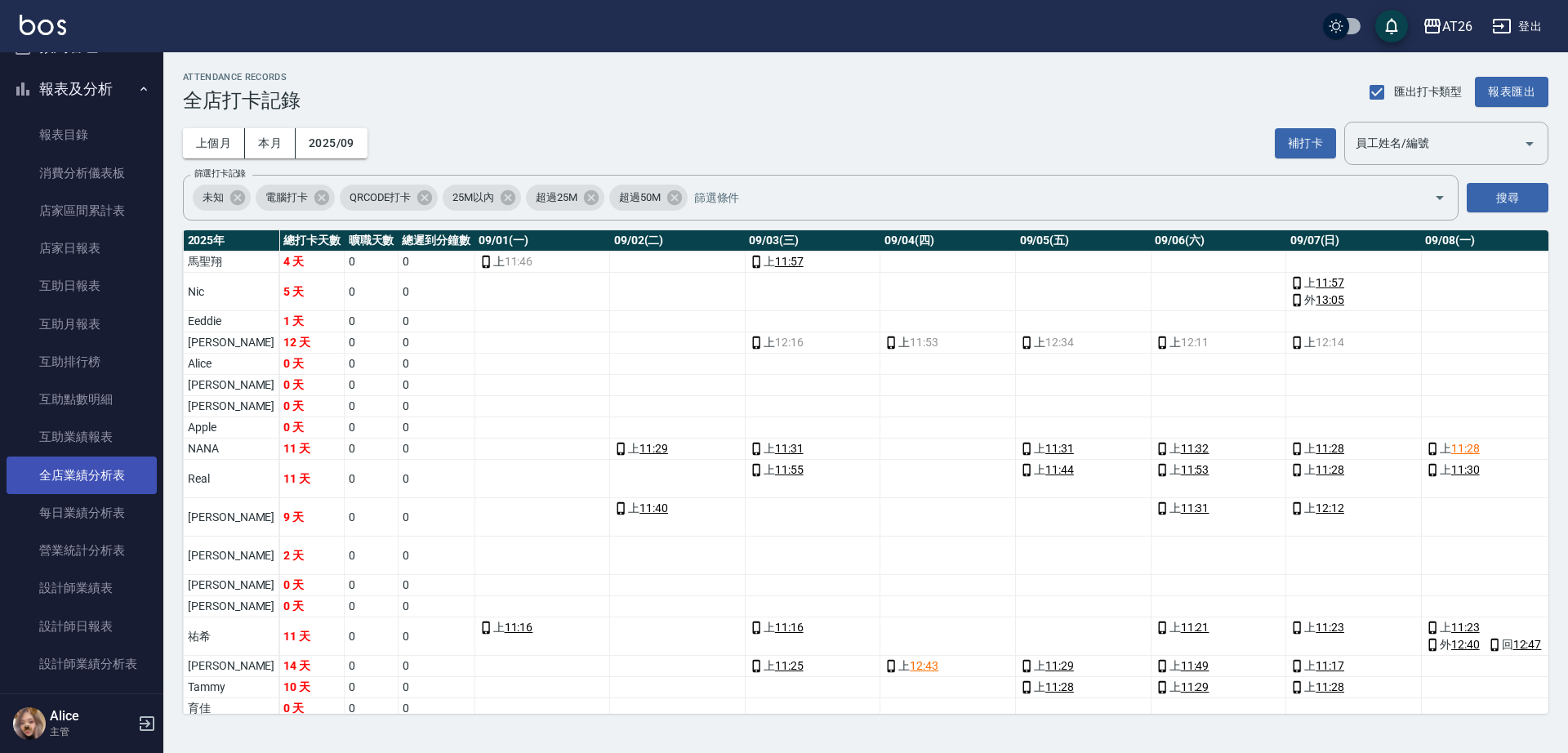
click at [100, 484] on link "全店業績分析表" at bounding box center [82, 475] width 150 height 38
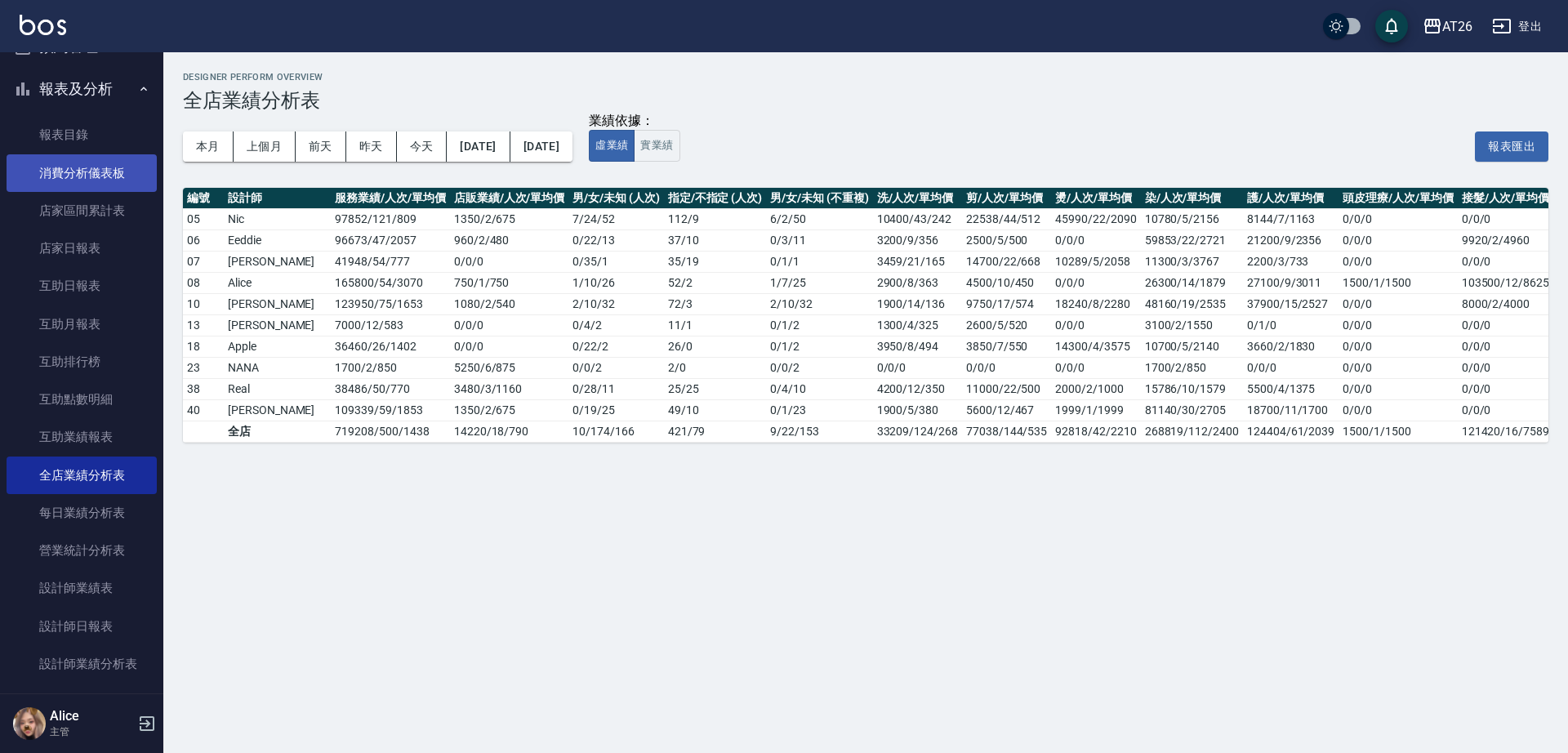
click at [119, 178] on link "消費分析儀表板" at bounding box center [82, 173] width 150 height 38
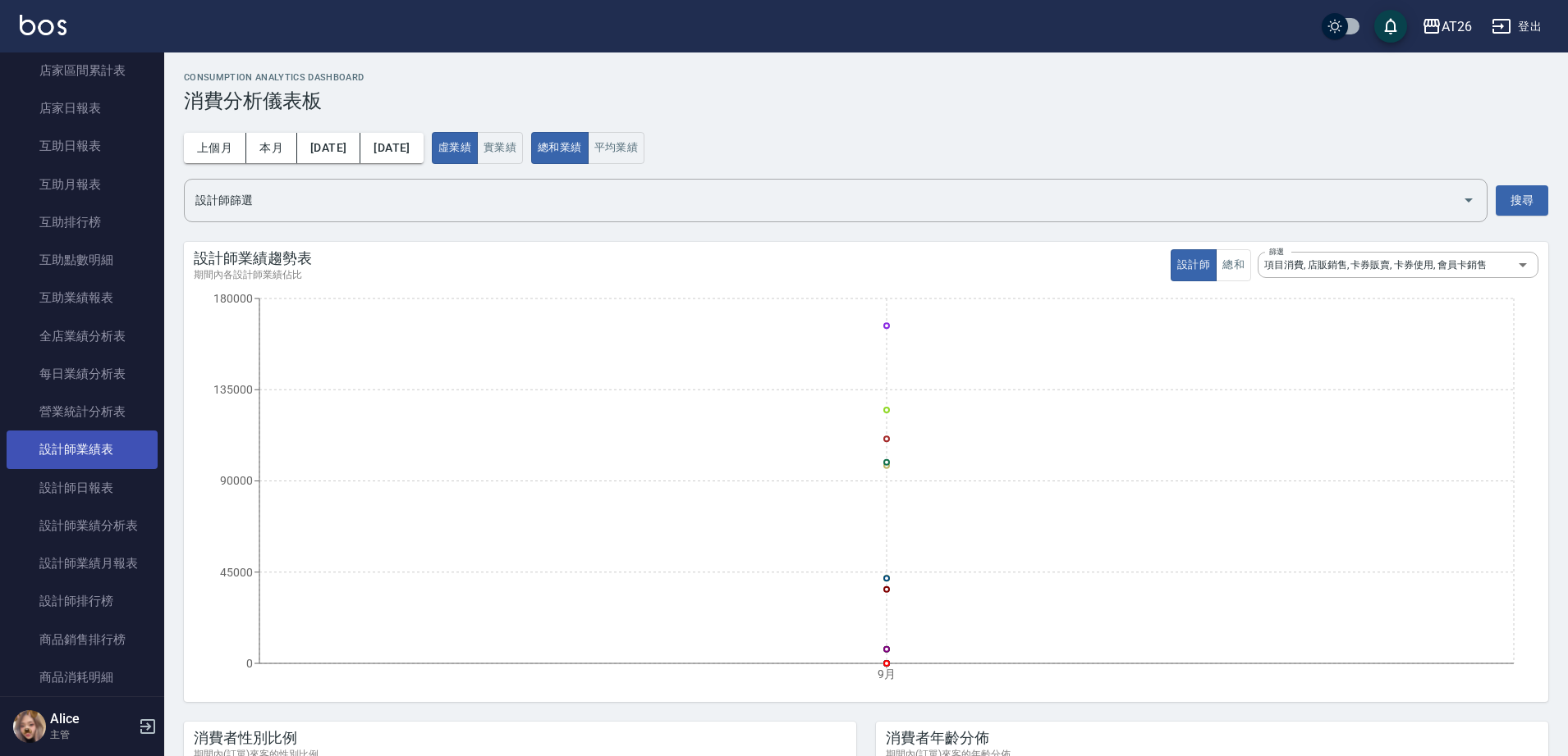
scroll to position [814, 0]
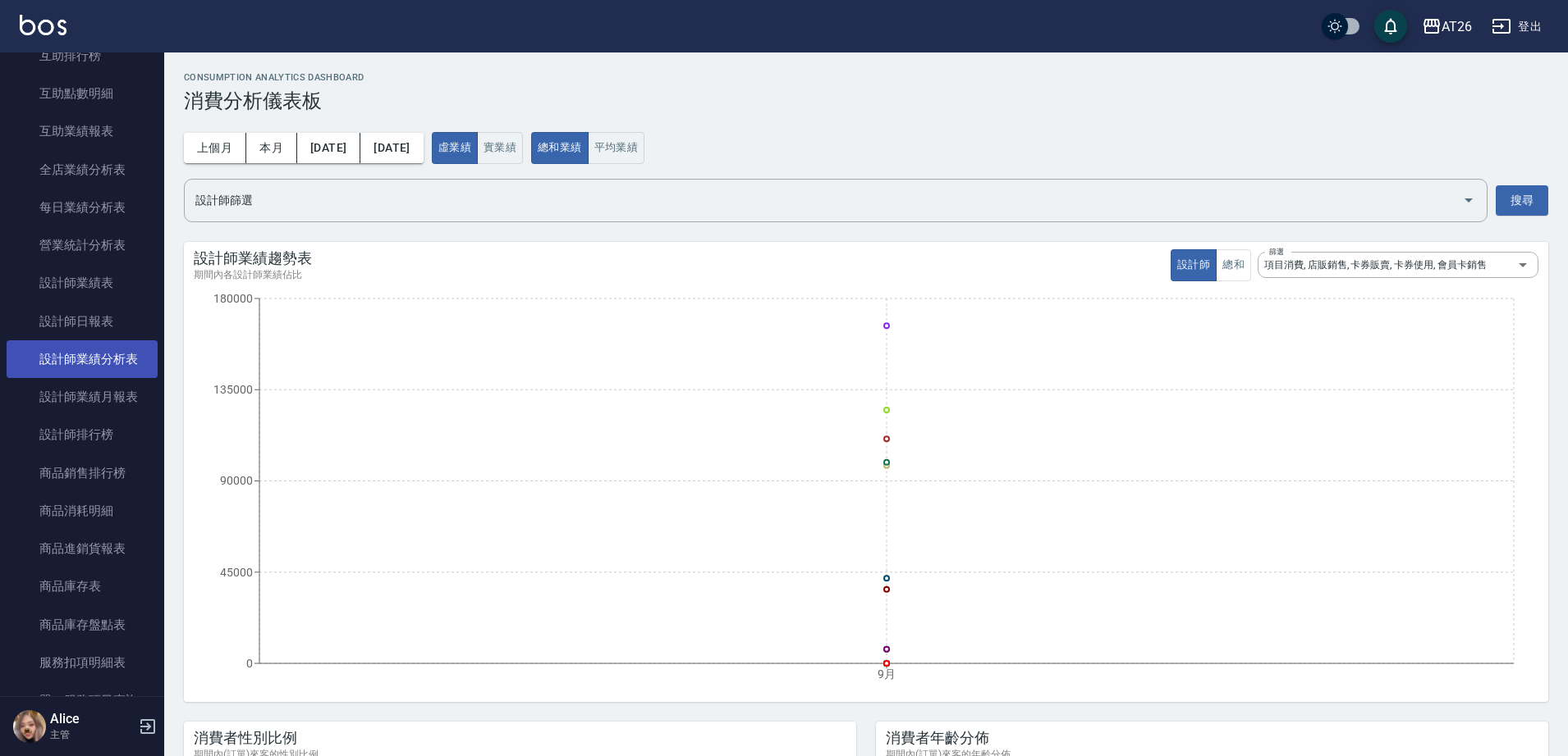
click at [88, 370] on link "設計師業績分析表" at bounding box center [82, 359] width 151 height 38
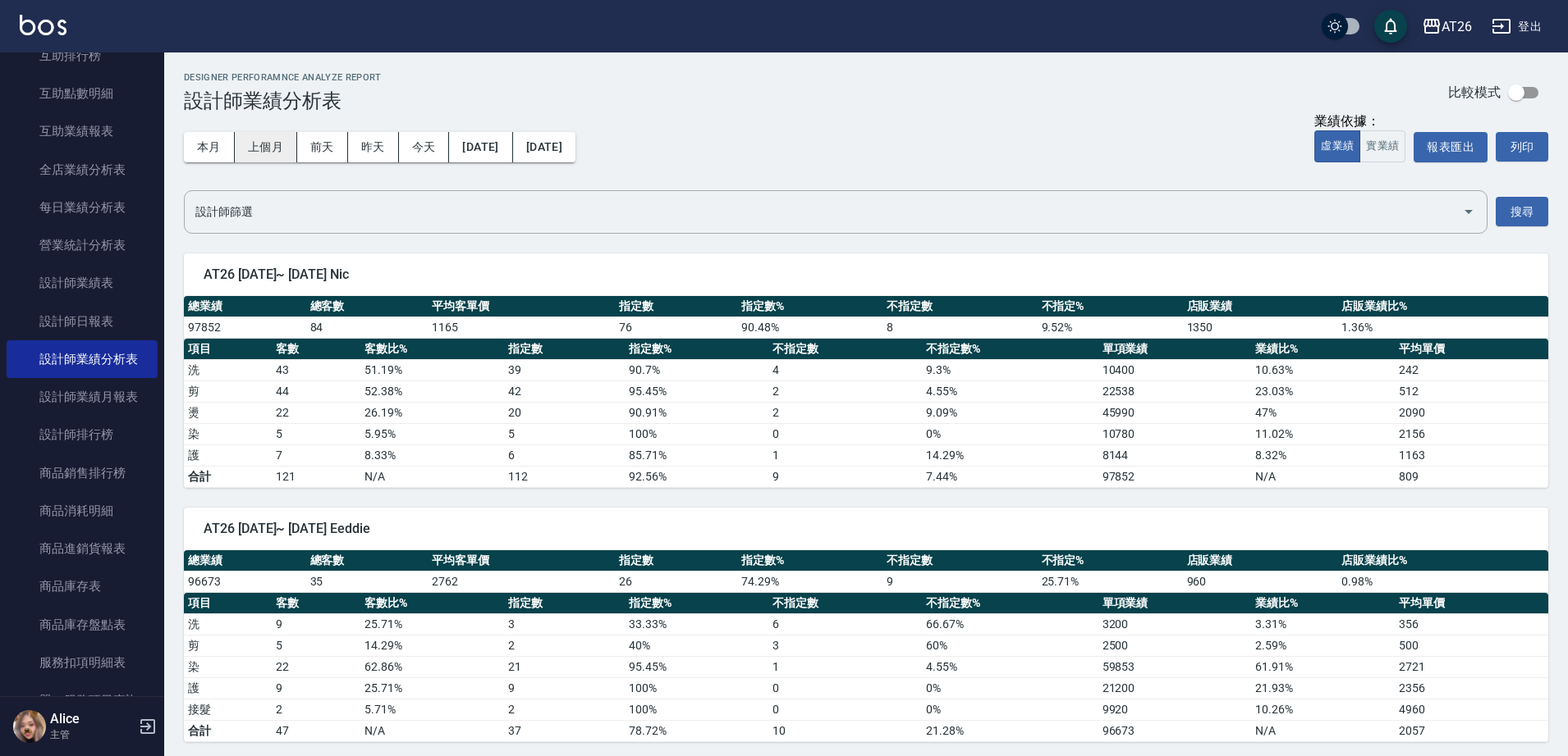
click at [287, 148] on button "上個月" at bounding box center [266, 147] width 62 height 30
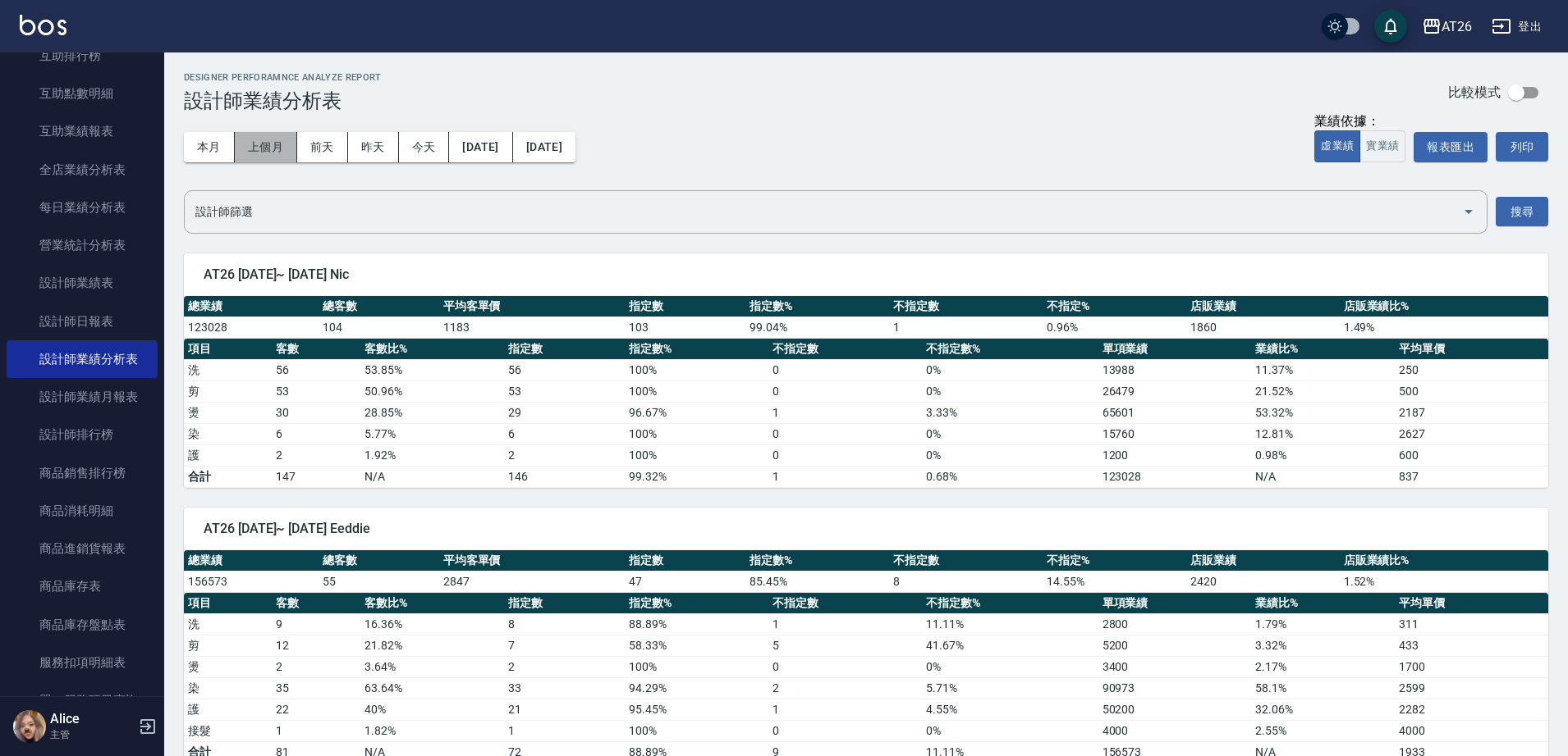
click at [271, 148] on button "上個月" at bounding box center [266, 147] width 62 height 30
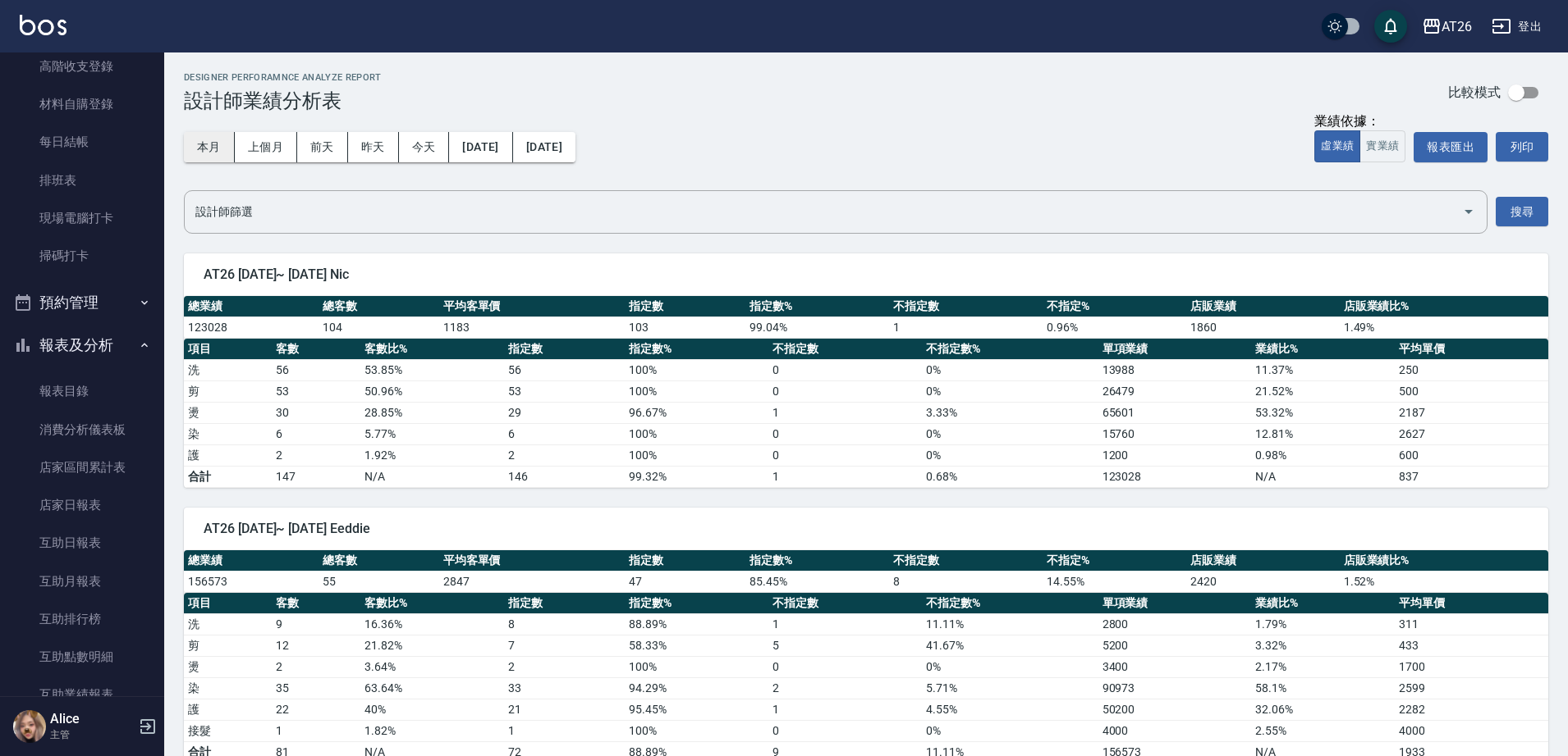
click at [210, 141] on button "本月" at bounding box center [209, 147] width 51 height 30
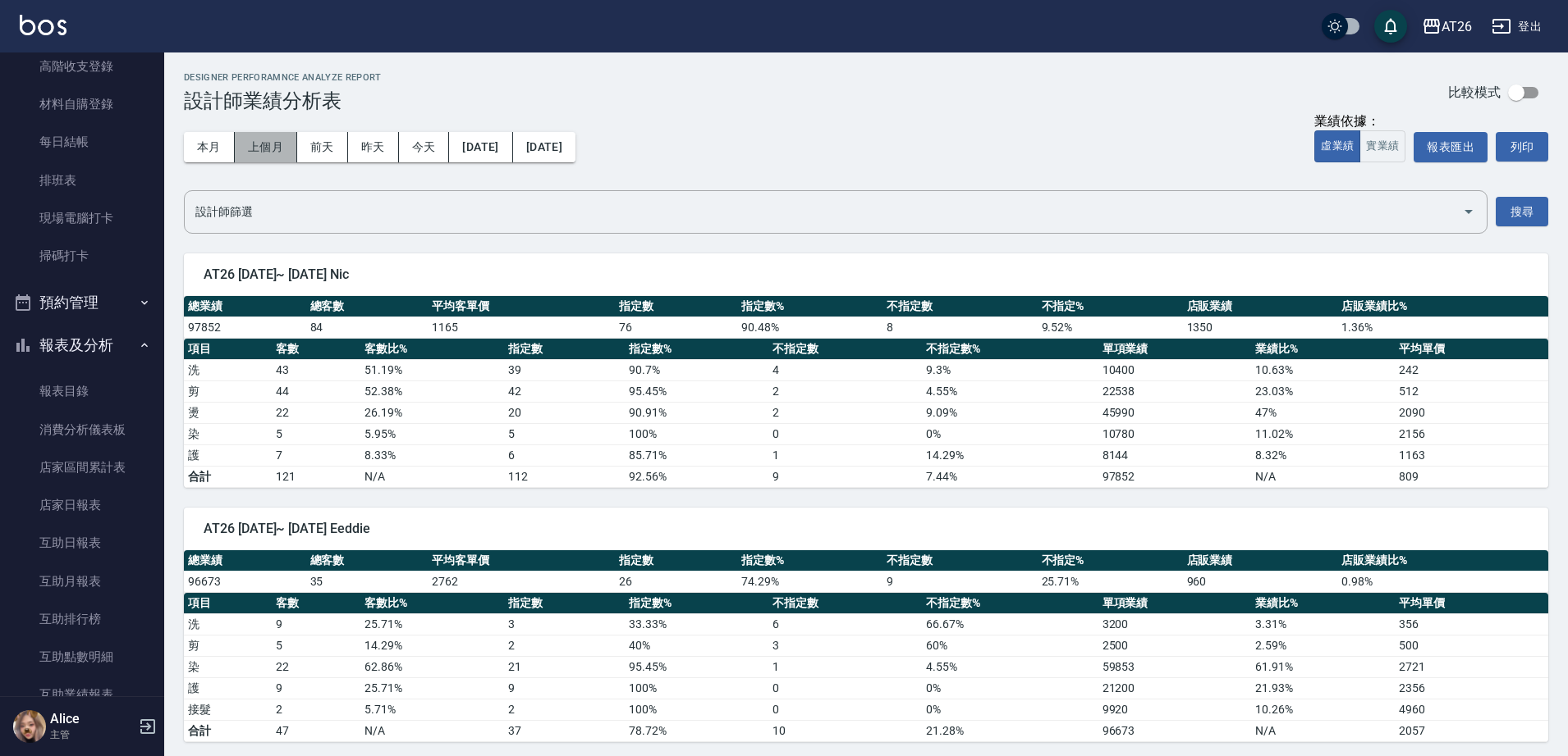
click at [256, 148] on button "上個月" at bounding box center [266, 147] width 62 height 30
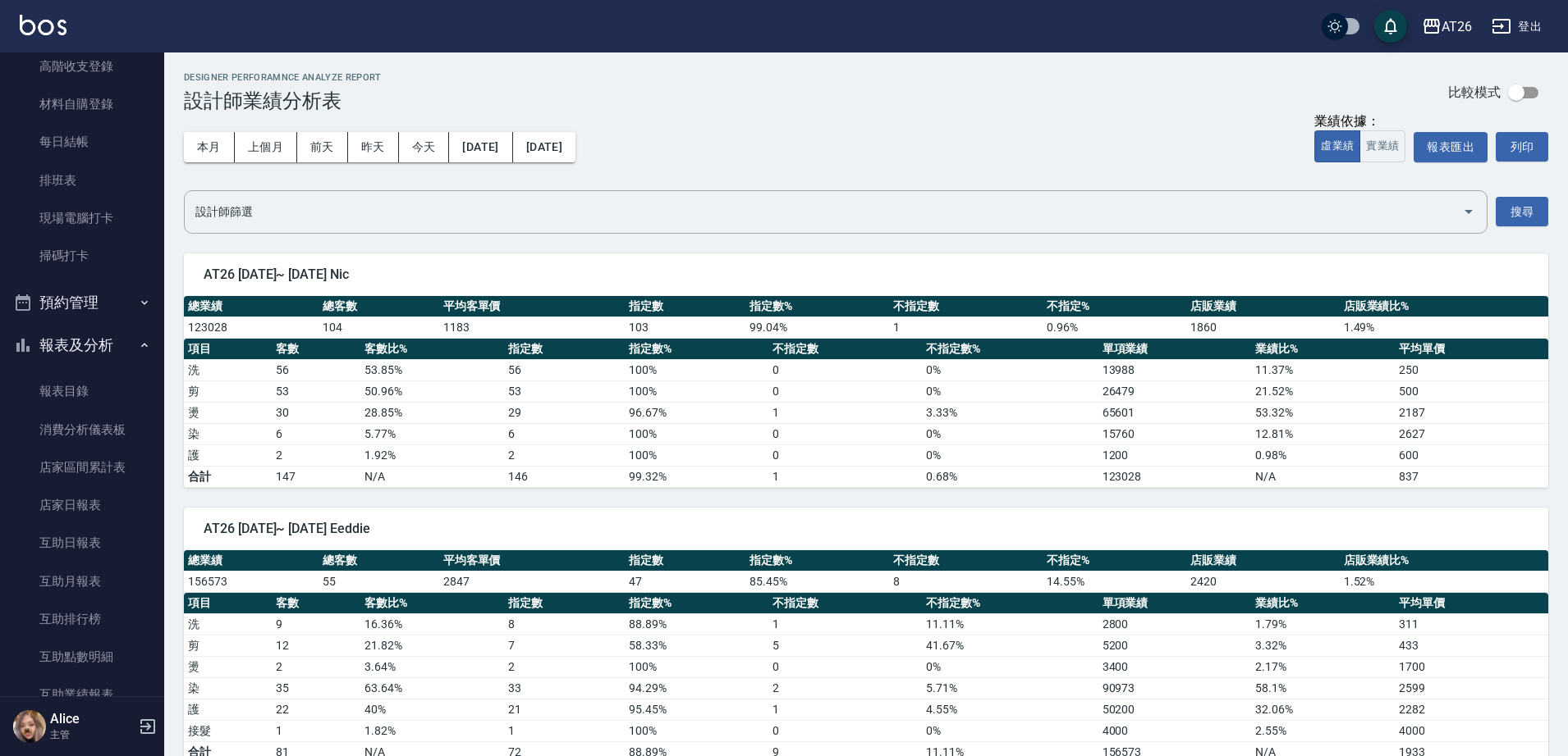
drag, startPoint x: 185, startPoint y: 121, endPoint x: 199, endPoint y: 131, distance: 17.2
click at [189, 122] on div "本月 上個月 [DATE] [DATE] [DATE] [DATE] [DATE]" at bounding box center [379, 147] width 391 height 69
click at [208, 136] on button "本月" at bounding box center [209, 147] width 51 height 30
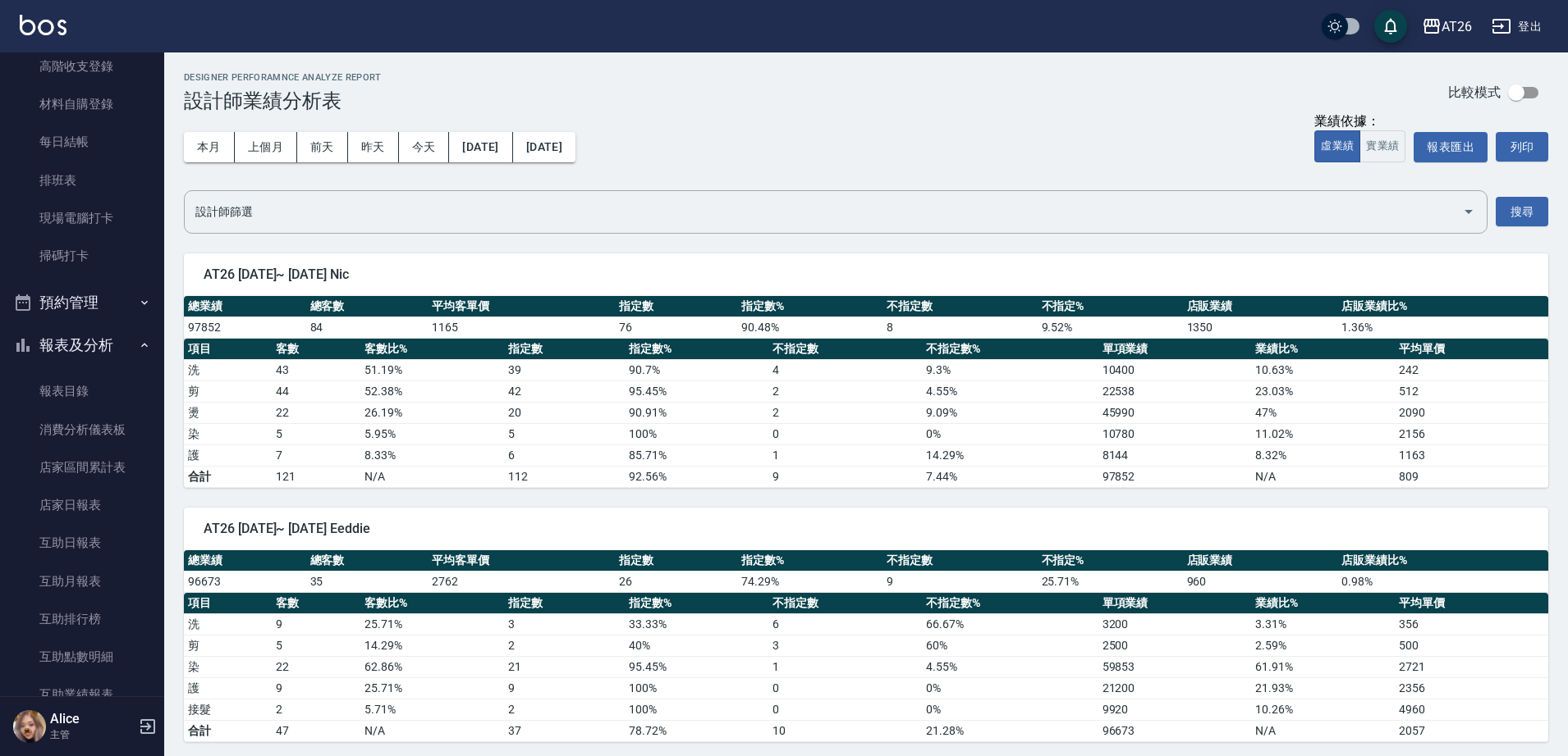
drag, startPoint x: 132, startPoint y: 141, endPoint x: 23, endPoint y: 80, distance: 124.9
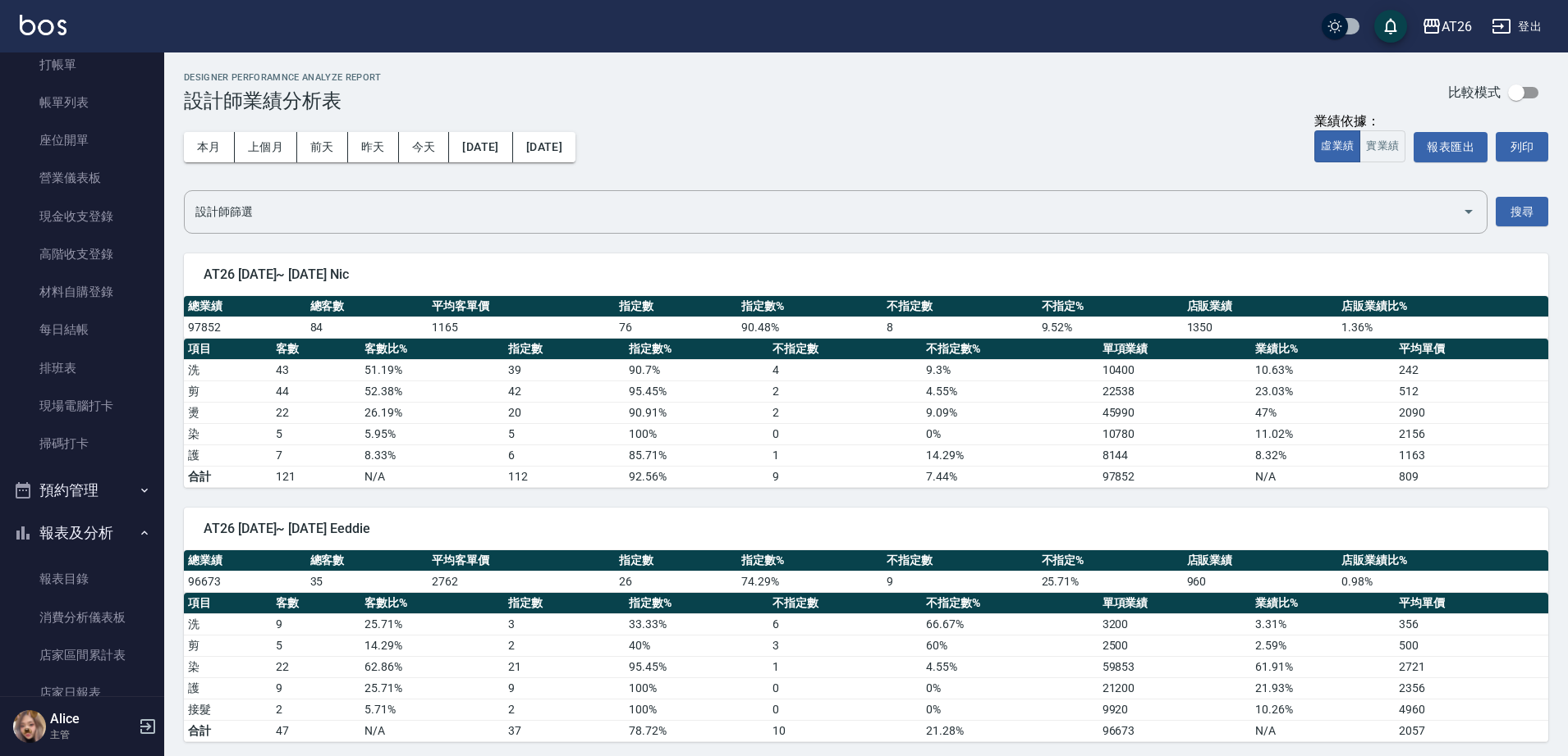
scroll to position [13, 0]
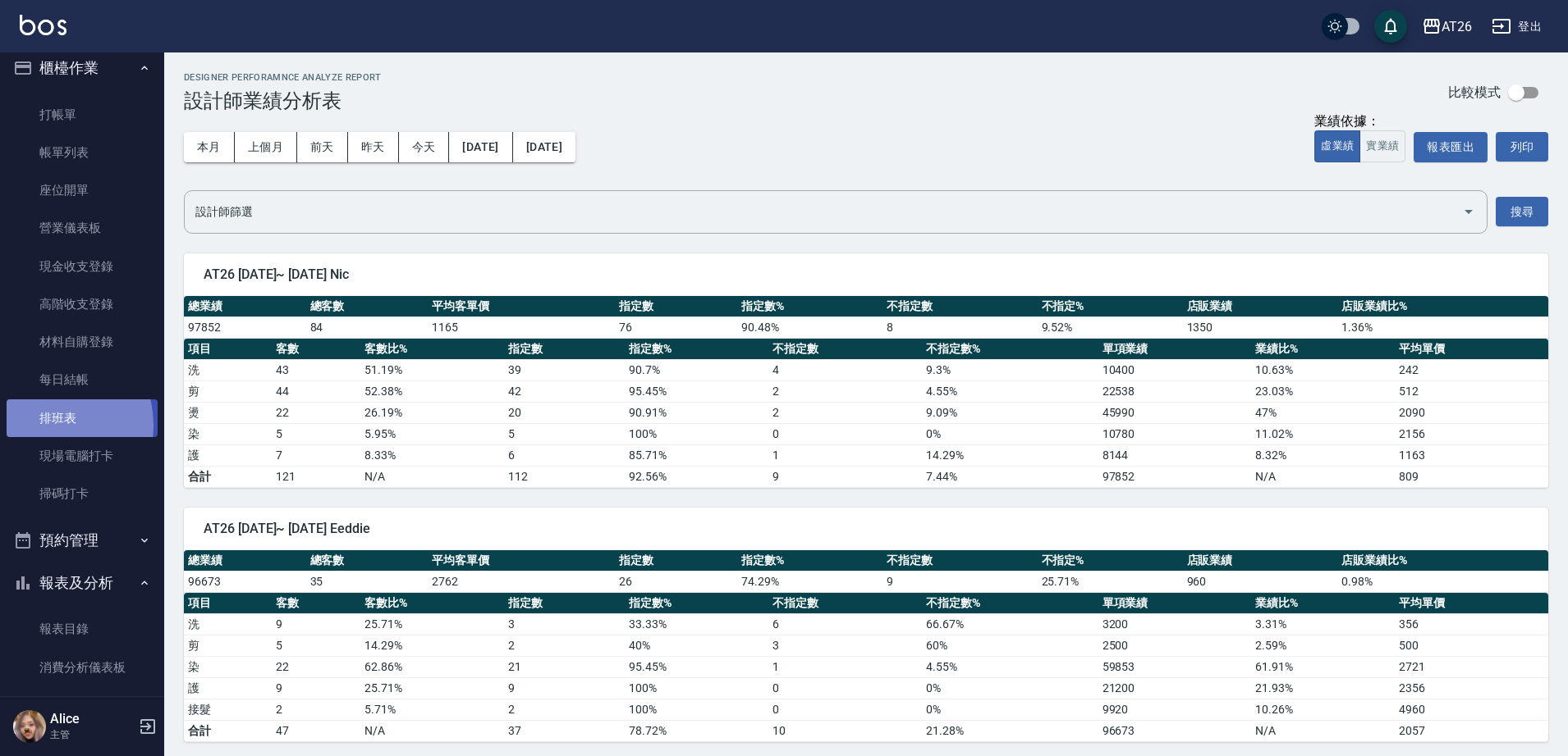
click at [46, 425] on link "排班表" at bounding box center [82, 418] width 151 height 38
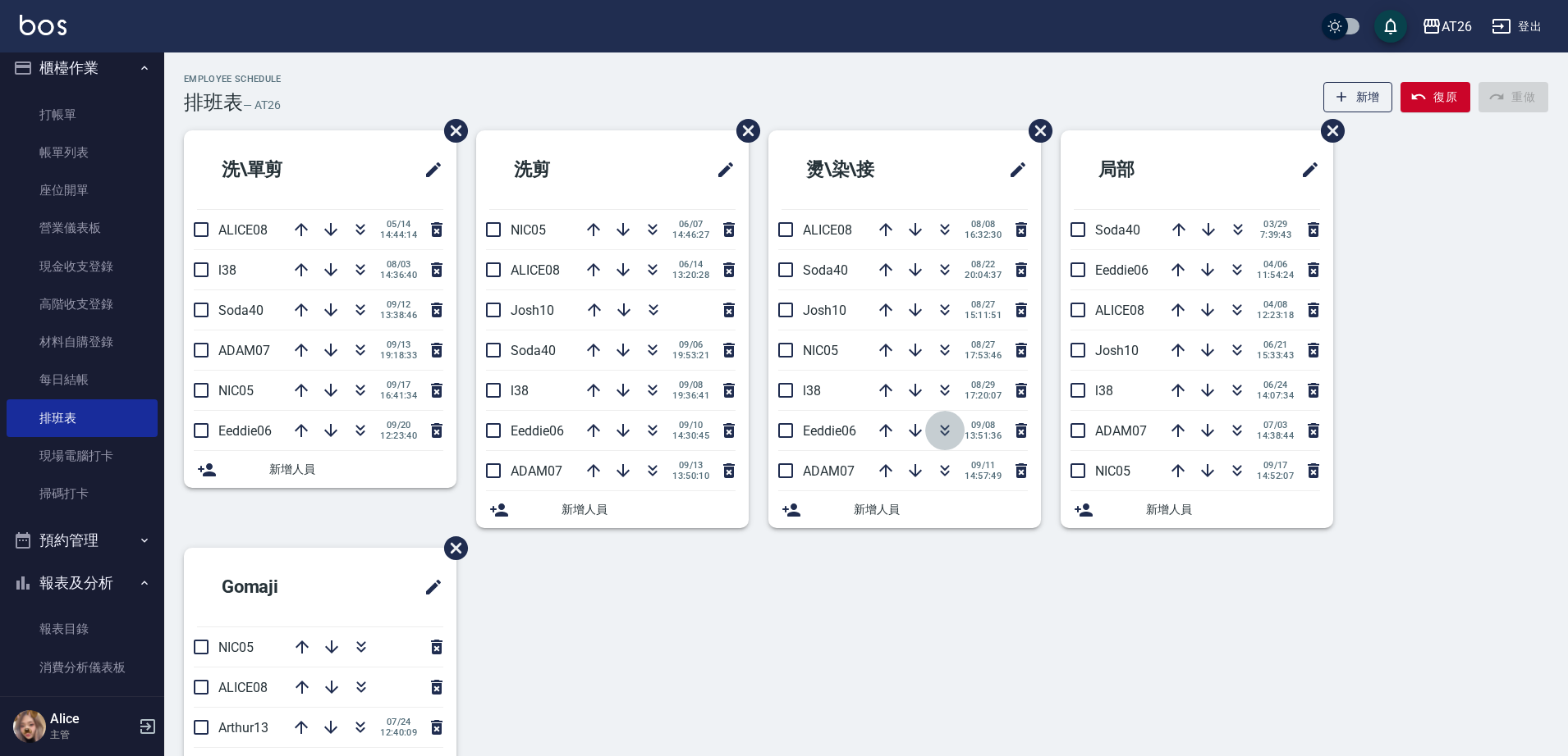
click at [930, 430] on button "button" at bounding box center [944, 430] width 39 height 39
click at [652, 397] on icon "button" at bounding box center [652, 391] width 20 height 20
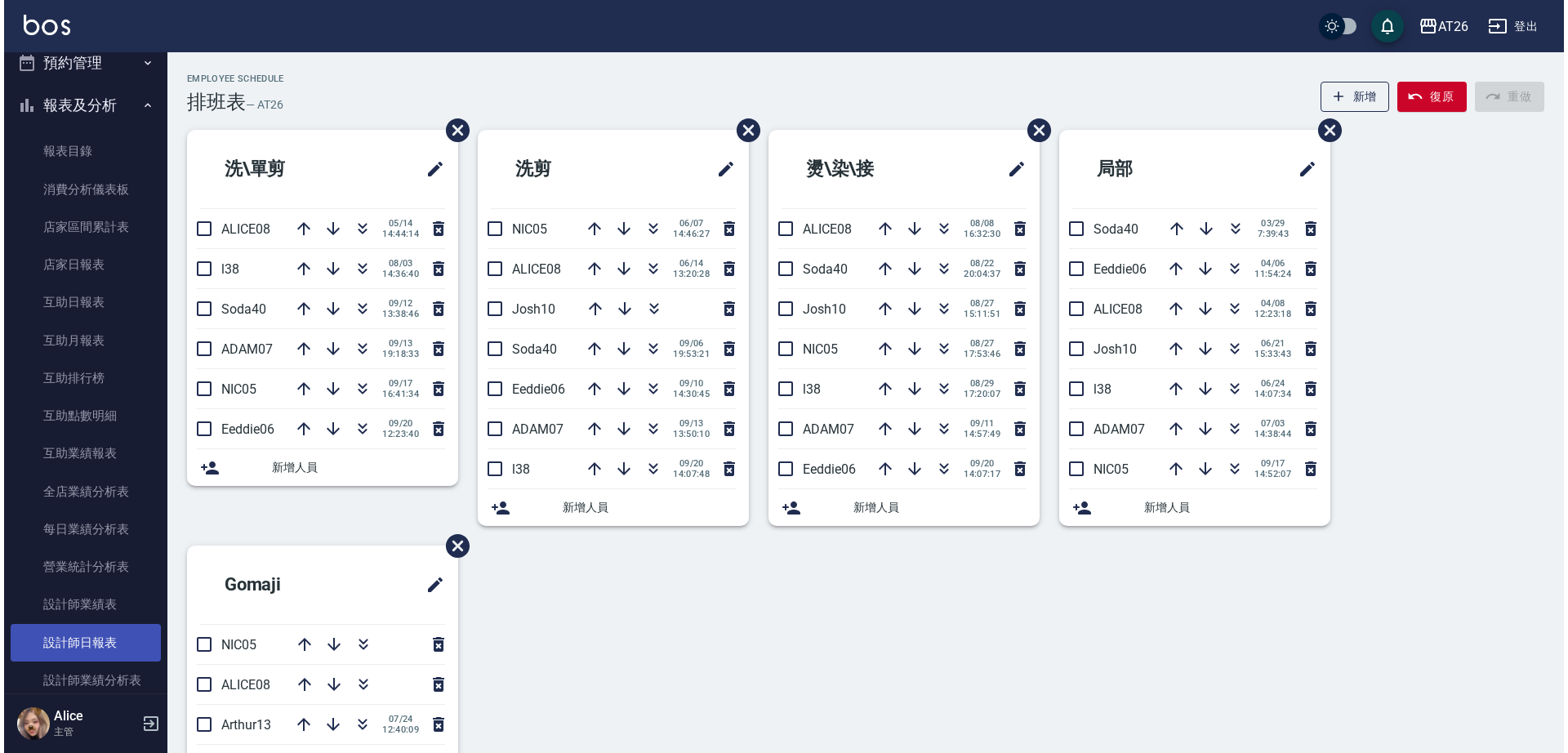
scroll to position [523, 0]
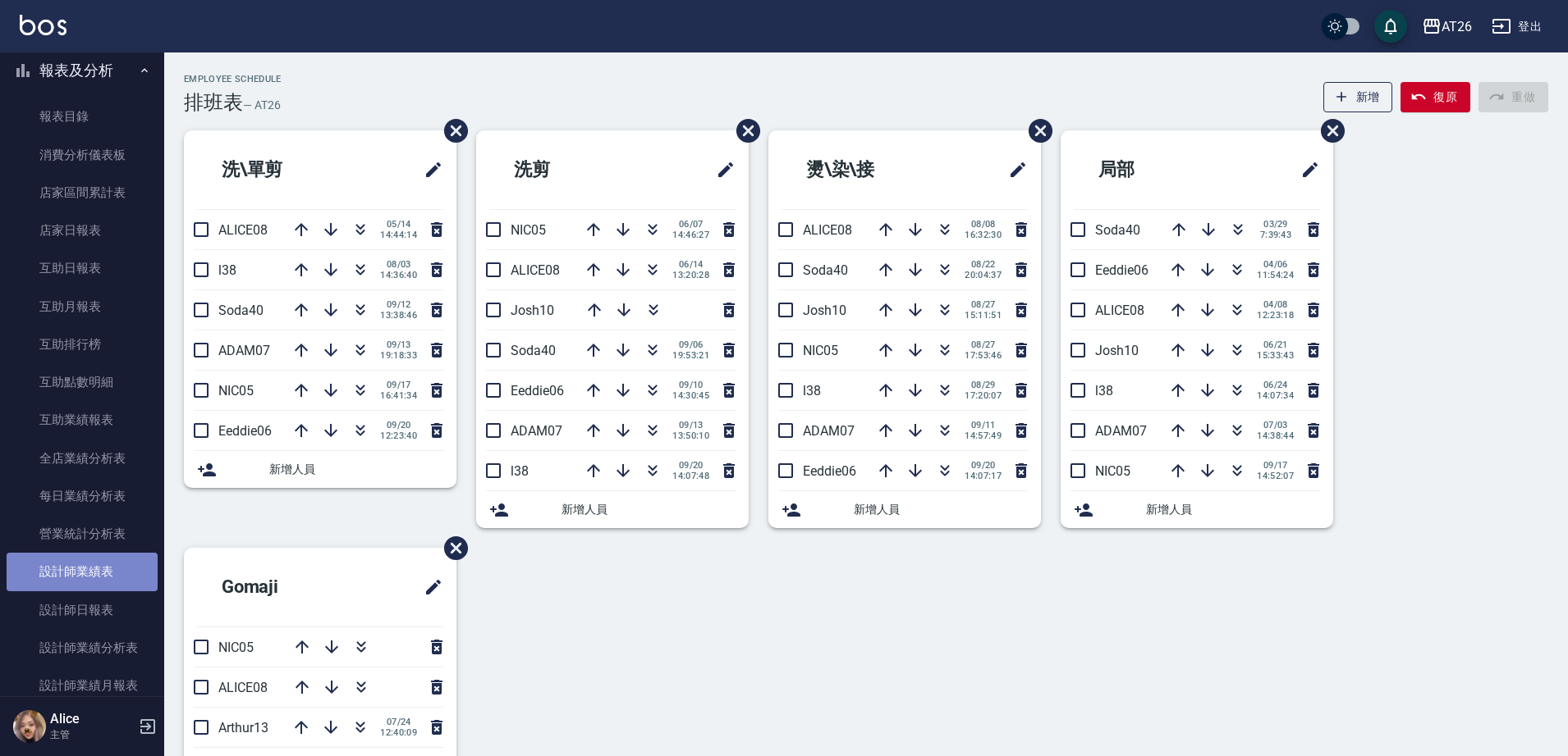
click at [97, 584] on link "設計師業績表" at bounding box center [82, 571] width 151 height 38
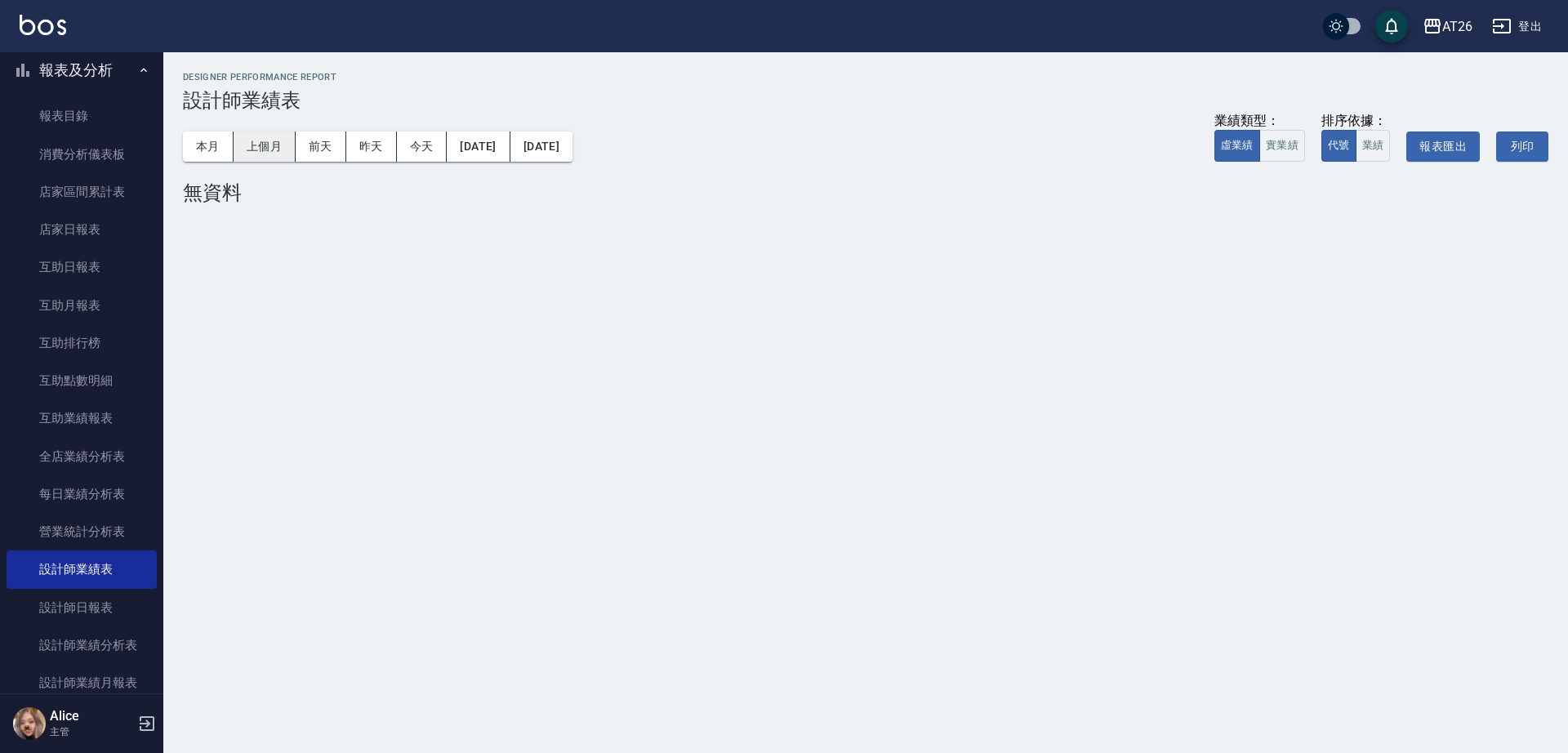
click at [268, 149] on button "上個月" at bounding box center [264, 147] width 62 height 30
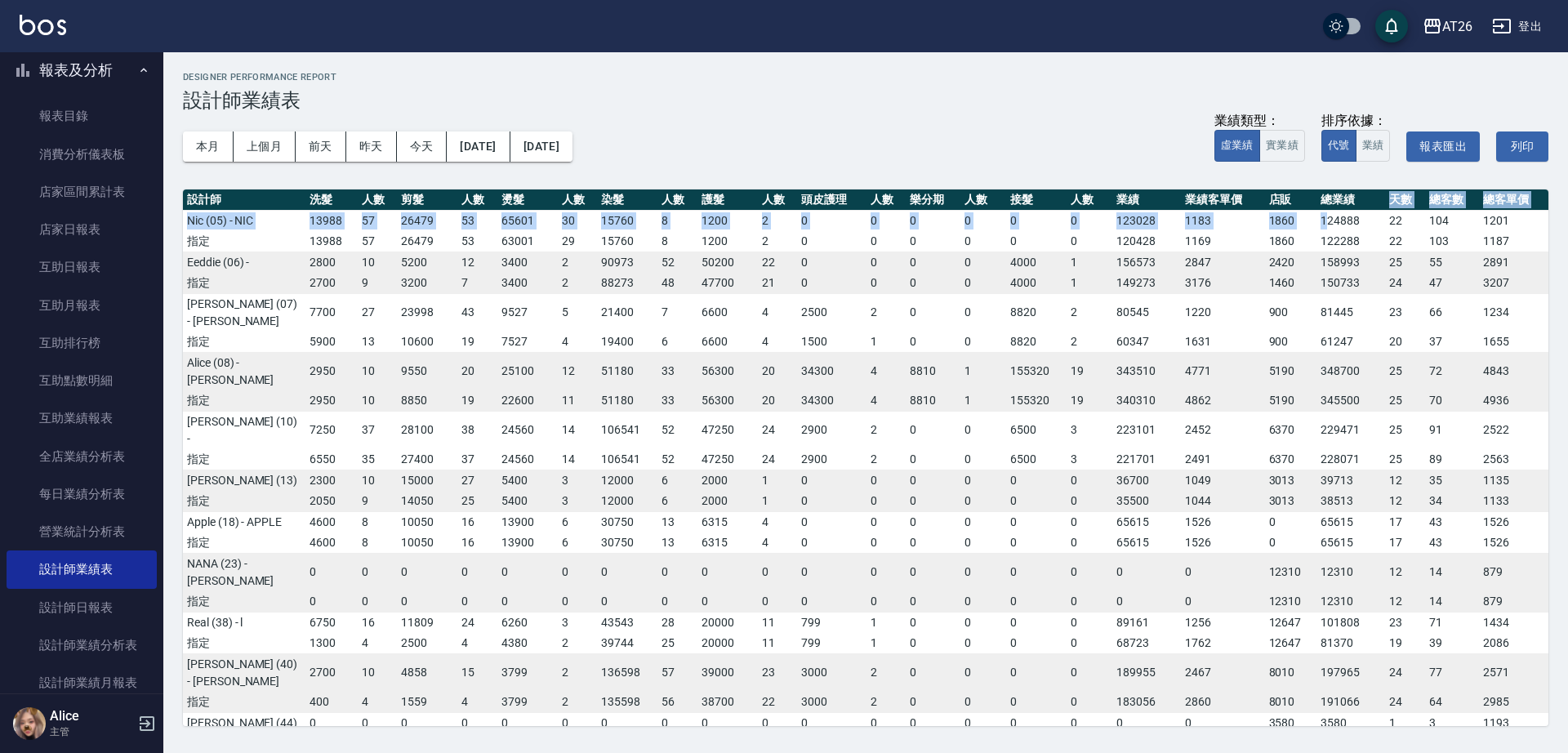
drag, startPoint x: 1318, startPoint y: 223, endPoint x: 1365, endPoint y: 204, distance: 50.7
click at [1365, 204] on table "設計師 洗髮 人數 剪髮 人數 燙髮 人數 染髮 人數 護髮 人數 頭皮護理 人數 樂分期 人數 接髮 人數 業績 業績客單價 店販 總業績 天數 總客數 總…" at bounding box center [865, 546] width 1365 height 714
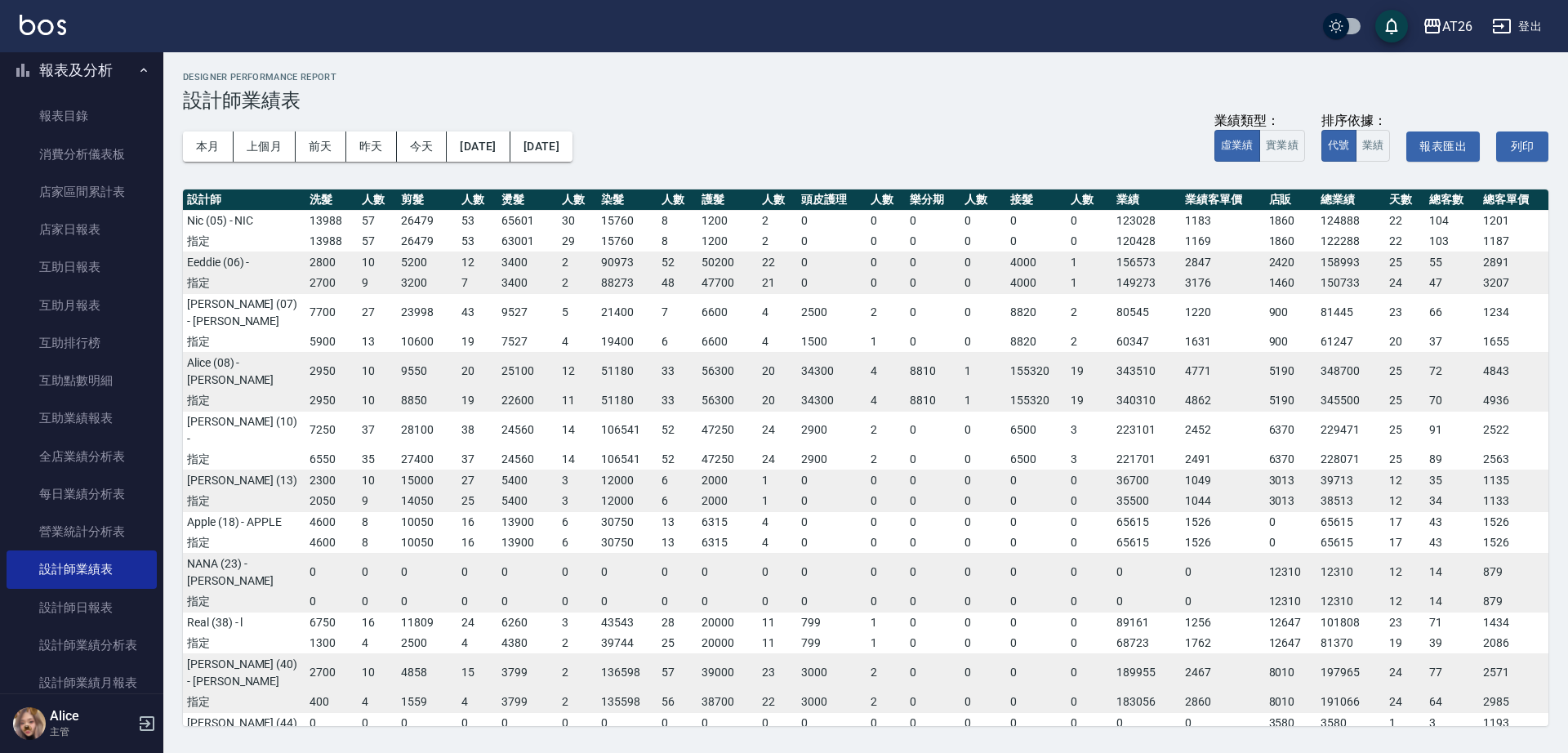
click at [1053, 128] on div "本月 上個月 [DATE] [DATE] [DATE] [DATE] [DATE] 業績類型： 虛業績 實業績 排序依據： 代號 業績 報表匯出 列印" at bounding box center [865, 146] width 1365 height 69
click at [1295, 153] on button "實業績" at bounding box center [1282, 146] width 46 height 32
drag, startPoint x: 1314, startPoint y: 217, endPoint x: 1370, endPoint y: 218, distance: 56.0
click at [1370, 218] on td "112585" at bounding box center [1351, 220] width 68 height 21
click at [935, 101] on h3 "設計師業績表" at bounding box center [865, 100] width 1365 height 23
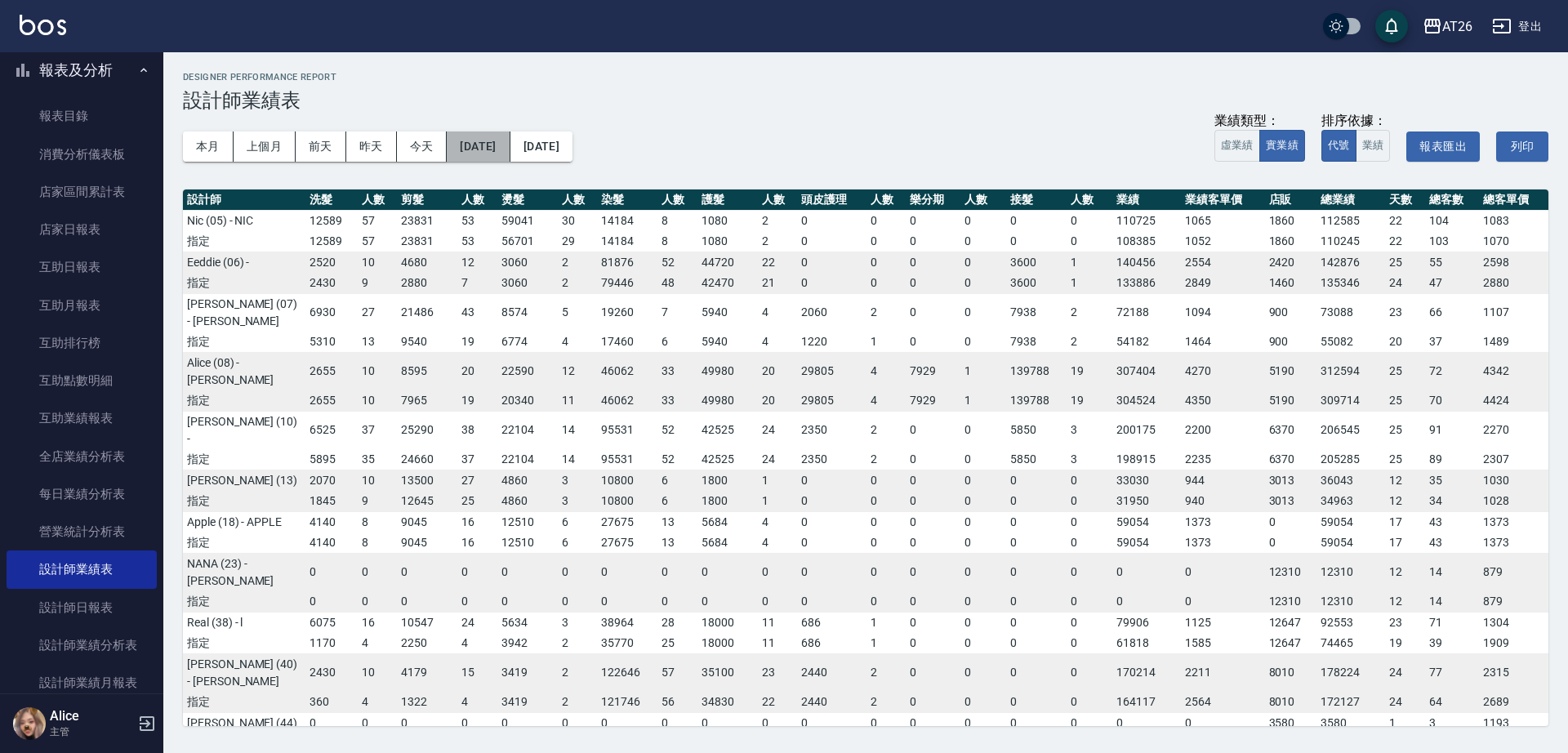
click at [509, 143] on button "[DATE]" at bounding box center [478, 147] width 63 height 30
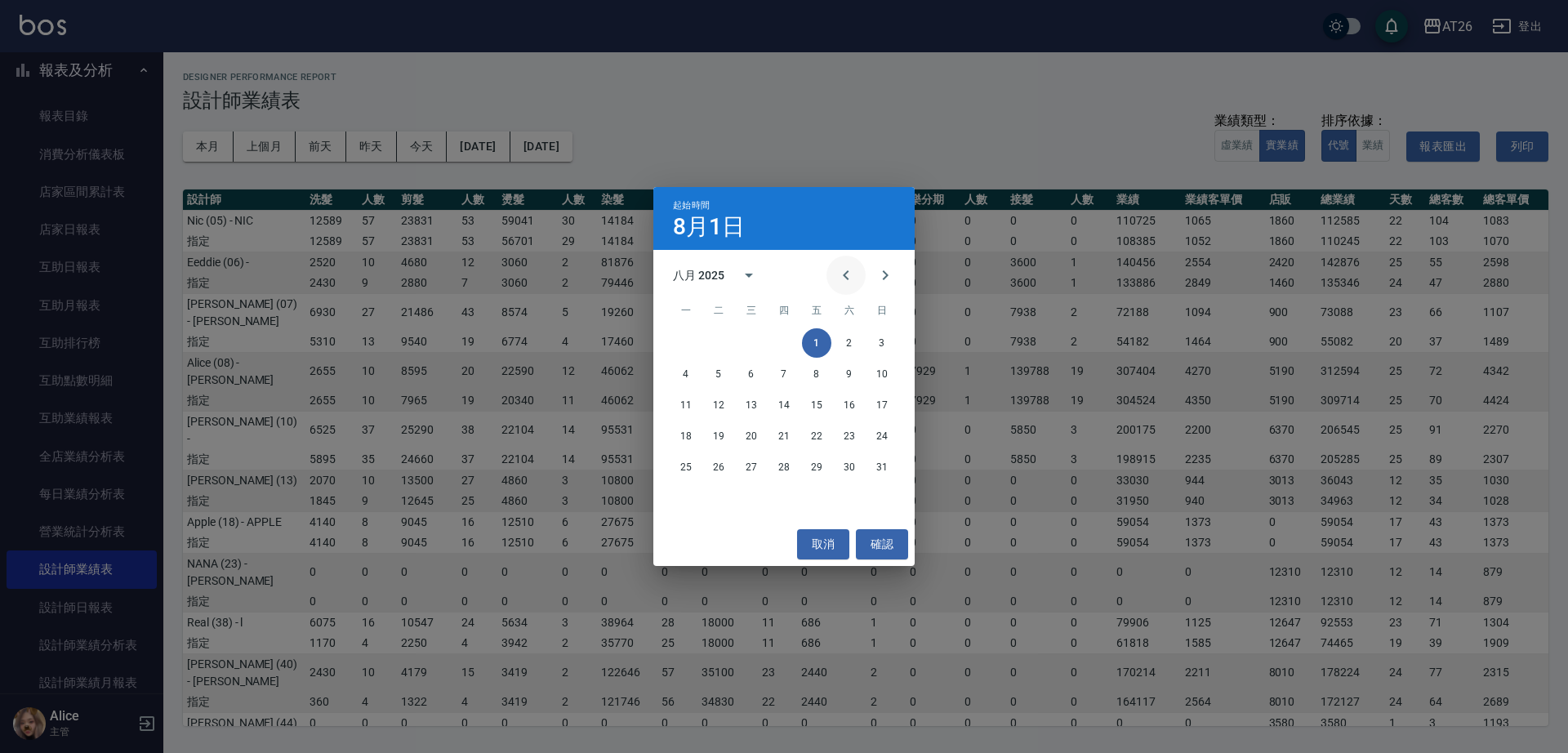
click at [852, 283] on icon "Previous month" at bounding box center [846, 275] width 20 height 20
click at [720, 339] on button "1" at bounding box center [719, 343] width 29 height 29
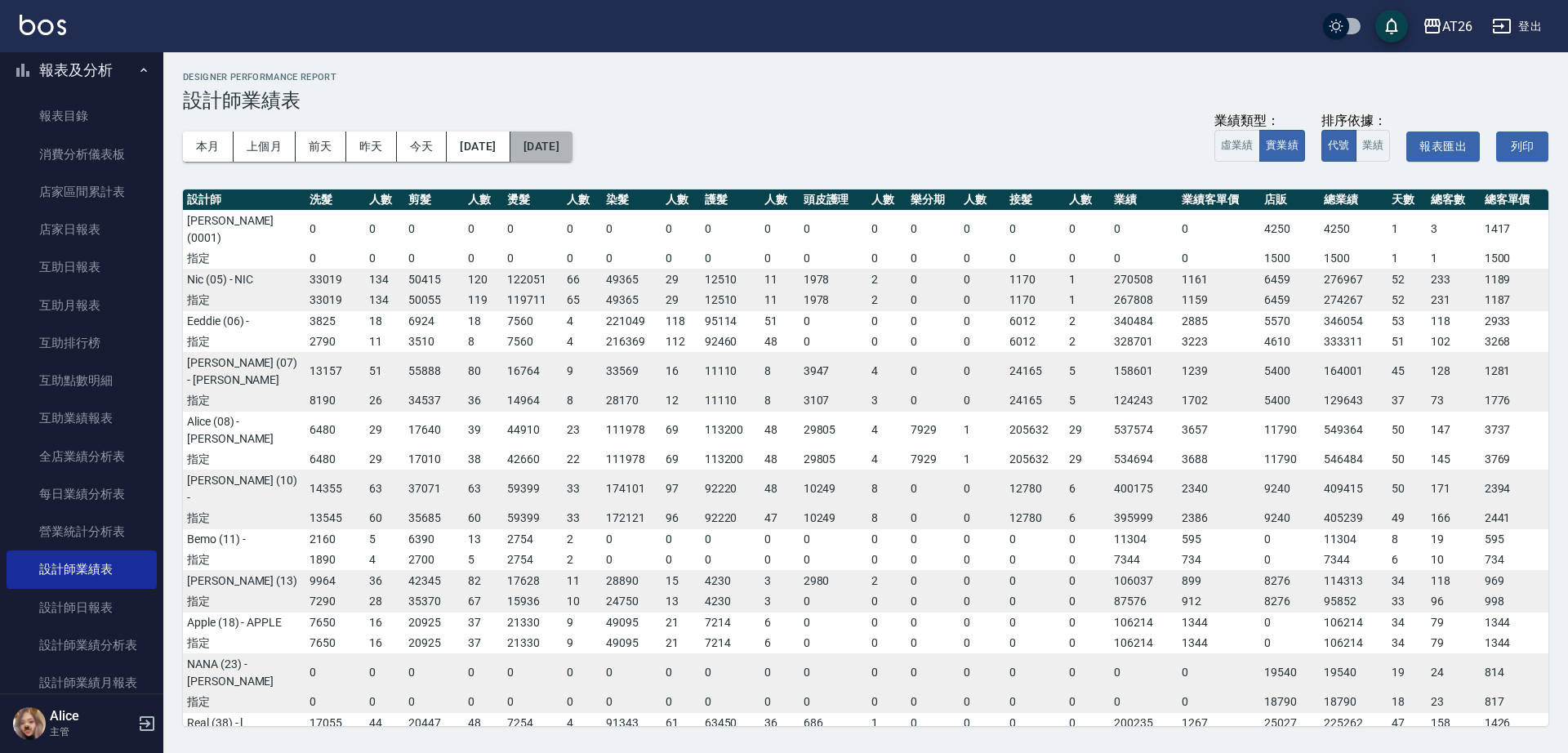
click at [573, 147] on button "[DATE]" at bounding box center [541, 147] width 62 height 30
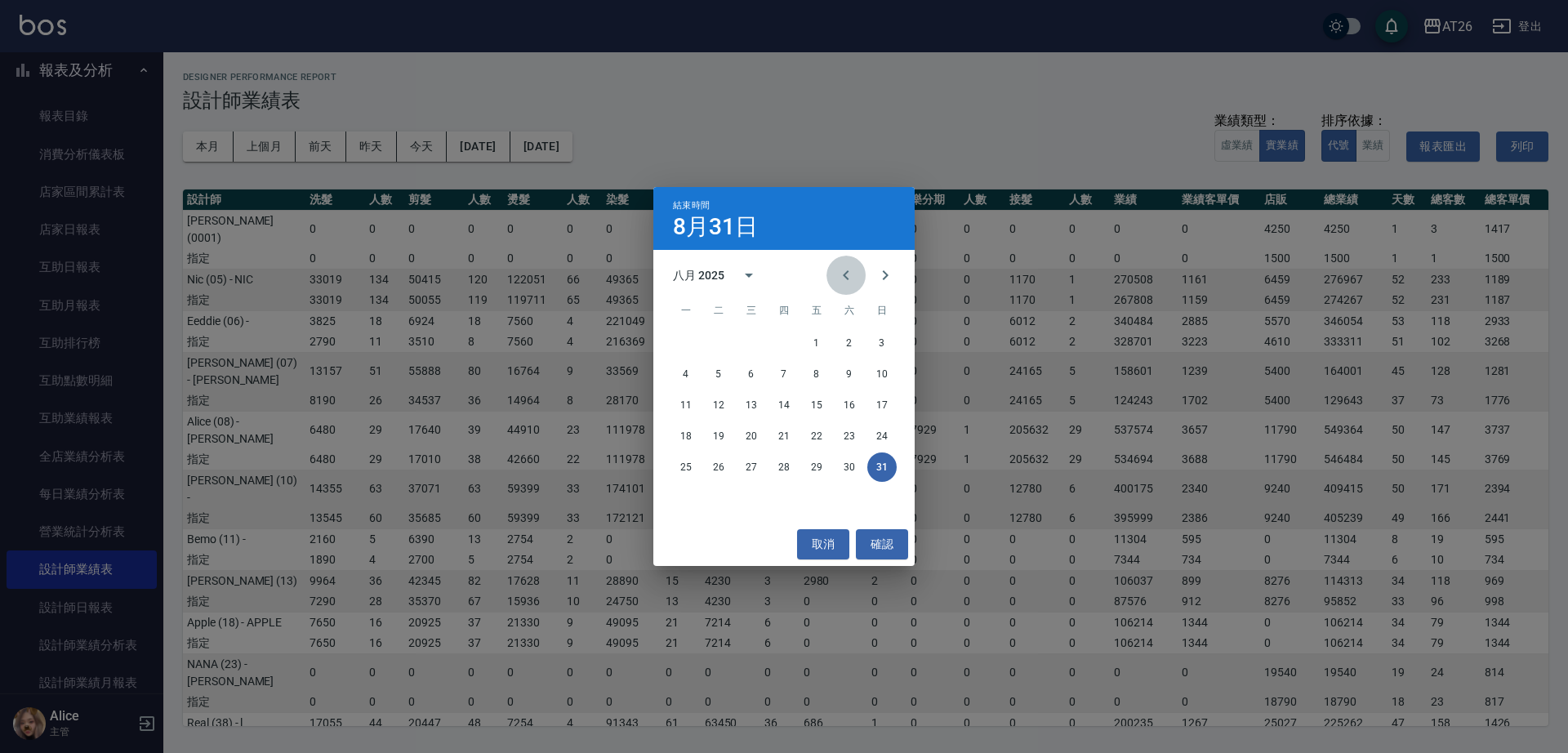
click at [837, 274] on icon "Previous month" at bounding box center [846, 275] width 20 height 20
click at [788, 473] on button "31" at bounding box center [784, 467] width 29 height 29
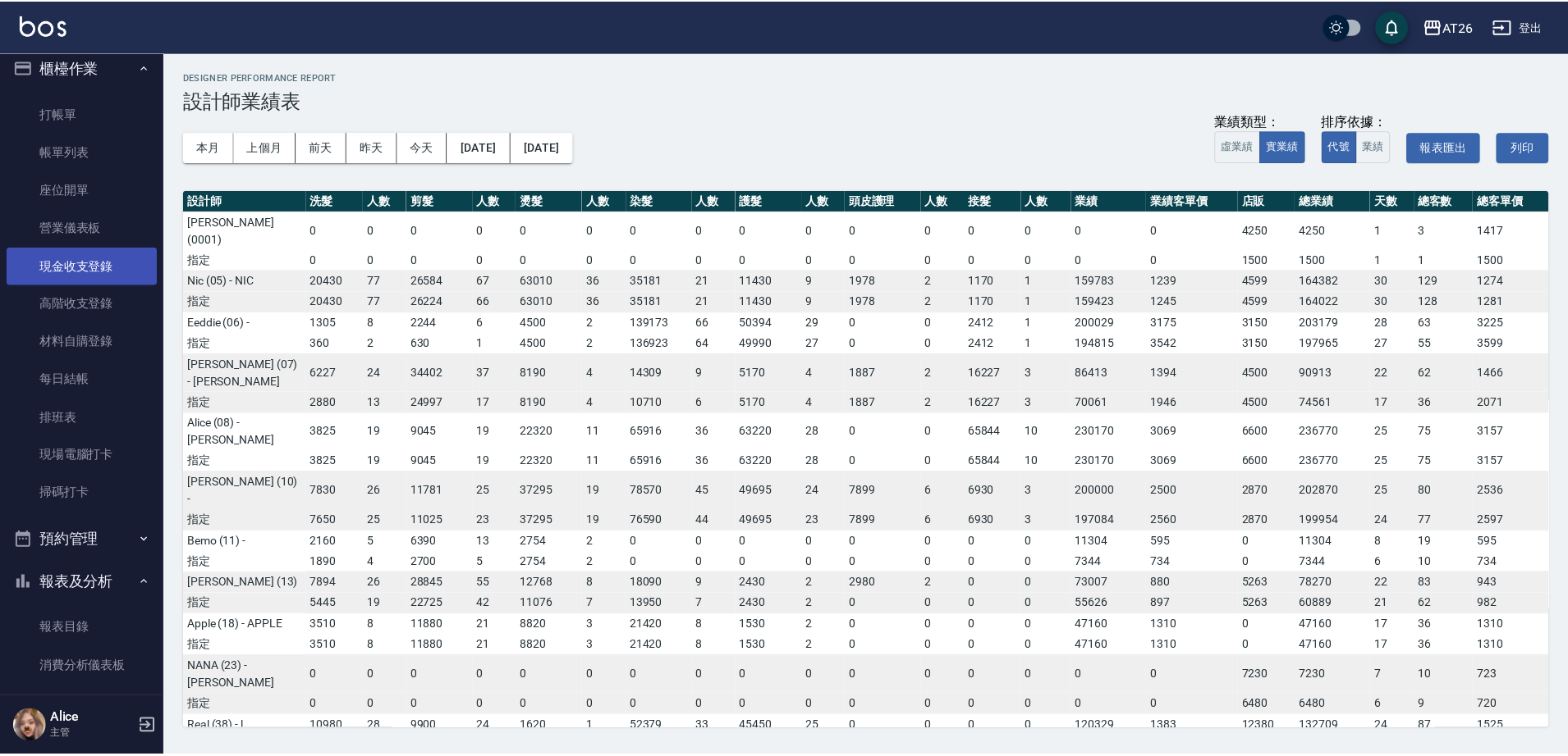
scroll to position [13, 0]
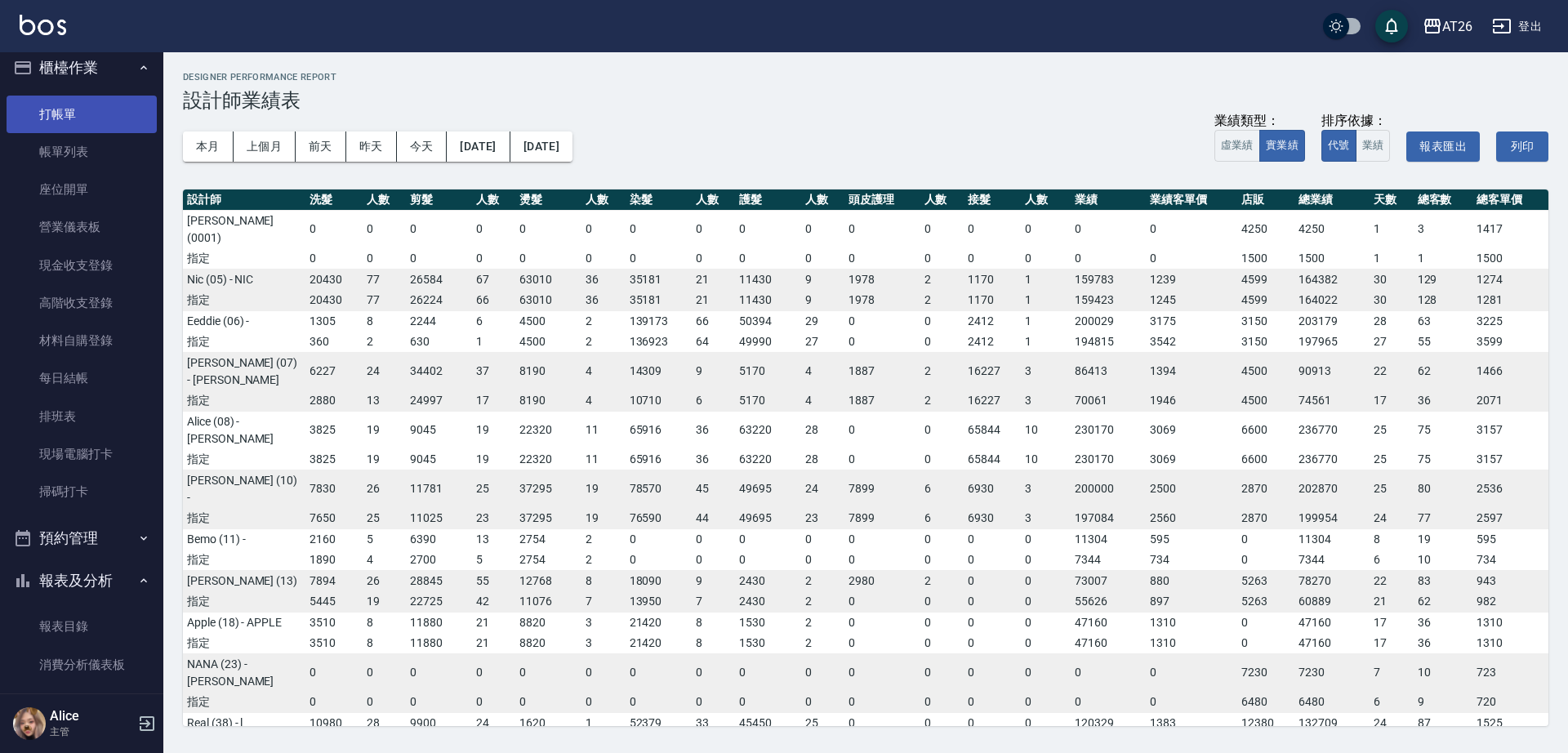
click at [61, 129] on link "打帳單" at bounding box center [82, 114] width 150 height 38
